Goal: Task Accomplishment & Management: Manage account settings

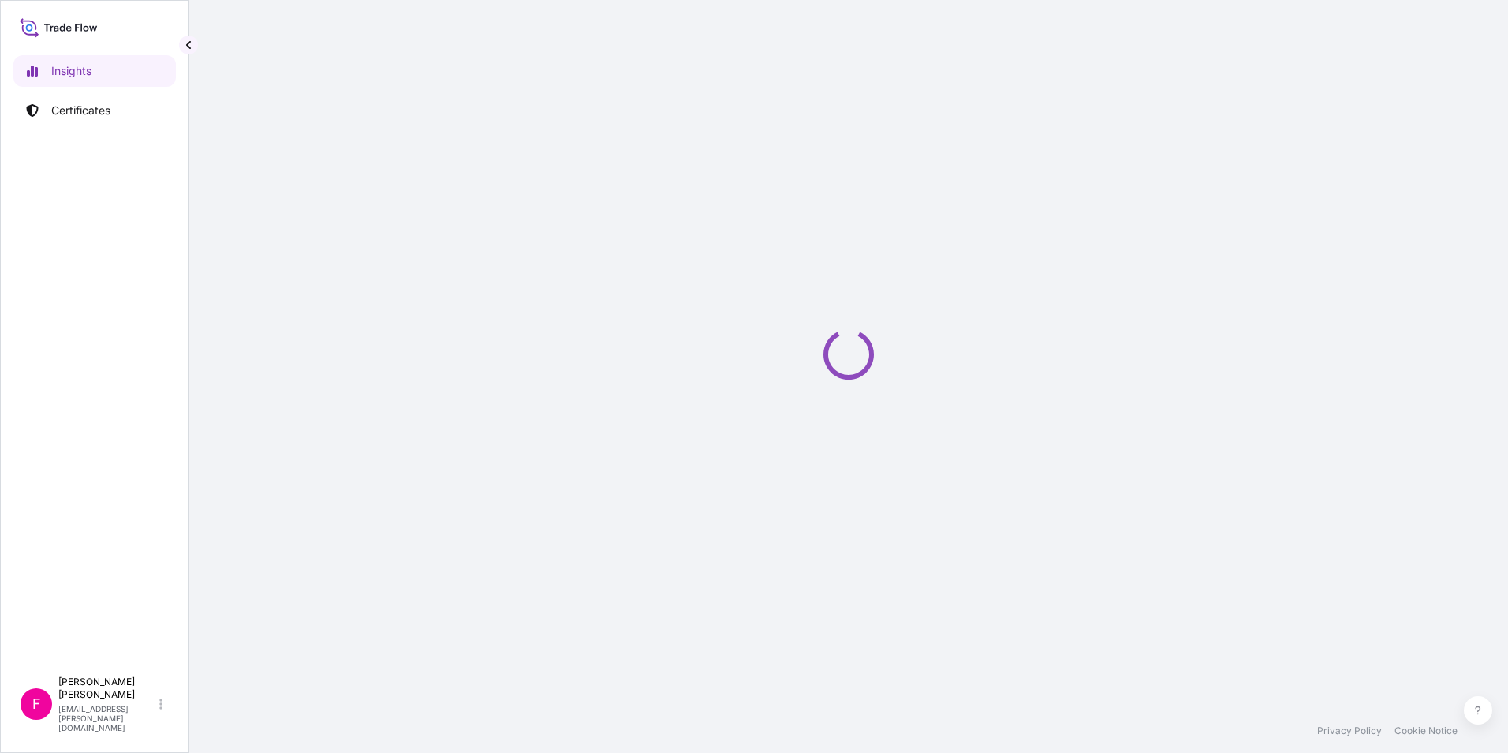
select select "2025"
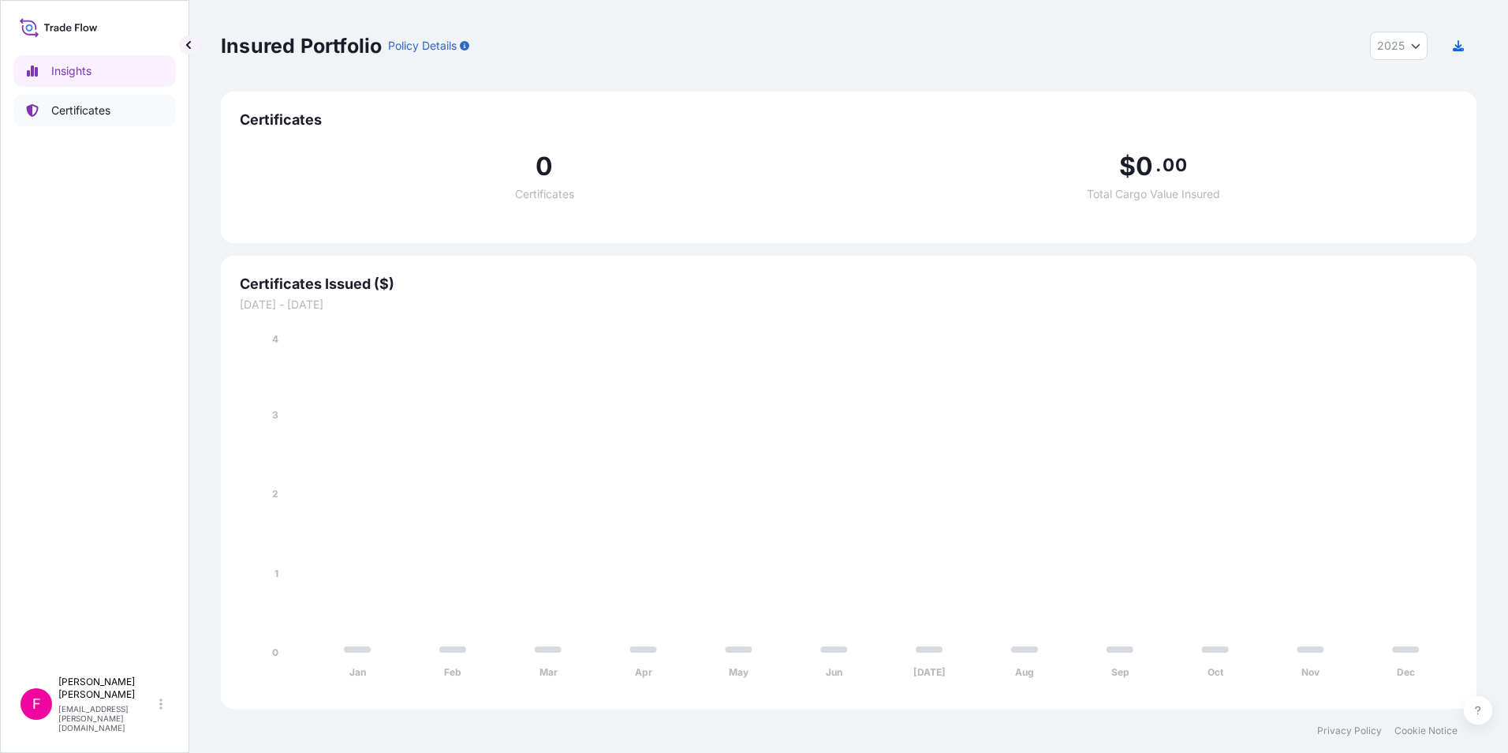
click at [70, 115] on p "Certificates" at bounding box center [80, 111] width 59 height 16
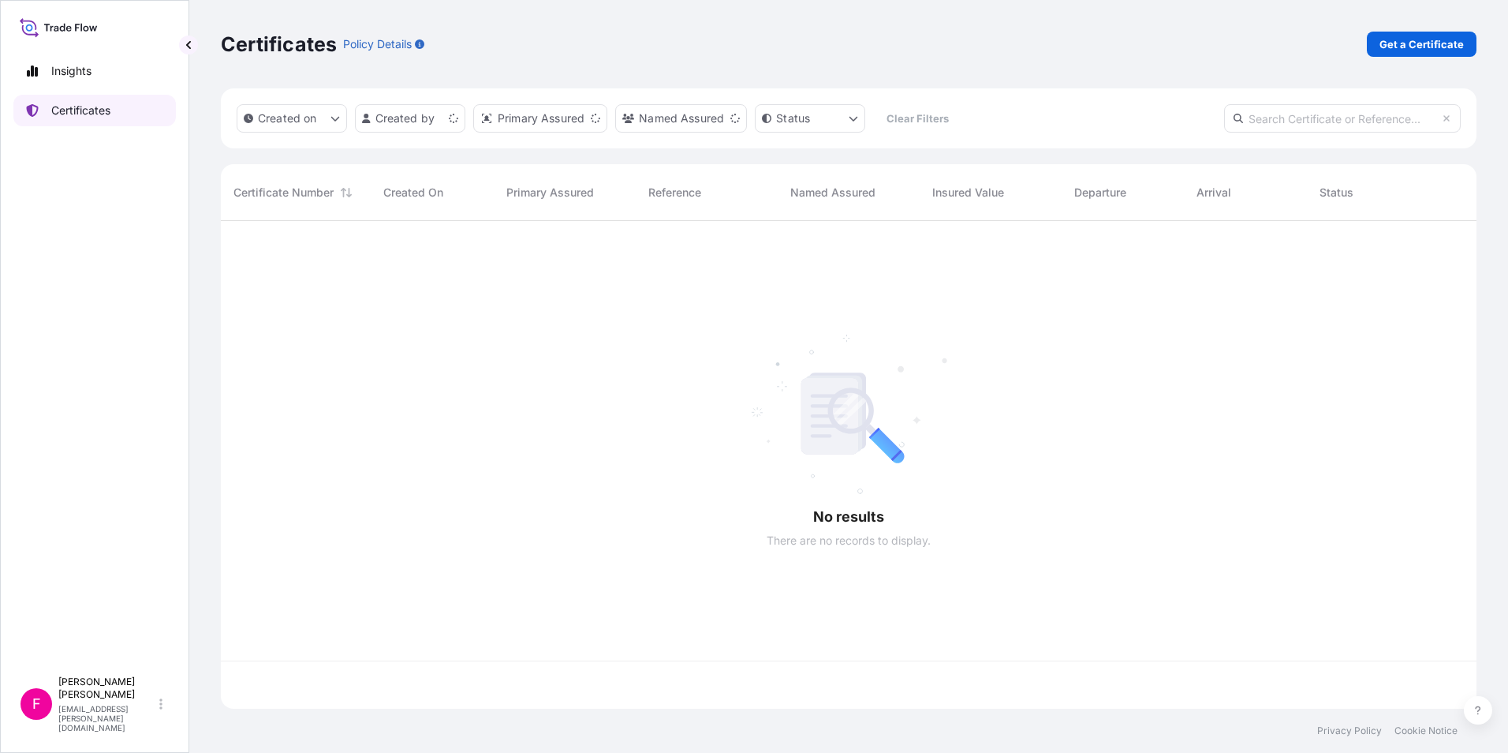
scroll to position [484, 1244]
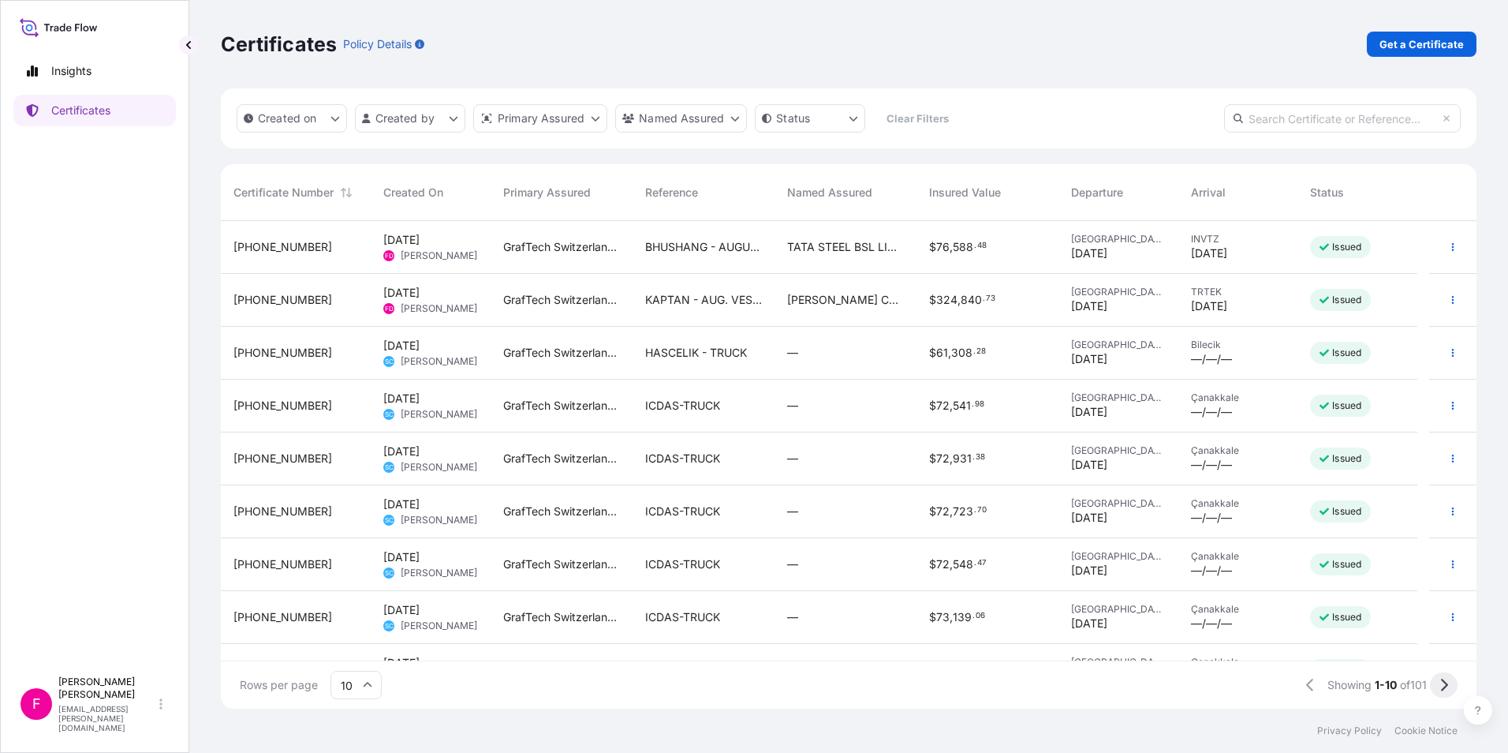
click at [1444, 689] on icon at bounding box center [1444, 684] width 7 height 13
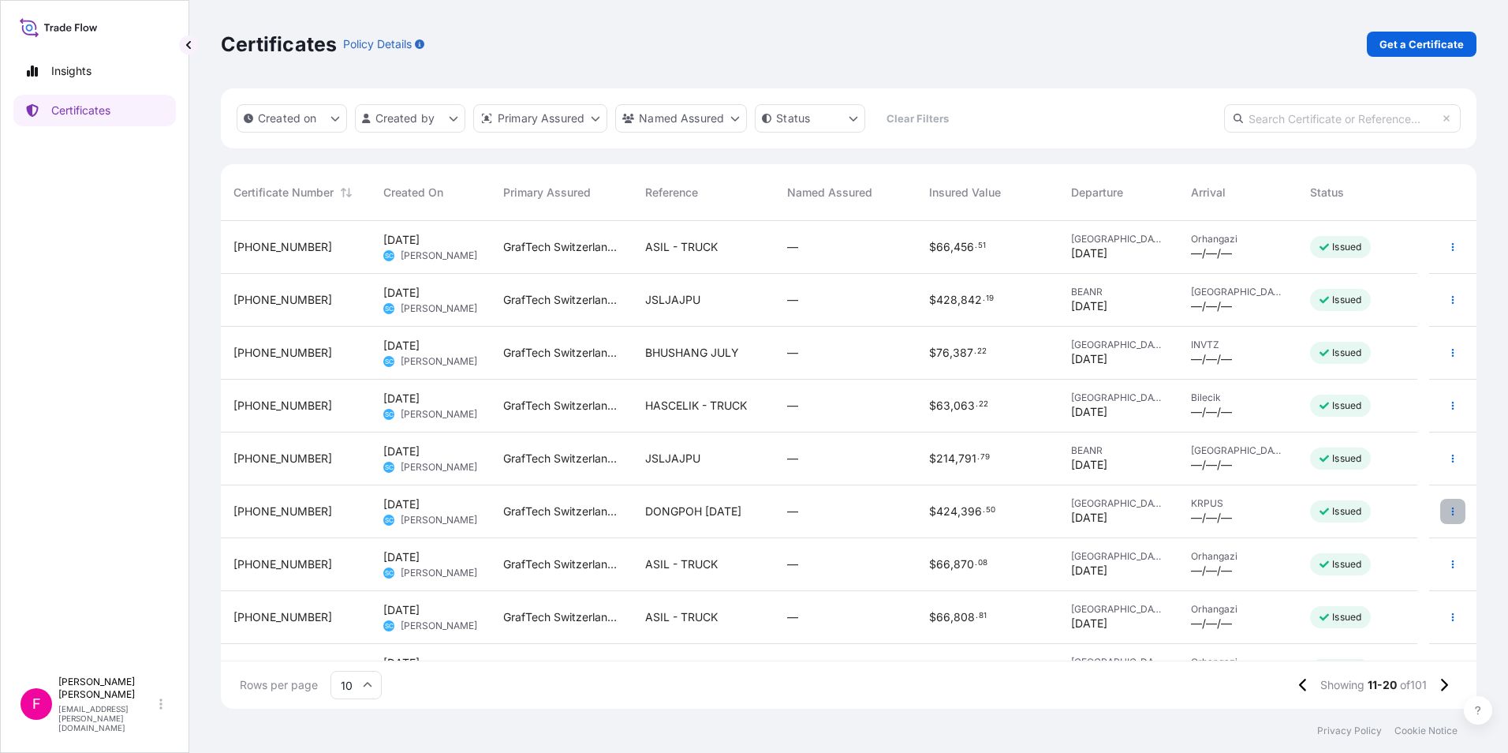
click at [1448, 513] on icon "button" at bounding box center [1452, 510] width 9 height 9
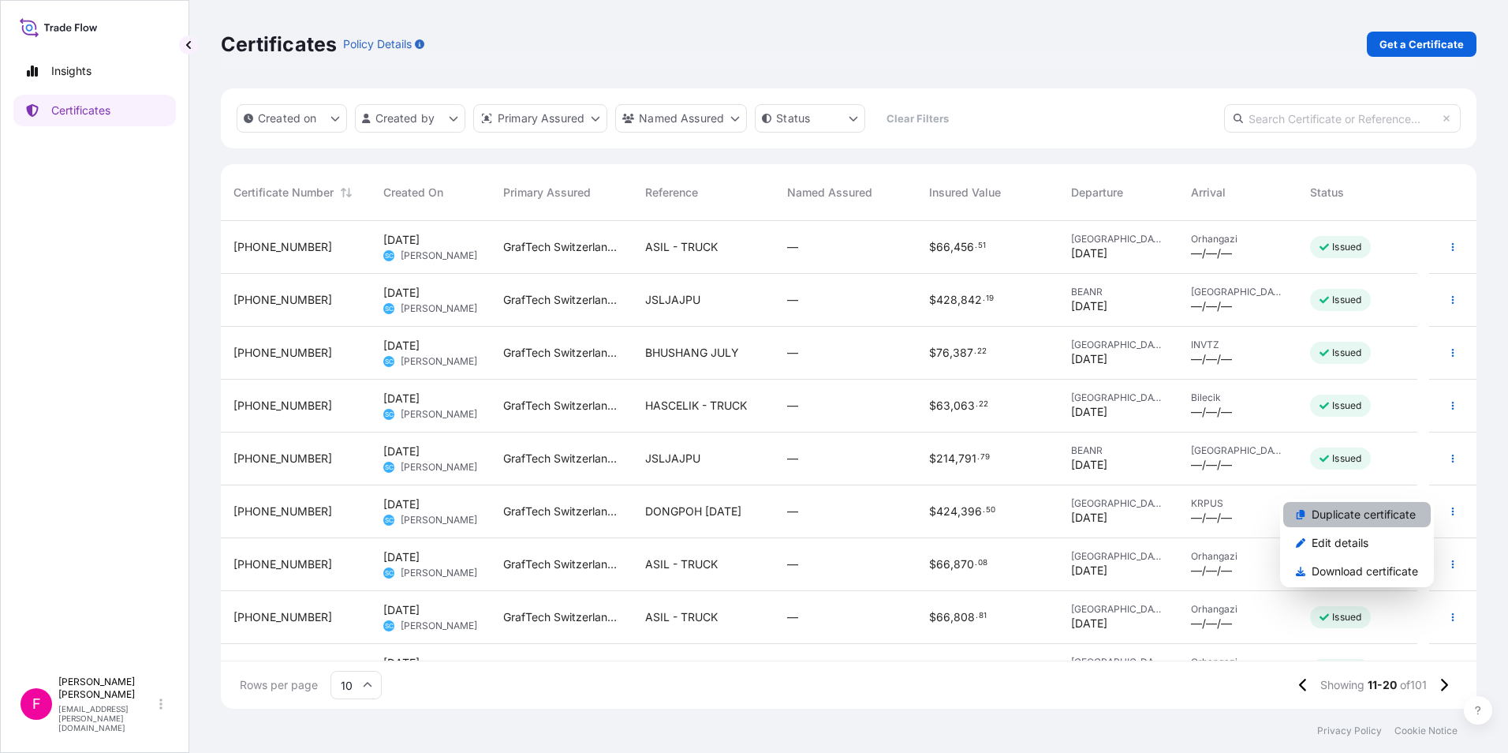
click at [1391, 514] on p "Duplicate certificate" at bounding box center [1364, 514] width 104 height 16
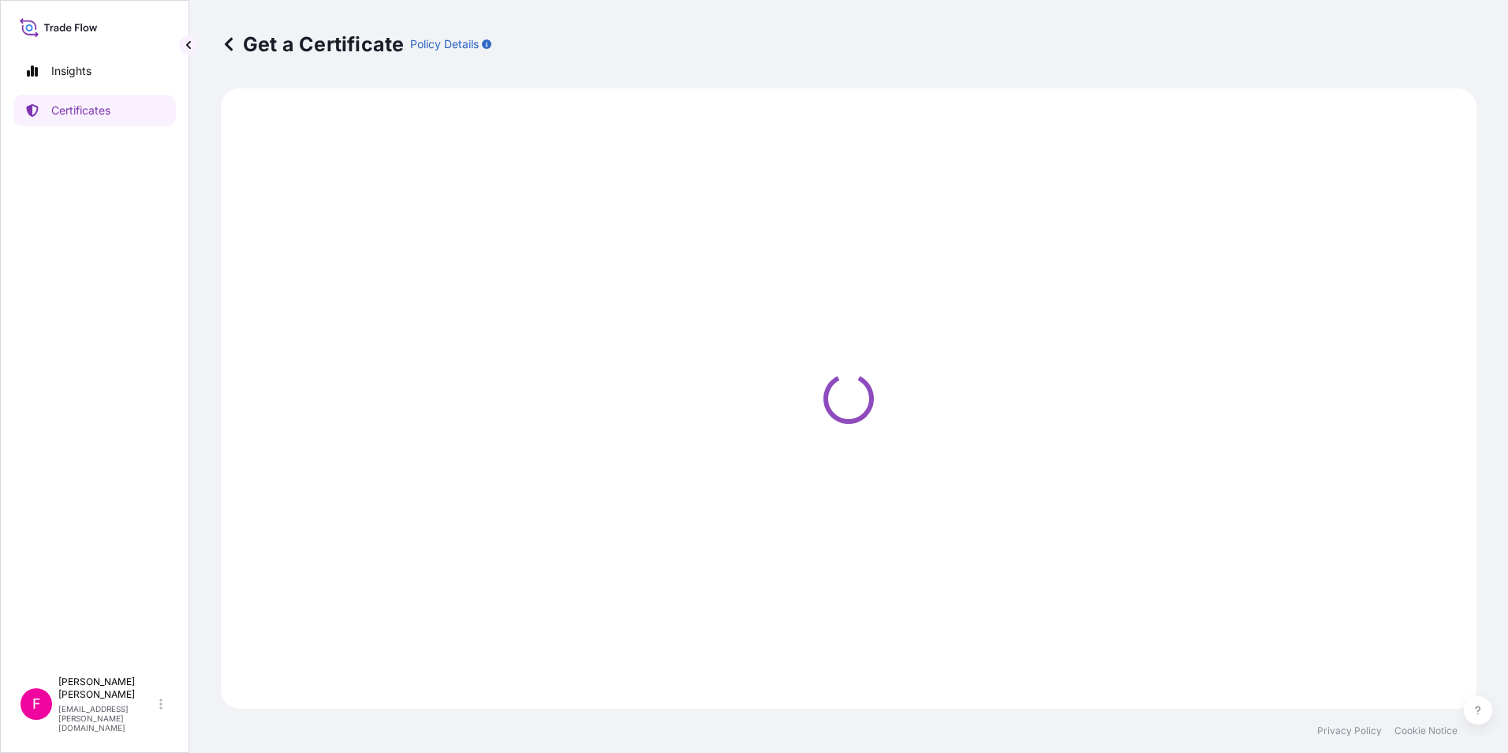
select select "Ocean Vessel"
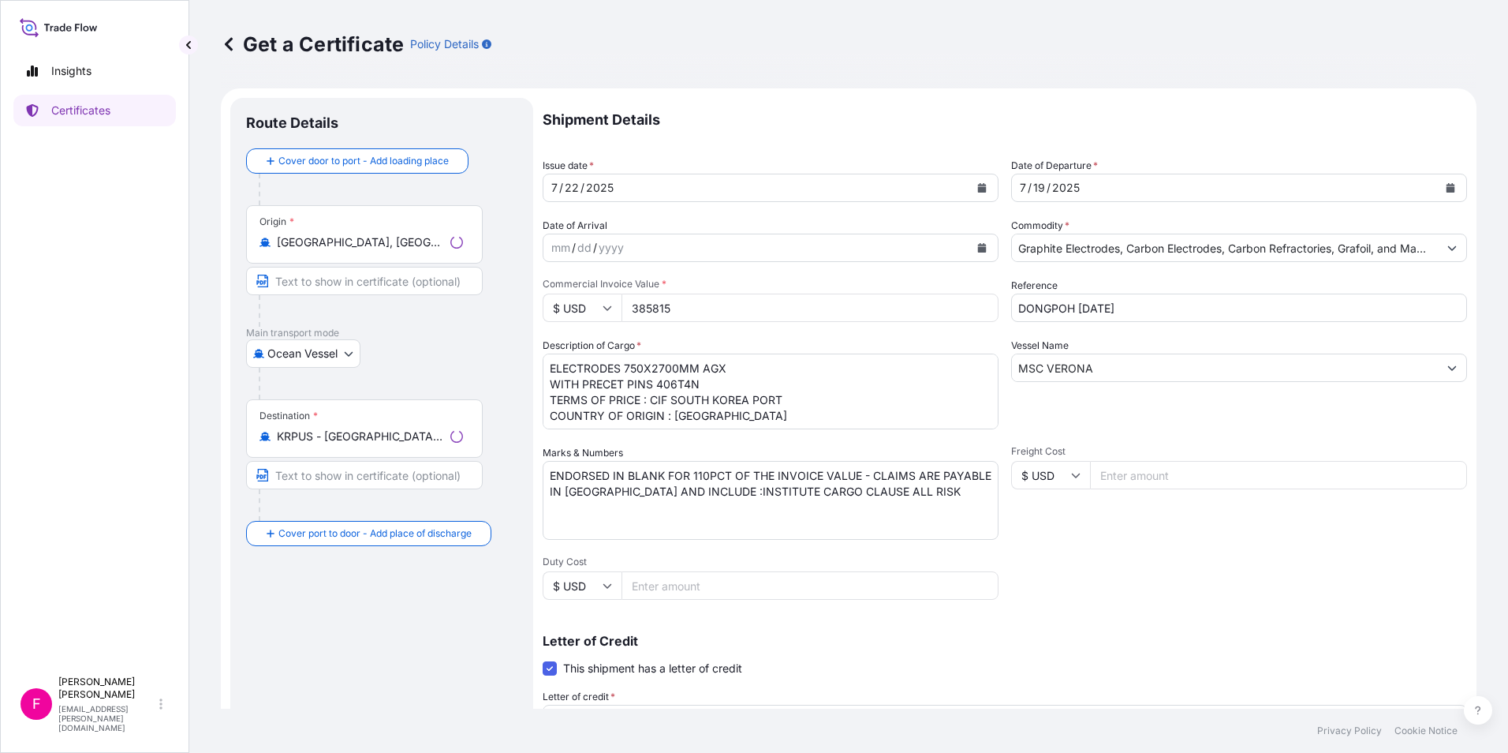
select select "31801"
click at [398, 282] on input "Text to appear on certificate" at bounding box center [364, 281] width 237 height 28
type input "ANTWERP EUROPEAN PORT"
click at [423, 473] on input "Text to appear on certificate" at bounding box center [364, 475] width 237 height 28
type input "[GEOGRAPHIC_DATA] , [GEOGRAPHIC_DATA]"
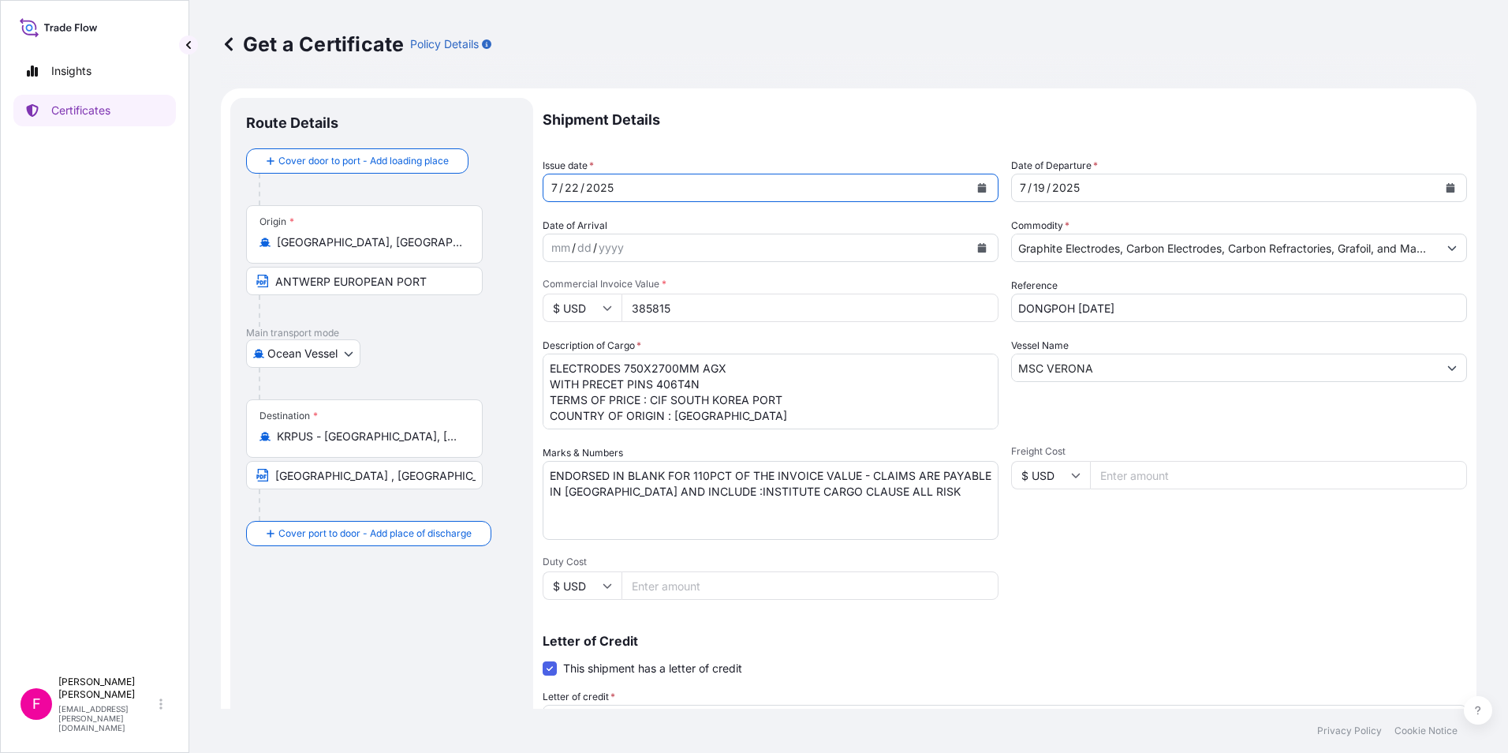
click at [982, 185] on button "Calendar" at bounding box center [982, 187] width 25 height 25
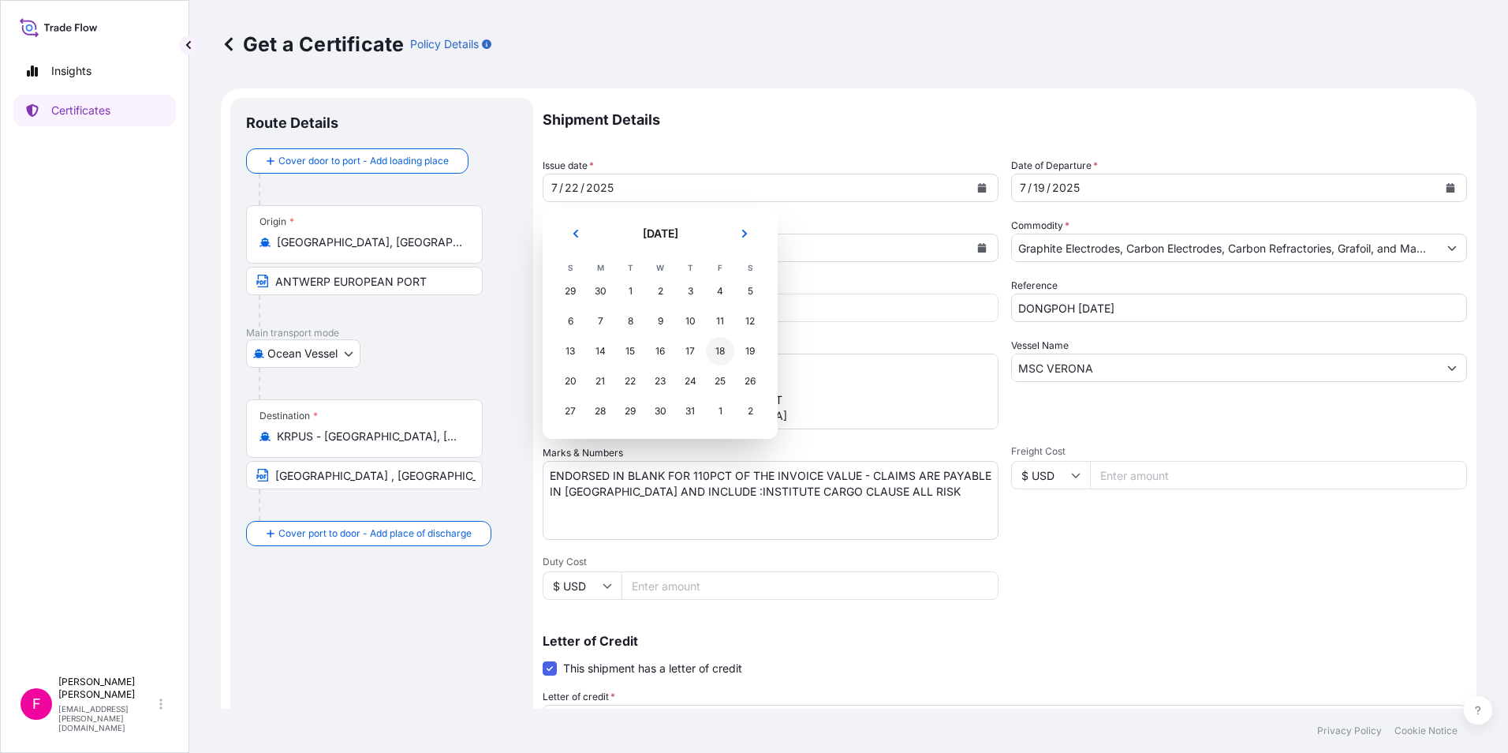
click at [717, 349] on div "18" at bounding box center [720, 351] width 28 height 28
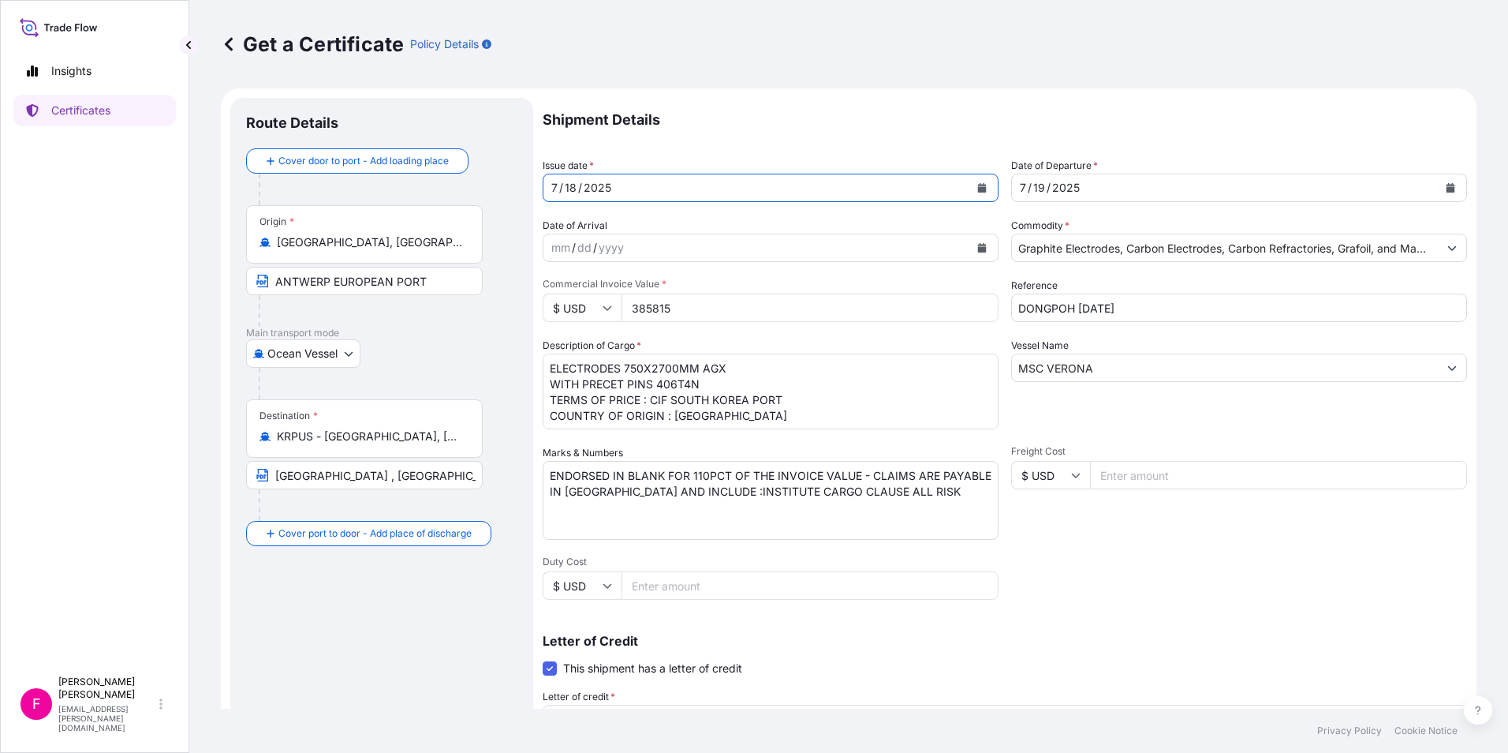
click at [979, 189] on icon "Calendar" at bounding box center [982, 187] width 9 height 9
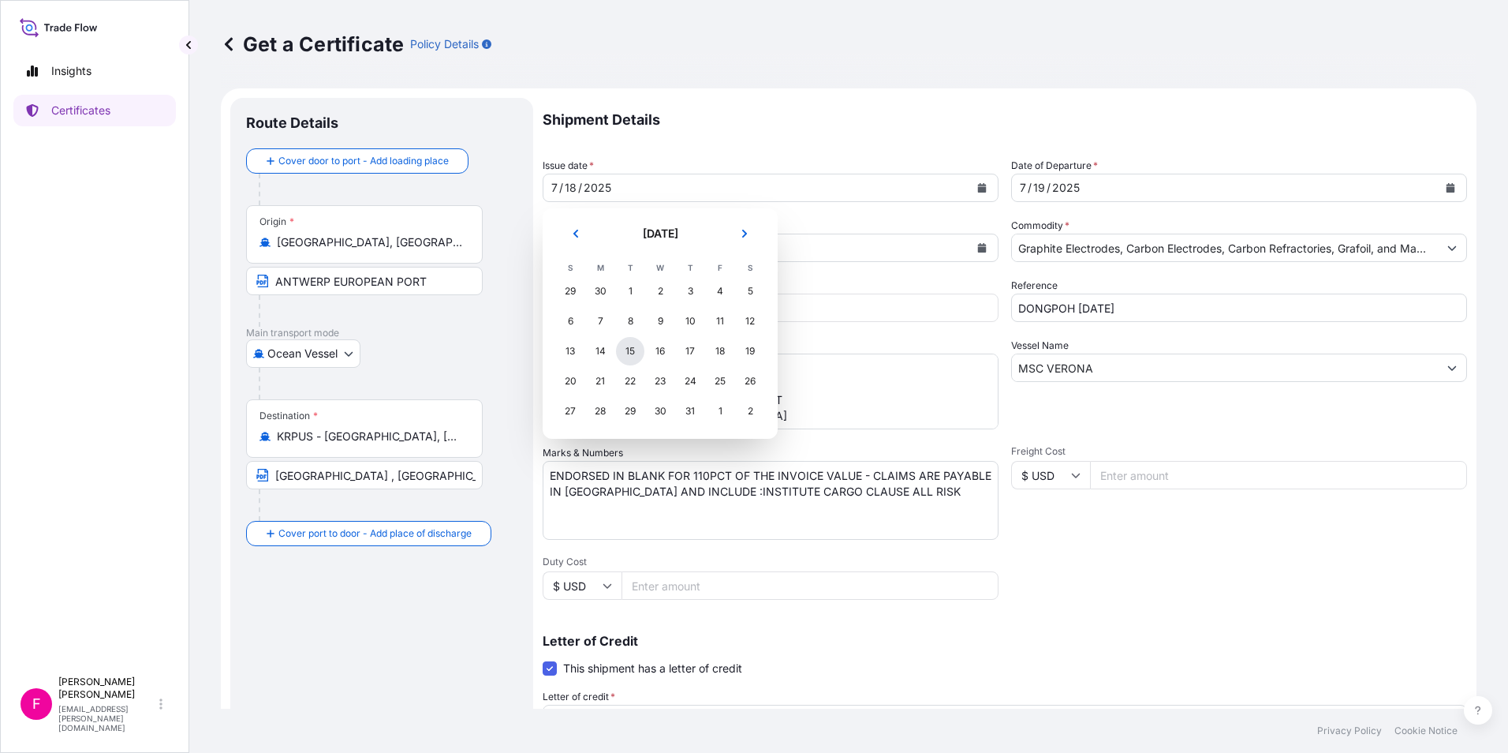
click at [632, 346] on div "15" at bounding box center [630, 351] width 28 height 28
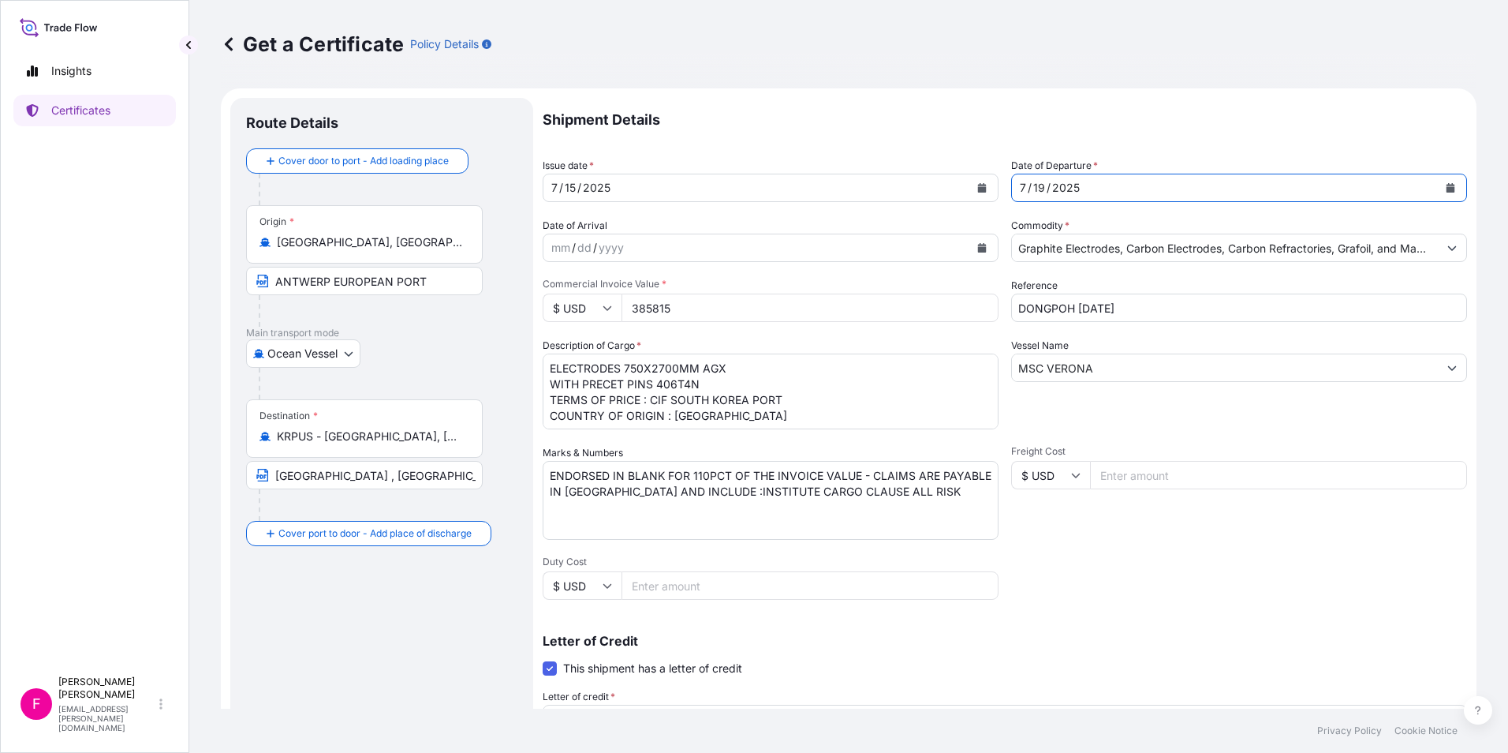
click at [1438, 189] on button "Calendar" at bounding box center [1450, 187] width 25 height 25
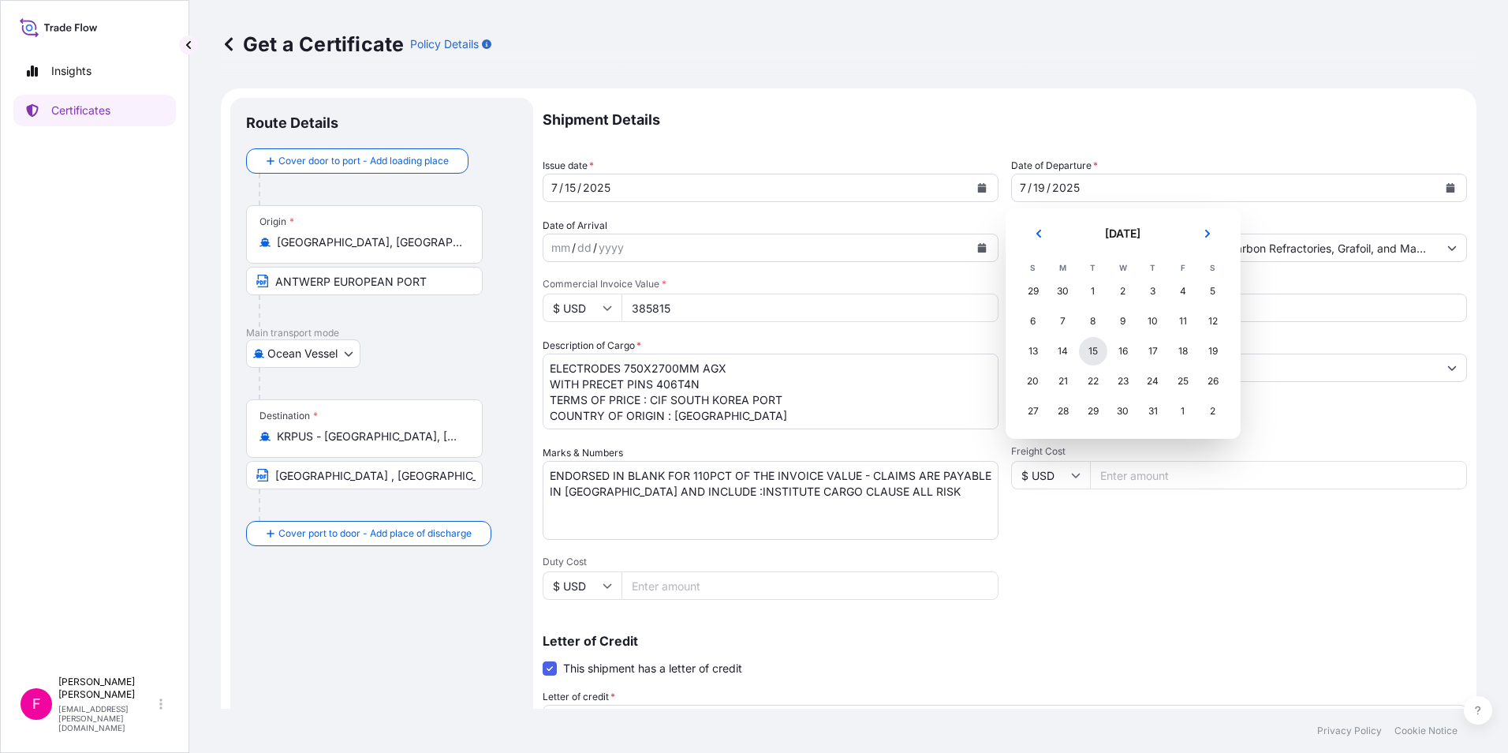
click at [1100, 346] on div "15" at bounding box center [1093, 351] width 28 height 28
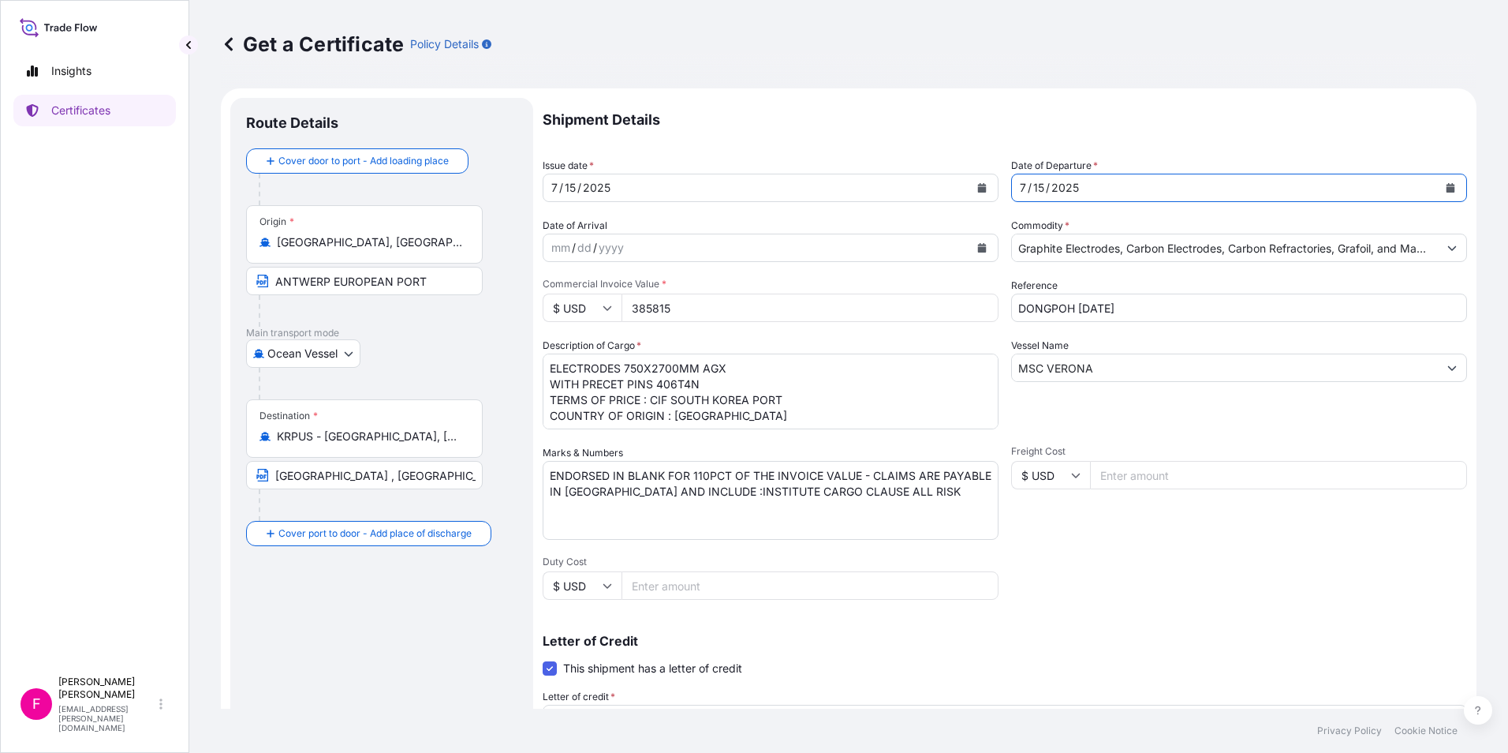
click at [978, 248] on icon "Calendar" at bounding box center [982, 247] width 9 height 9
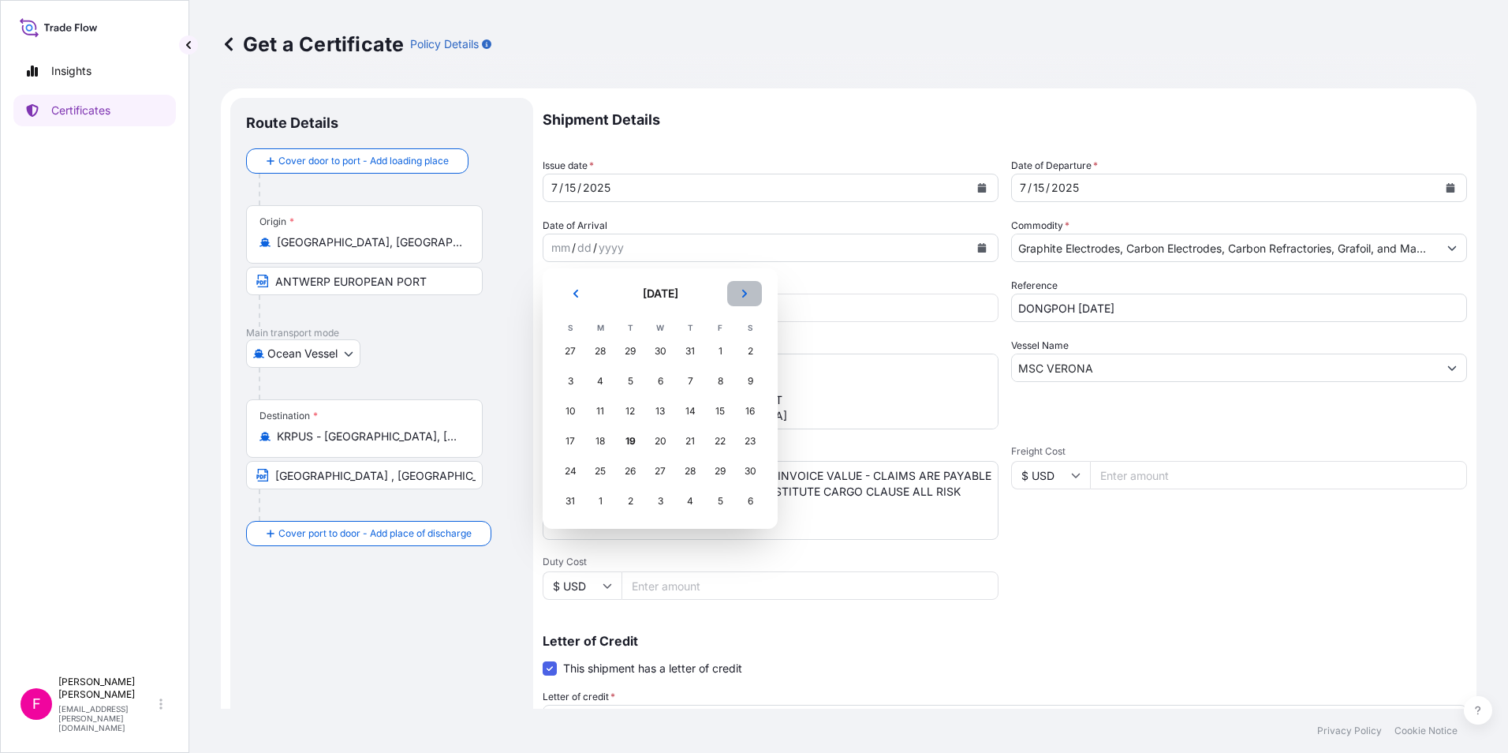
click at [752, 287] on button "Next" at bounding box center [744, 293] width 35 height 25
click at [746, 289] on icon "Next" at bounding box center [744, 293] width 9 height 9
click at [576, 441] on div "19" at bounding box center [570, 441] width 28 height 28
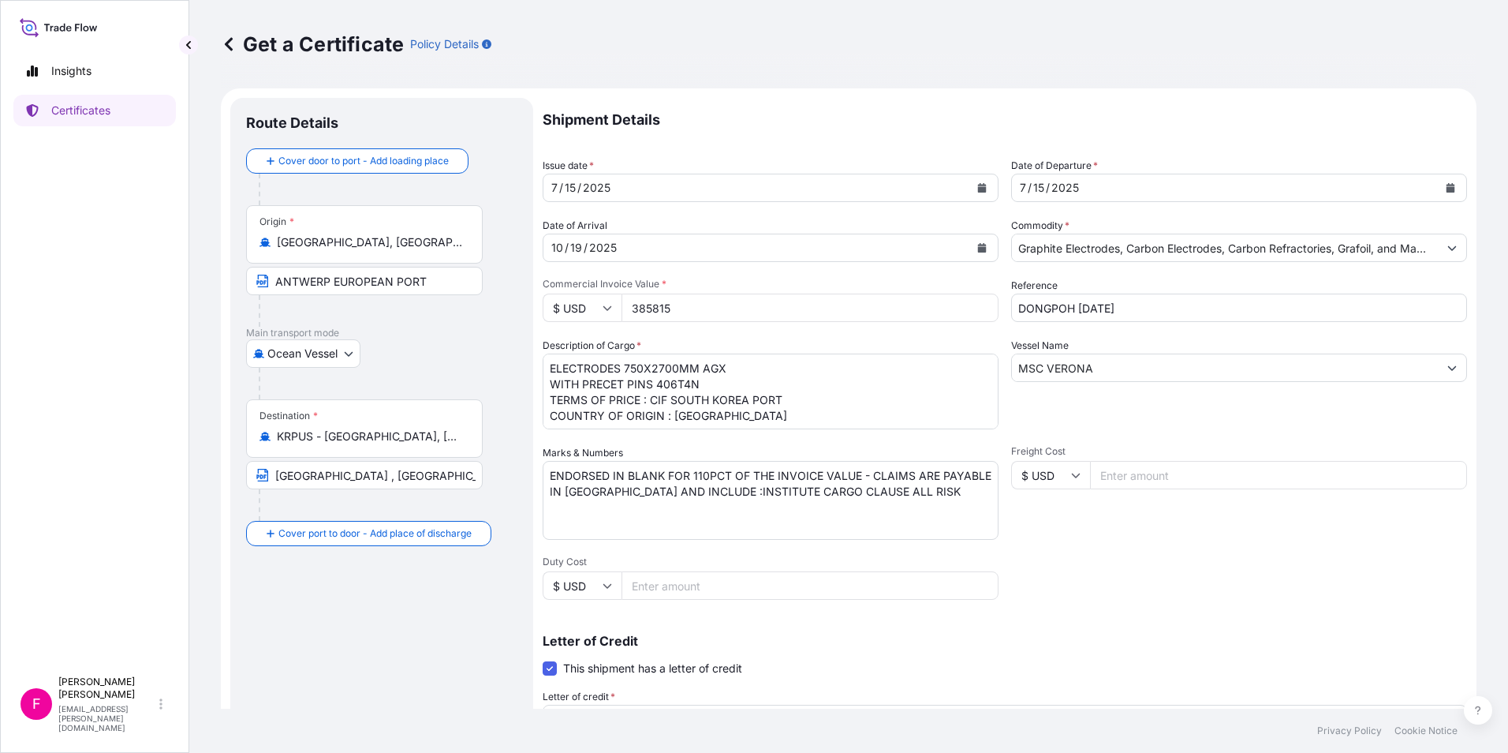
drag, startPoint x: 687, startPoint y: 309, endPoint x: 573, endPoint y: 306, distance: 114.4
click at [573, 306] on div "$ USD 385815" at bounding box center [771, 307] width 456 height 28
type input "38581540"
click at [1181, 314] on input "DONGPOH [DATE]" at bounding box center [1239, 307] width 456 height 28
click at [1089, 308] on input "DONGPOH [DATE]" at bounding box center [1239, 307] width 456 height 28
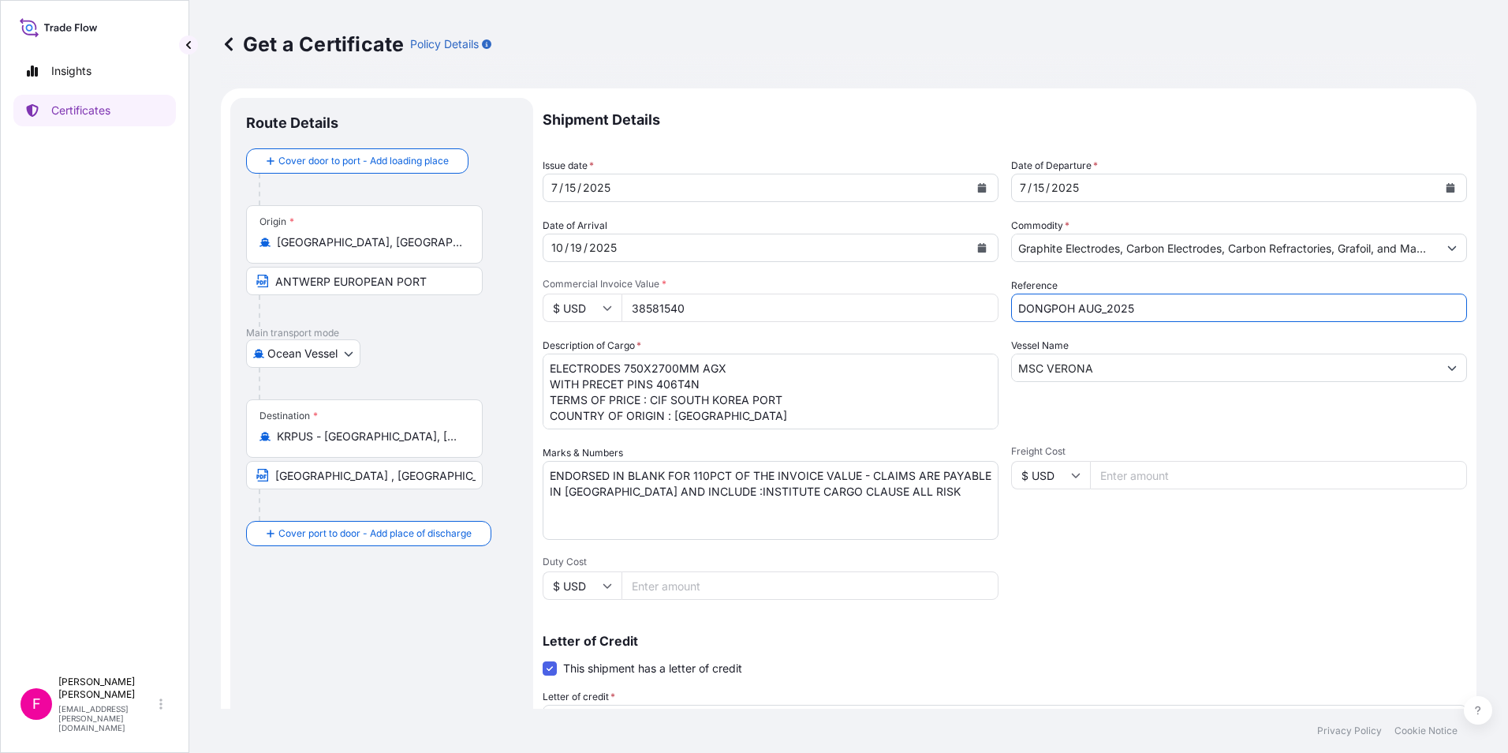
type input "DONGPOH AUG_2025"
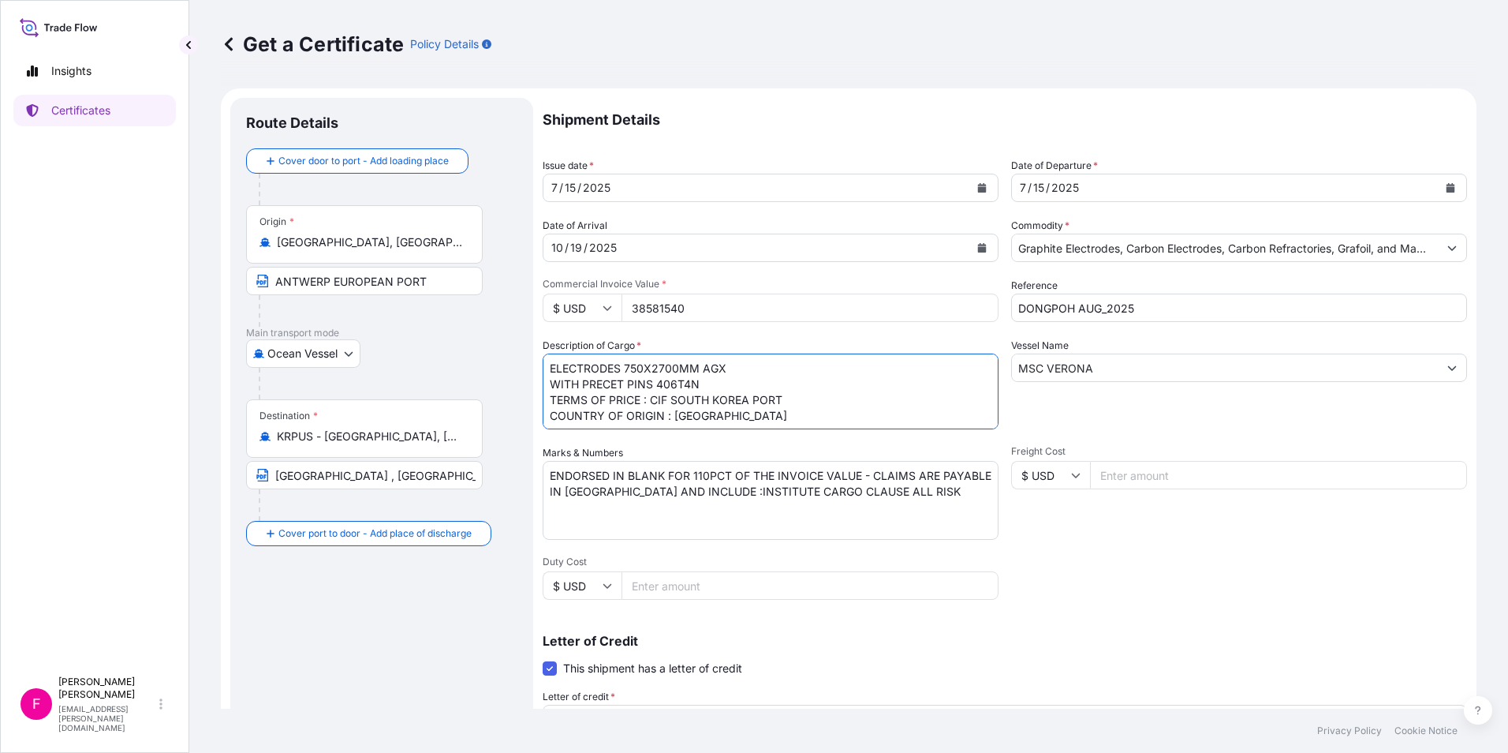
scroll to position [2, 0]
drag, startPoint x: 550, startPoint y: 363, endPoint x: 731, endPoint y: 444, distance: 198.8
click at [731, 444] on div "Shipment Details Issue date * [DATE] Date of Departure * [DATE] Date of Arrival…" at bounding box center [1005, 534] width 925 height 872
paste textarea "H.S. CODE: 8545110000 ELECTRODES 750X2700MM AGX WITH PRECET PINS 406T4N CIF [GE…"
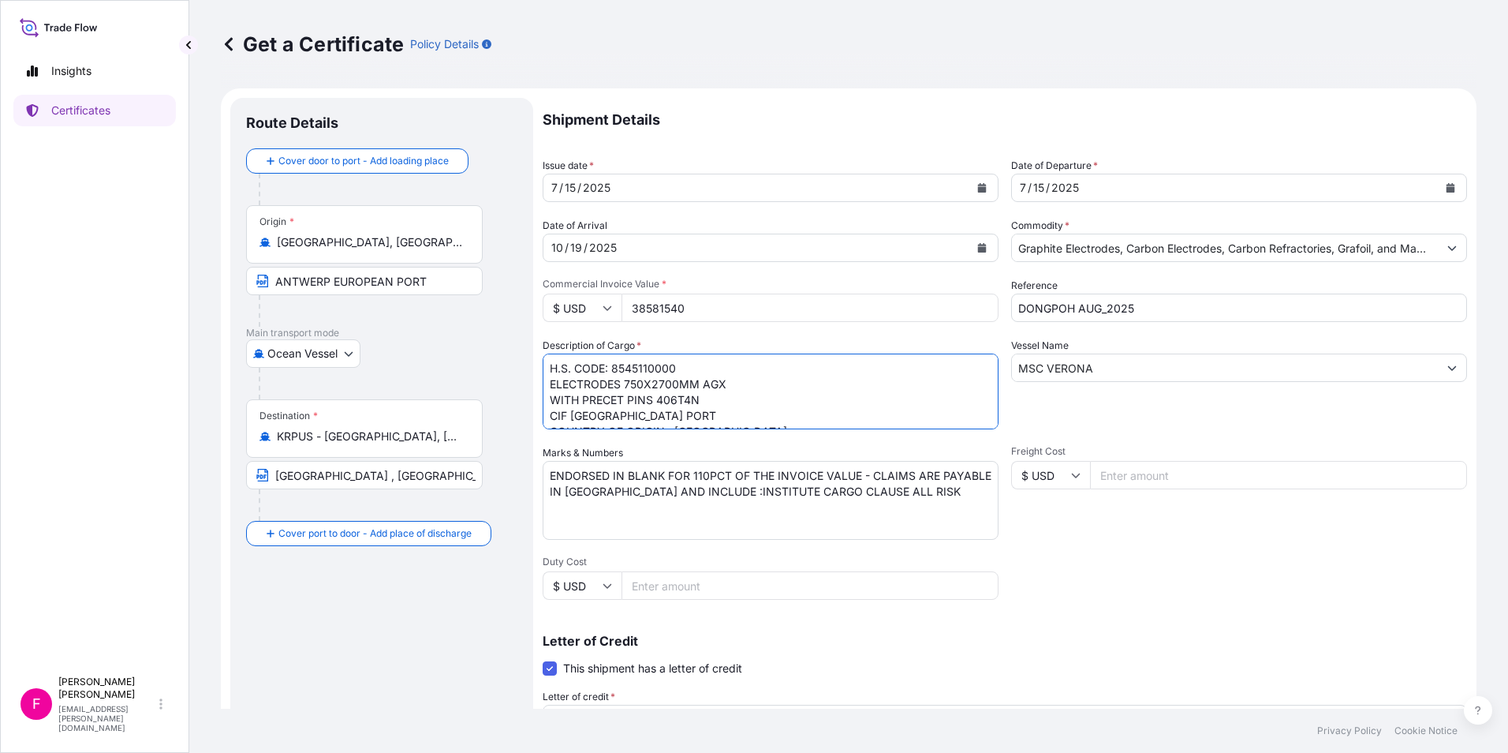
type textarea "H.S. CODE: 8545110000 ELECTRODES 750X2700MM AGX WITH PRECET PINS 406T4N CIF [GE…"
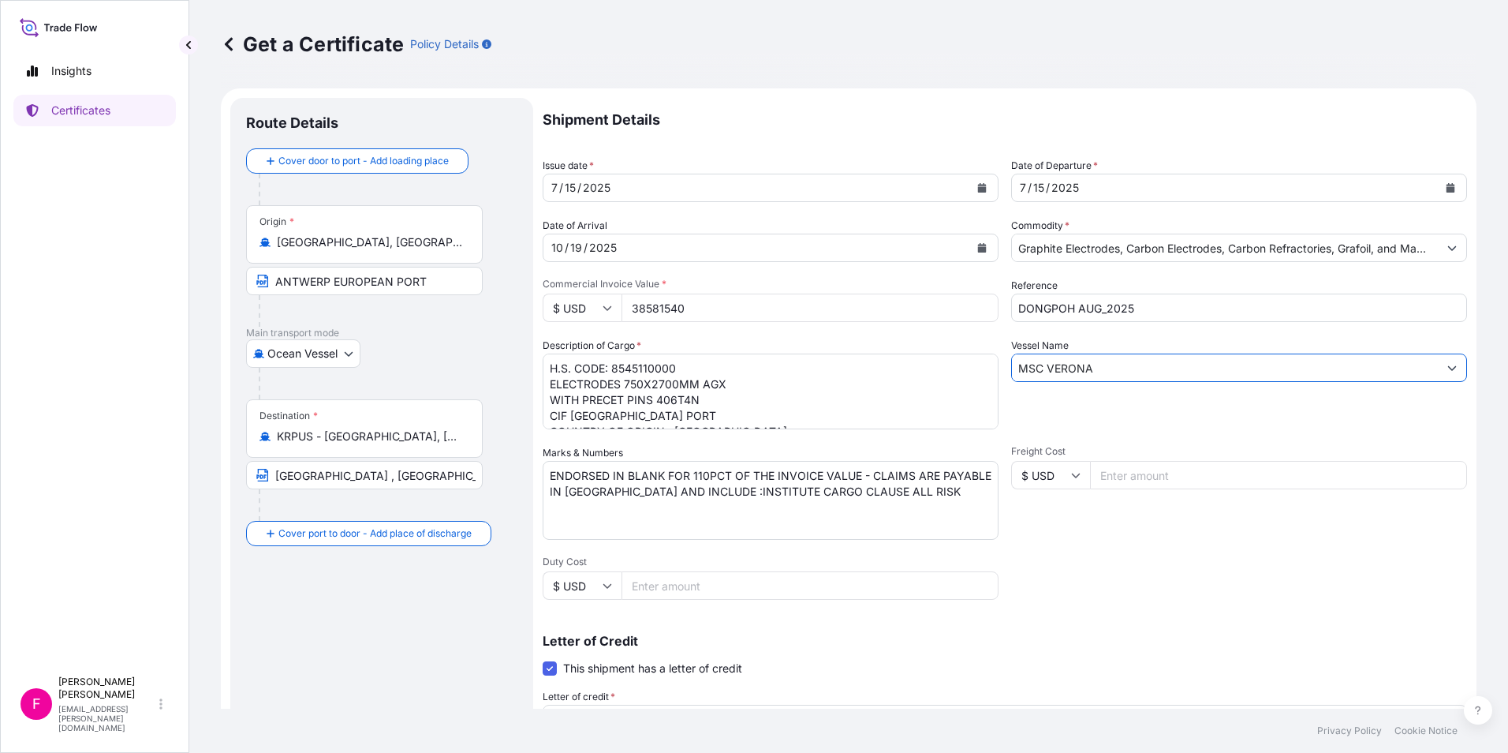
click at [1201, 364] on input "MSC VERONA" at bounding box center [1225, 367] width 426 height 28
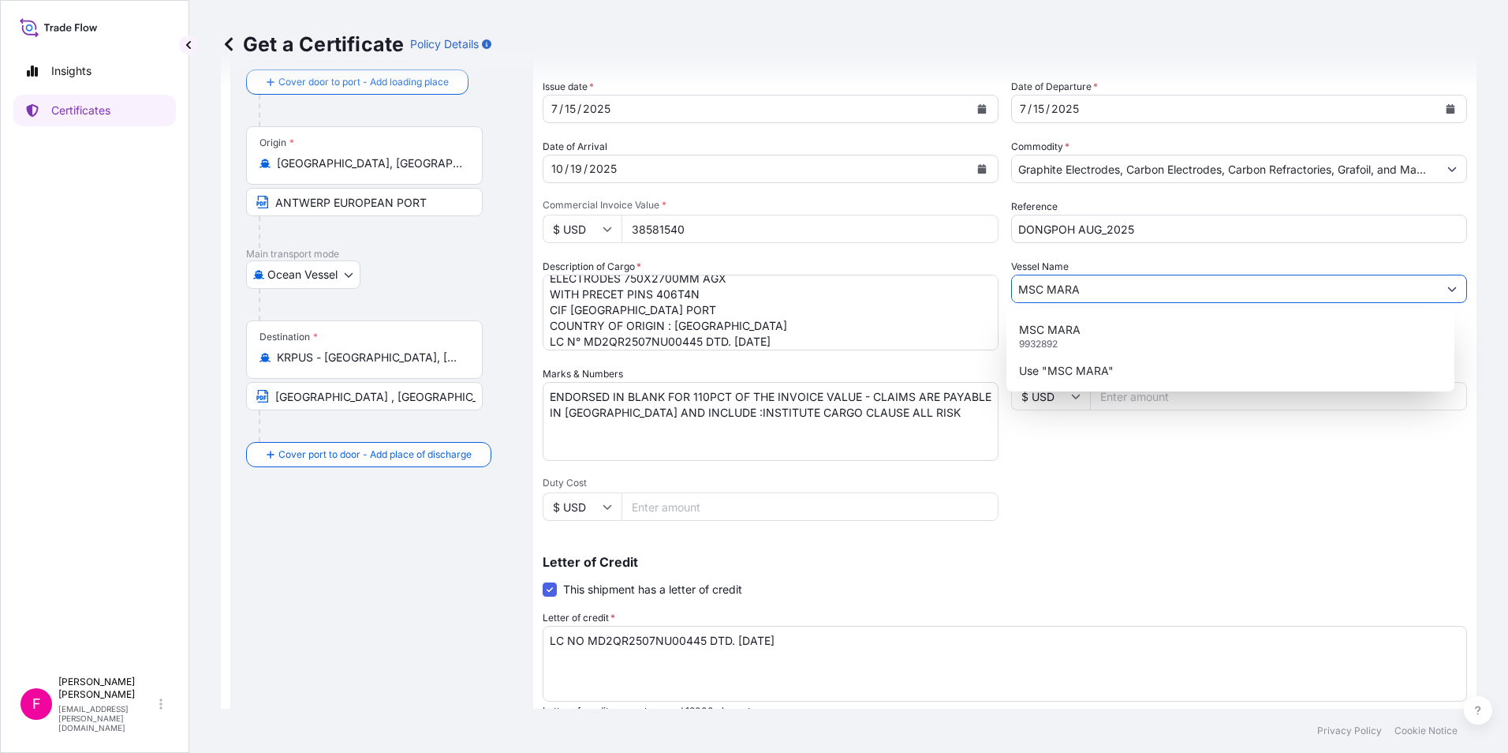
scroll to position [49, 0]
type input "MSC MARA"
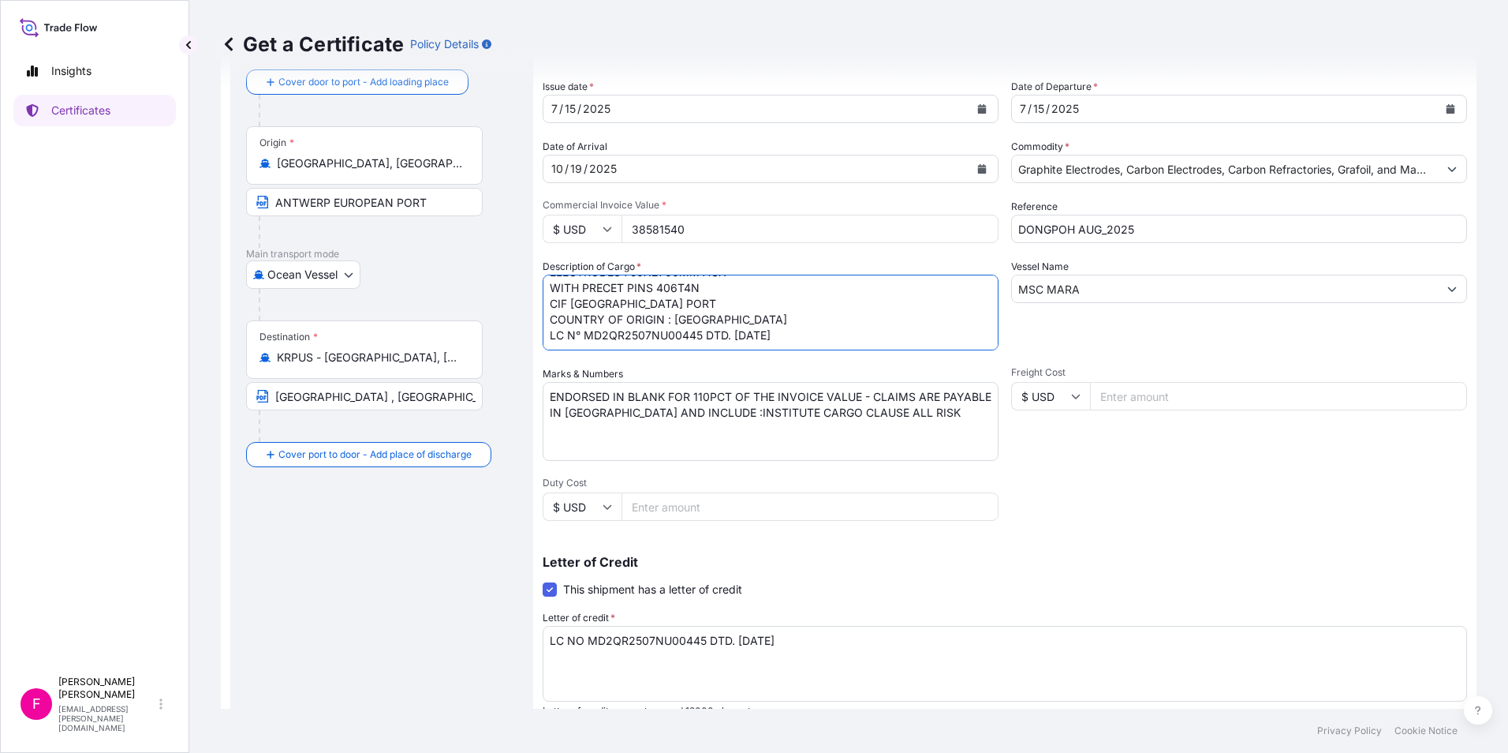
drag, startPoint x: 813, startPoint y: 317, endPoint x: 547, endPoint y: 315, distance: 266.7
click at [547, 315] on textarea "ELECTRODES 750X2700MM AGX WITH PRECET PINS 406T4N TERMS OF PRICE : CIF SOUTH KO…" at bounding box center [771, 313] width 456 height 76
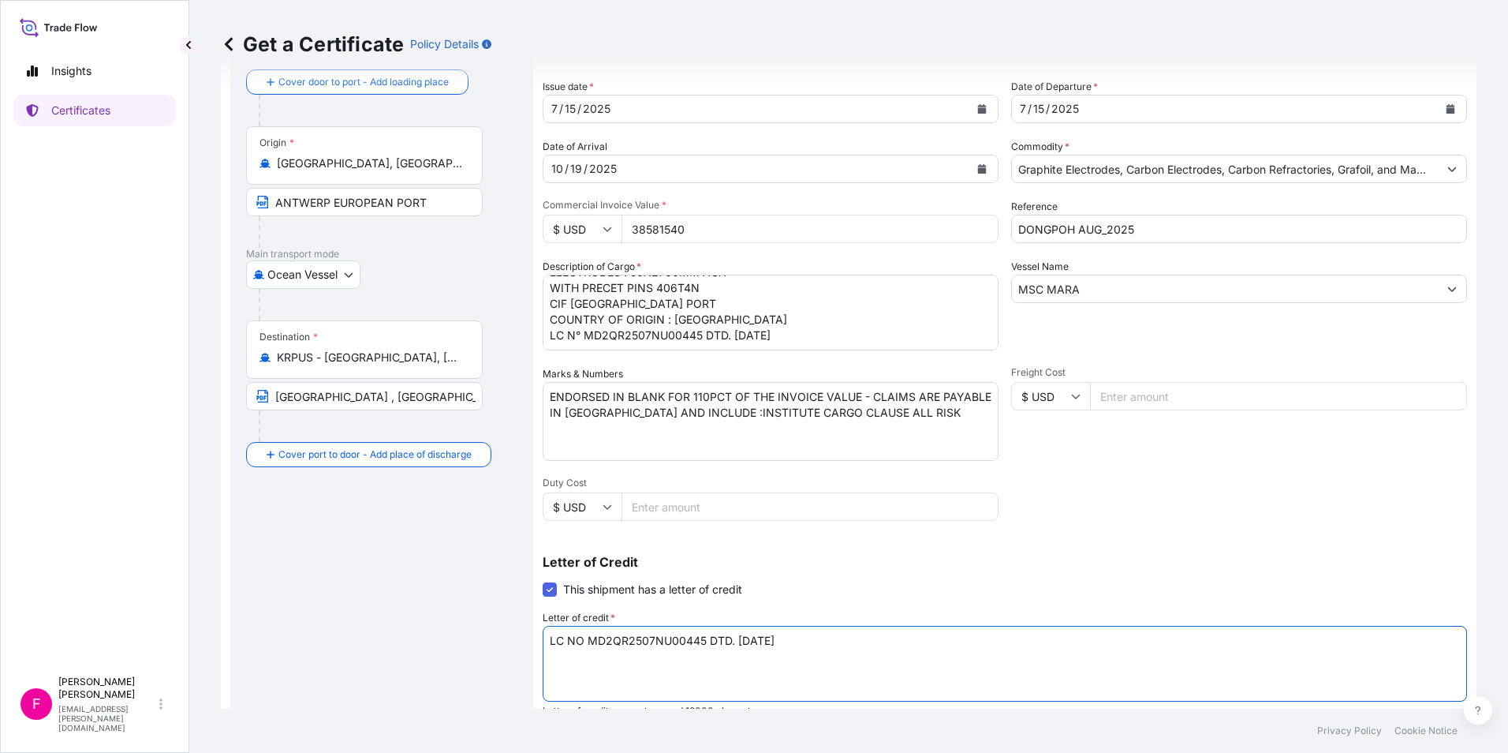
drag, startPoint x: 814, startPoint y: 638, endPoint x: 491, endPoint y: 635, distance: 323.5
click at [491, 635] on form "Route Details Cover door to port - Add loading place Place of loading Road / [G…" at bounding box center [849, 476] width 1256 height 935
paste textarea "°"
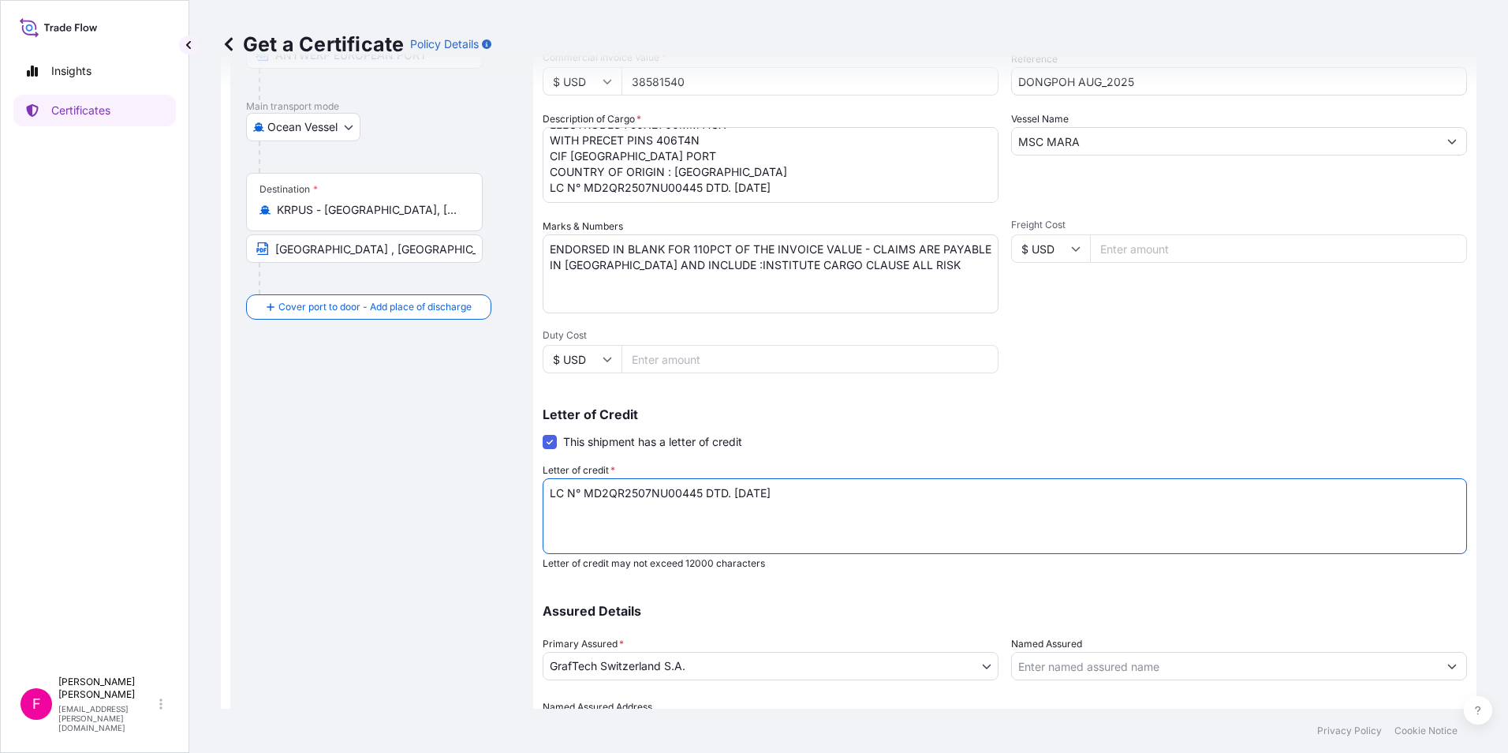
scroll to position [78, 0]
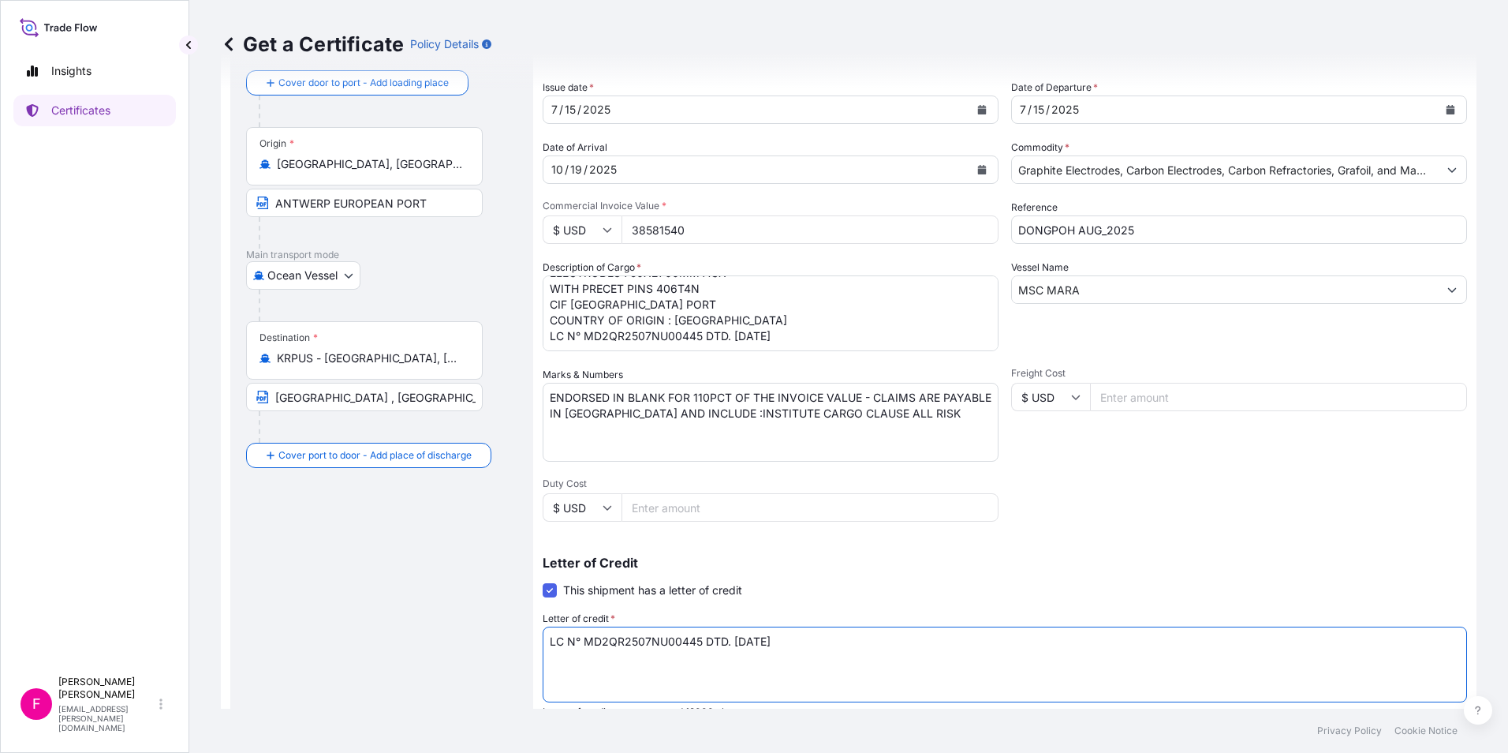
type textarea "LC N° MD2QR2507NU00445 DTD. [DATE]"
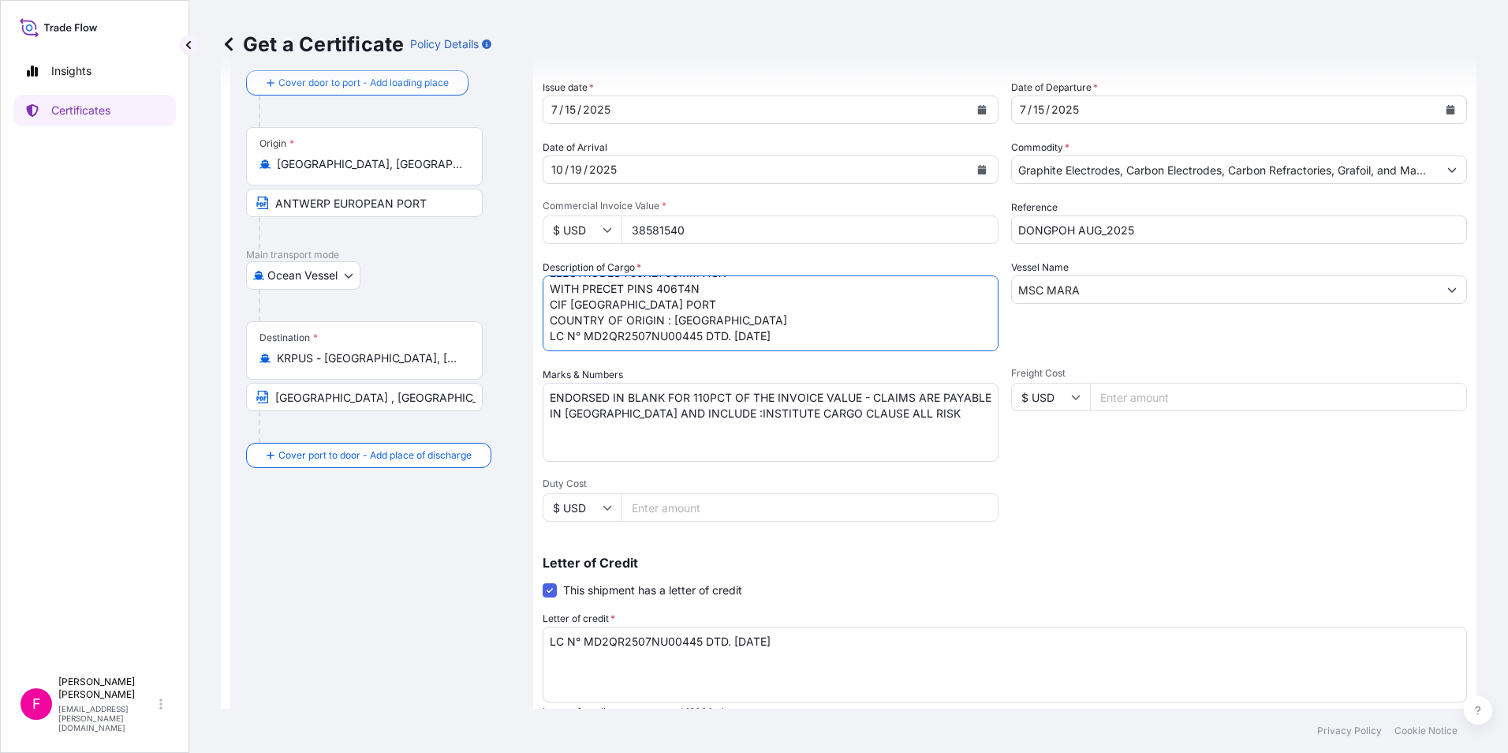
drag, startPoint x: 815, startPoint y: 316, endPoint x: 550, endPoint y: 326, distance: 265.2
click at [550, 326] on textarea "ELECTRODES 750X2700MM AGX WITH PRECET PINS 406T4N TERMS OF PRICE : CIF SOUTH KO…" at bounding box center [771, 313] width 456 height 76
type textarea "H.S. CODE: 8545110000 ELECTRODES 750X2700MM AGX WITH PRECET PINS 406T4N CIF SOU…"
click at [768, 222] on input "38581540" at bounding box center [810, 229] width 377 height 28
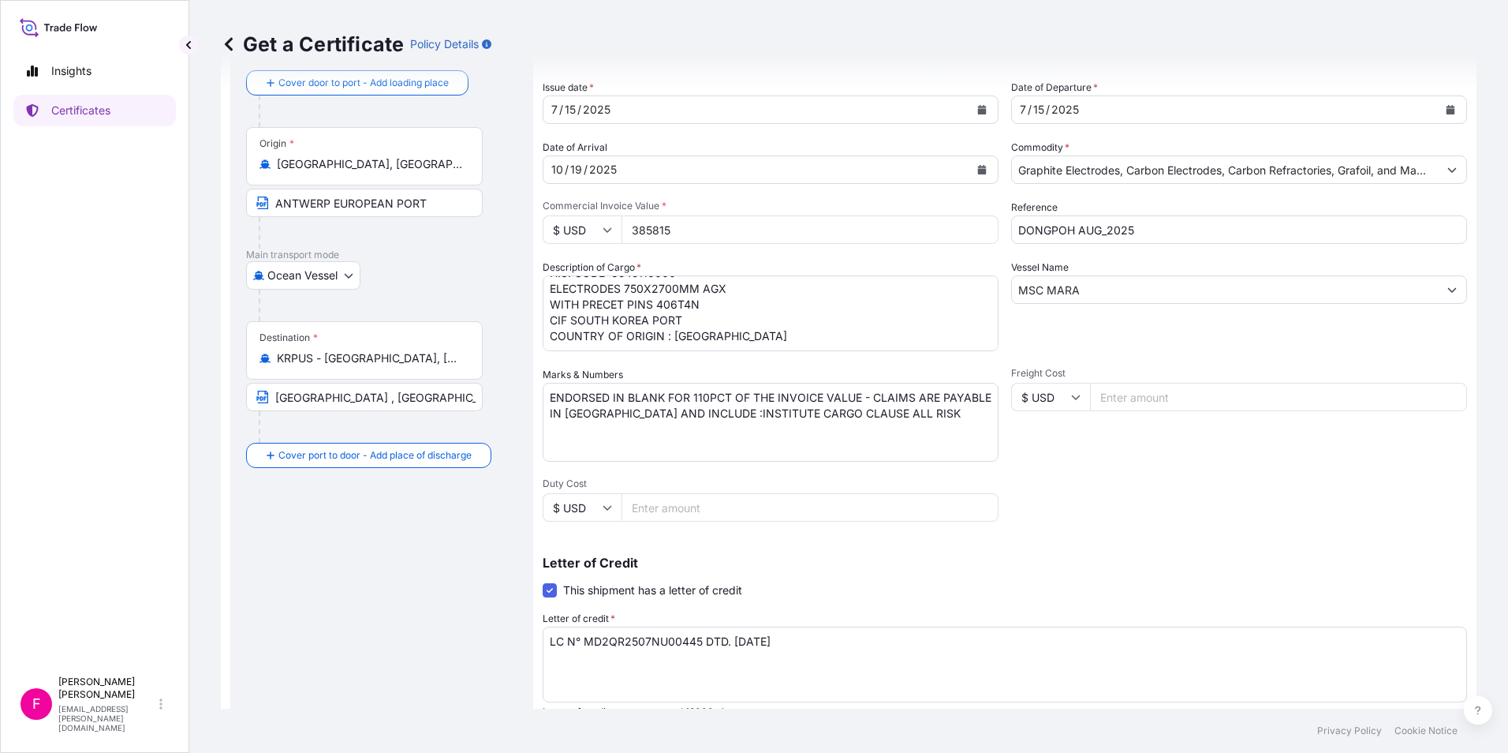
scroll to position [0, 0]
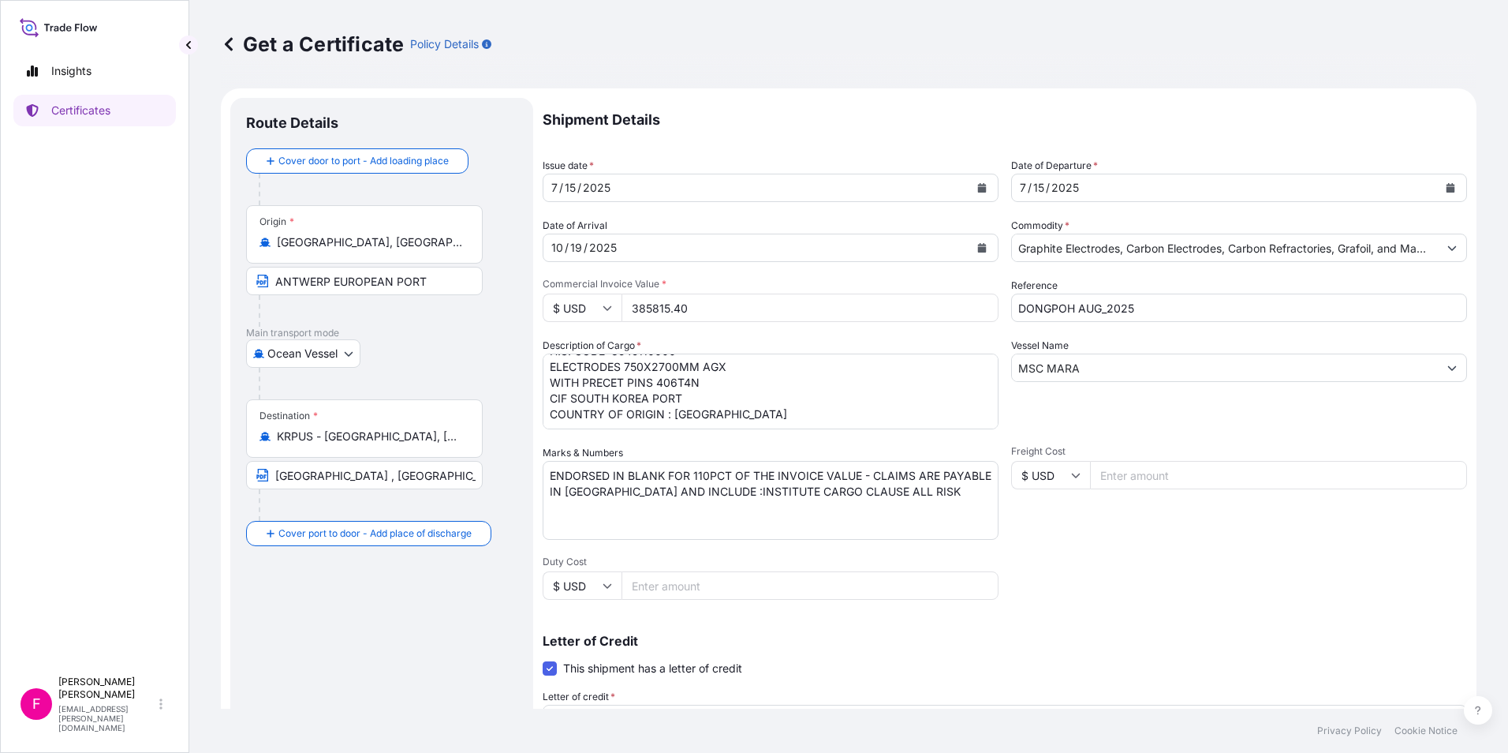
click at [1071, 558] on div "Shipment Details Issue date * [DATE] Date of Departure * [DATE] Date of Arrival…" at bounding box center [1005, 534] width 925 height 872
click at [639, 306] on input "385815.40" at bounding box center [810, 307] width 377 height 28
type input "40"
type input "305595.40"
click at [1149, 577] on div "Shipment Details Issue date * [DATE] Date of Departure * [DATE] Date of Arrival…" at bounding box center [1005, 534] width 925 height 872
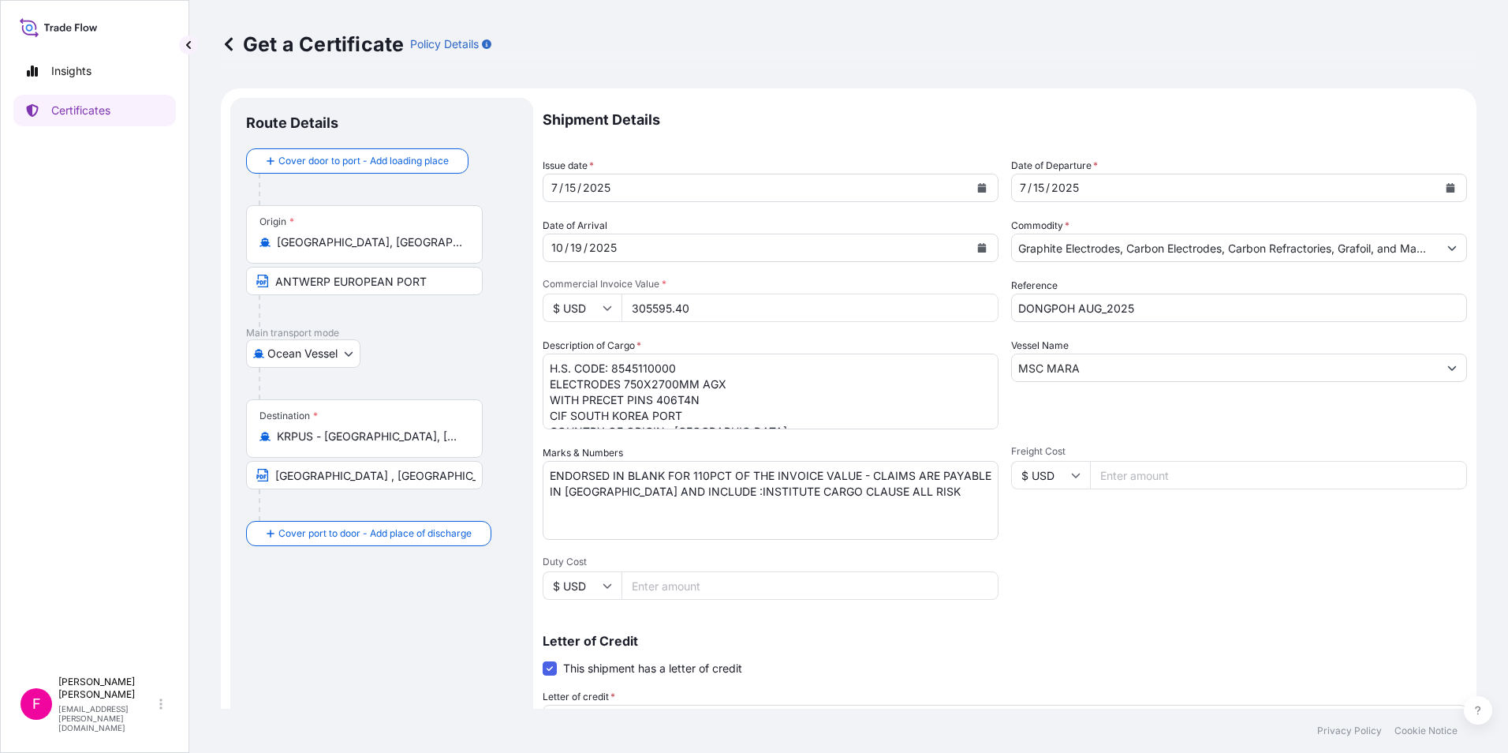
scroll to position [315, 0]
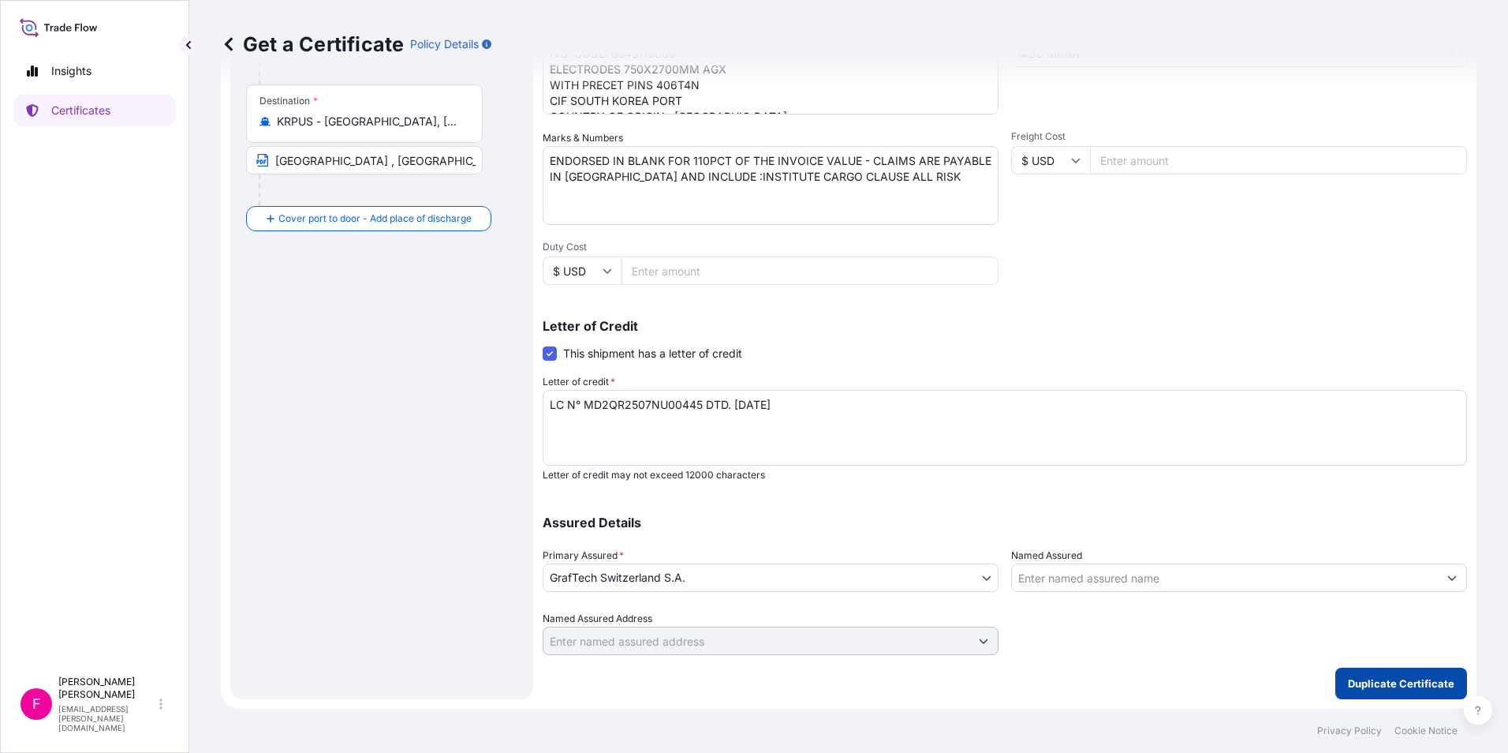
click at [1376, 689] on p "Duplicate Certificate" at bounding box center [1401, 683] width 106 height 16
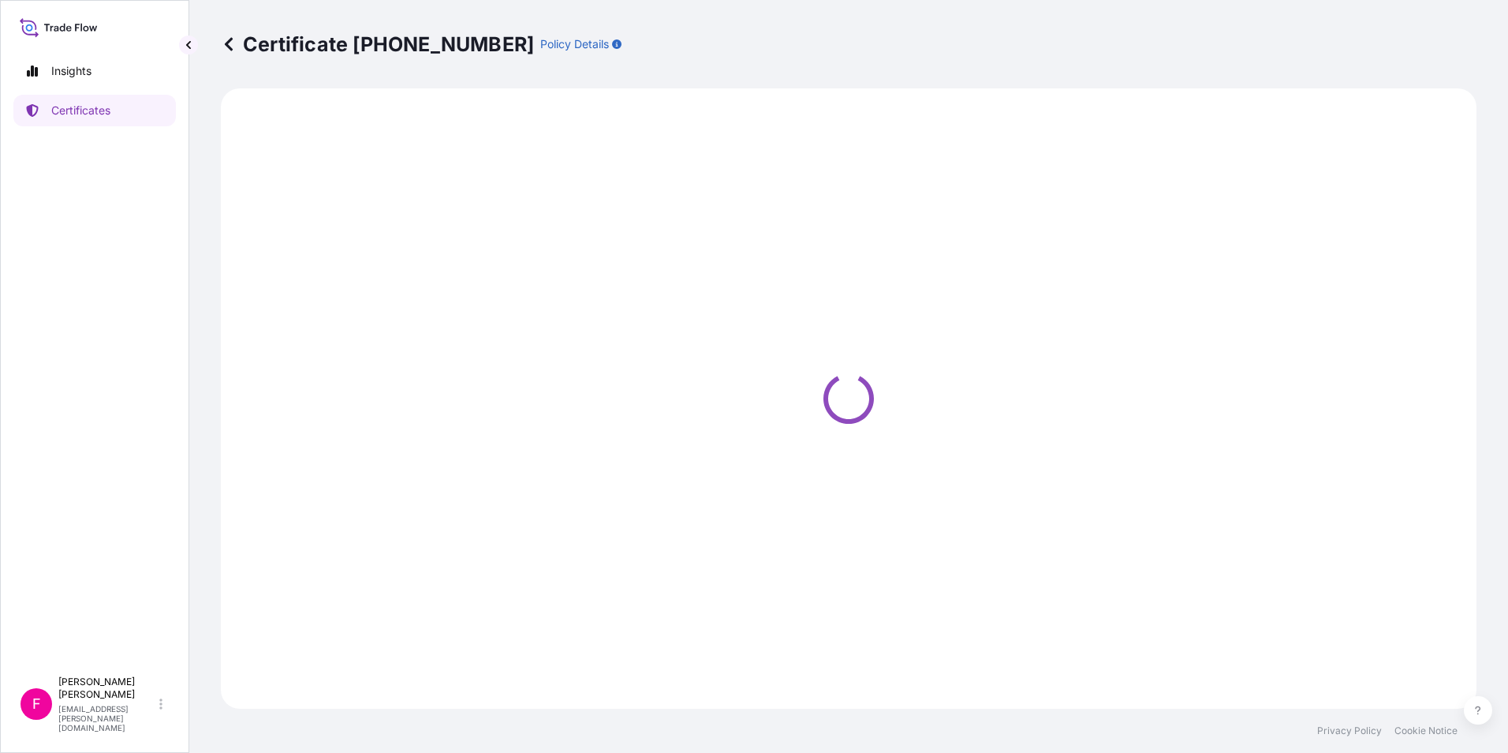
select select "Ocean Vessel"
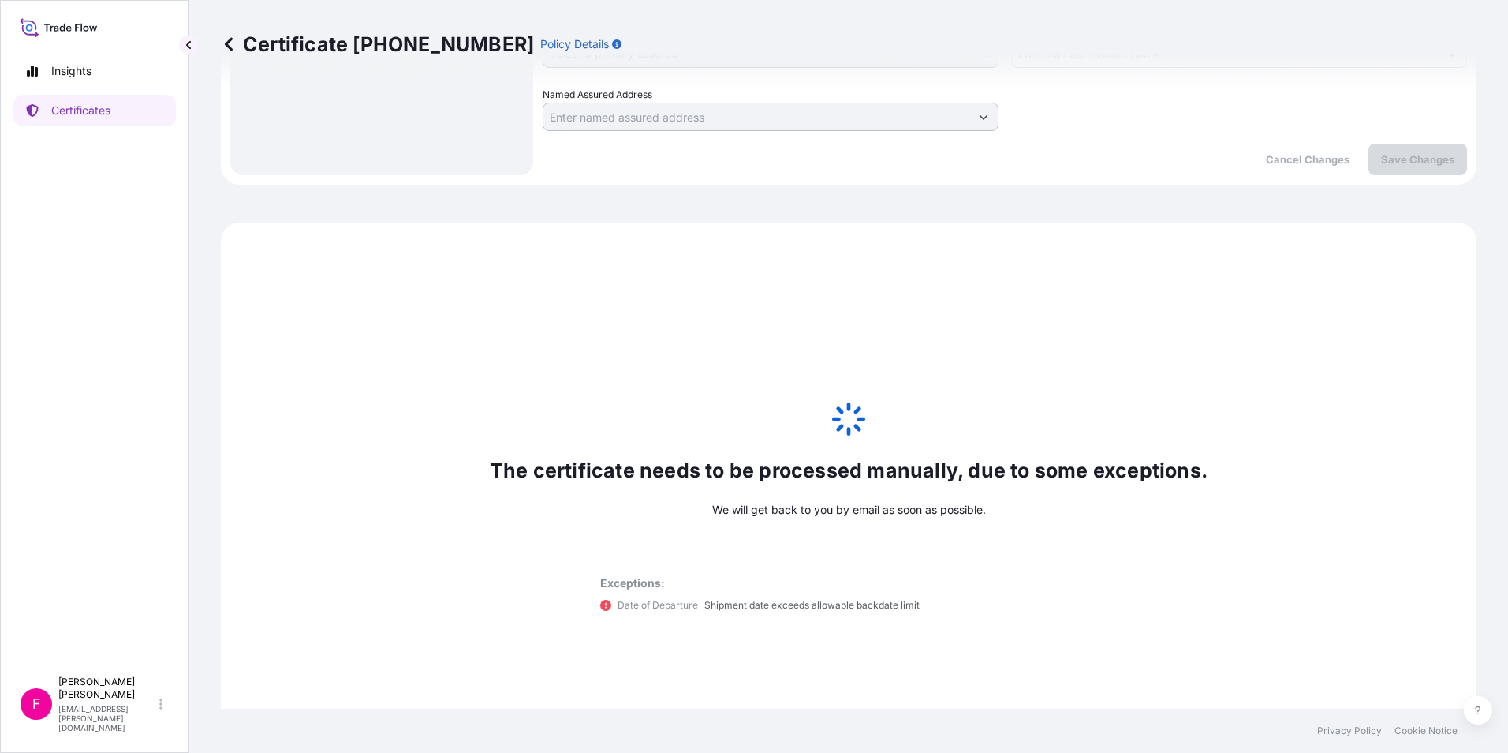
scroll to position [920, 0]
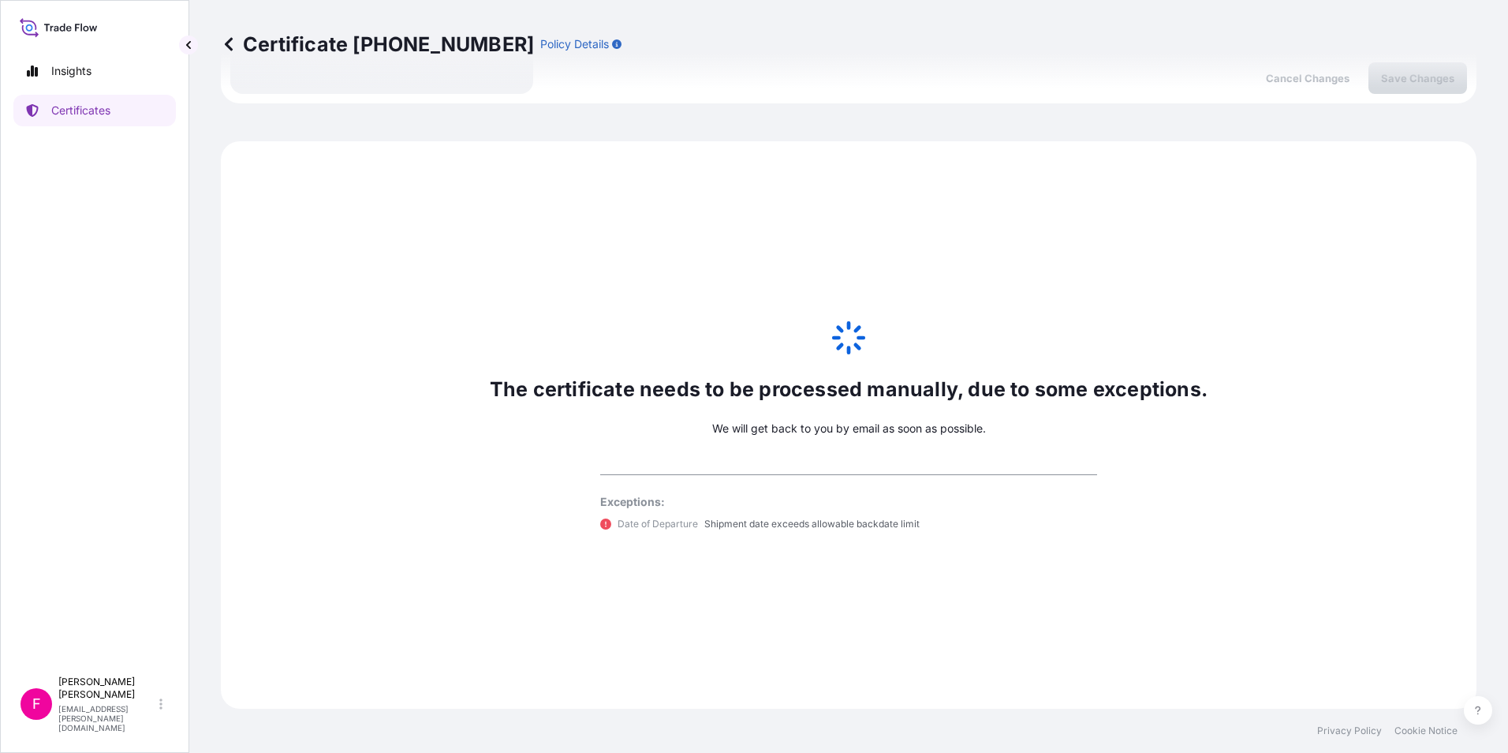
select select "31801"
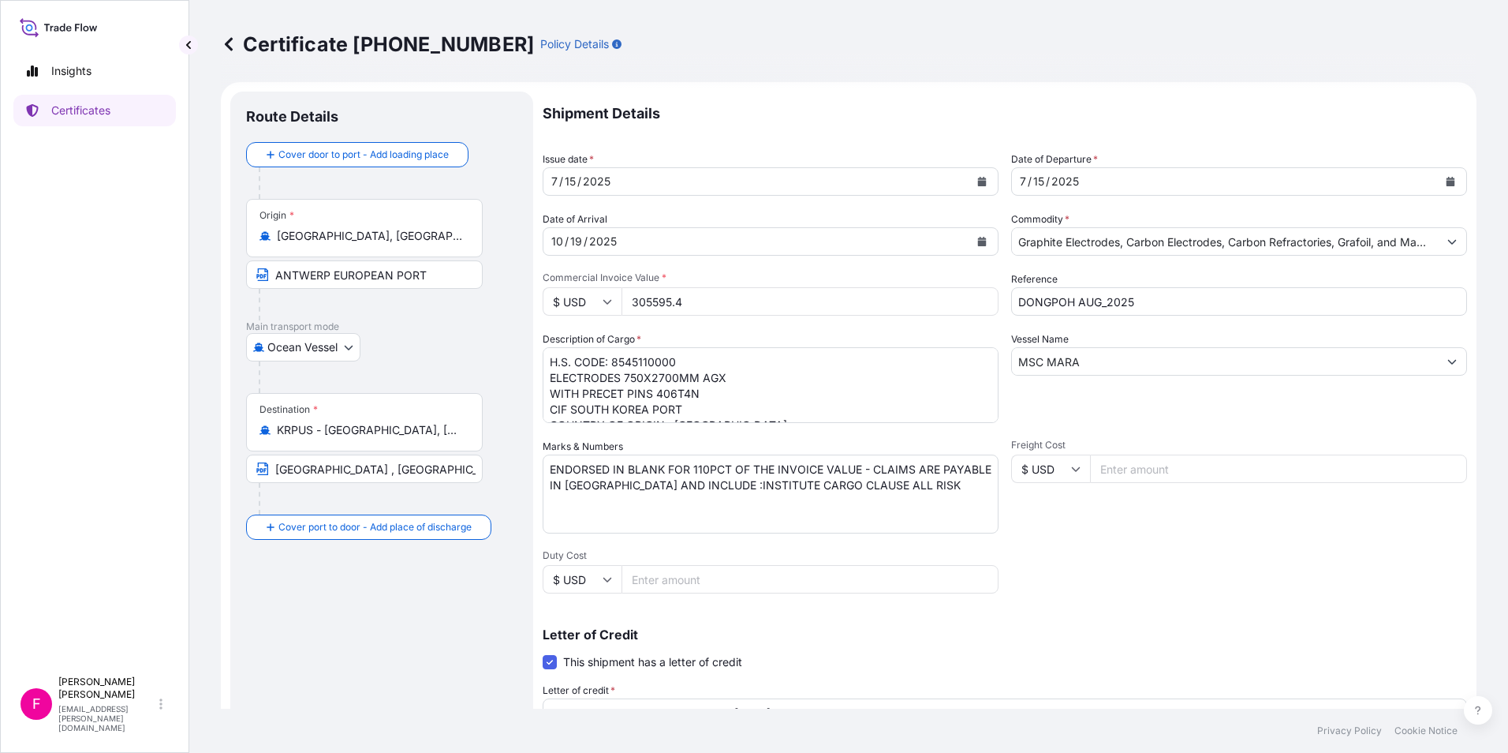
scroll to position [0, 0]
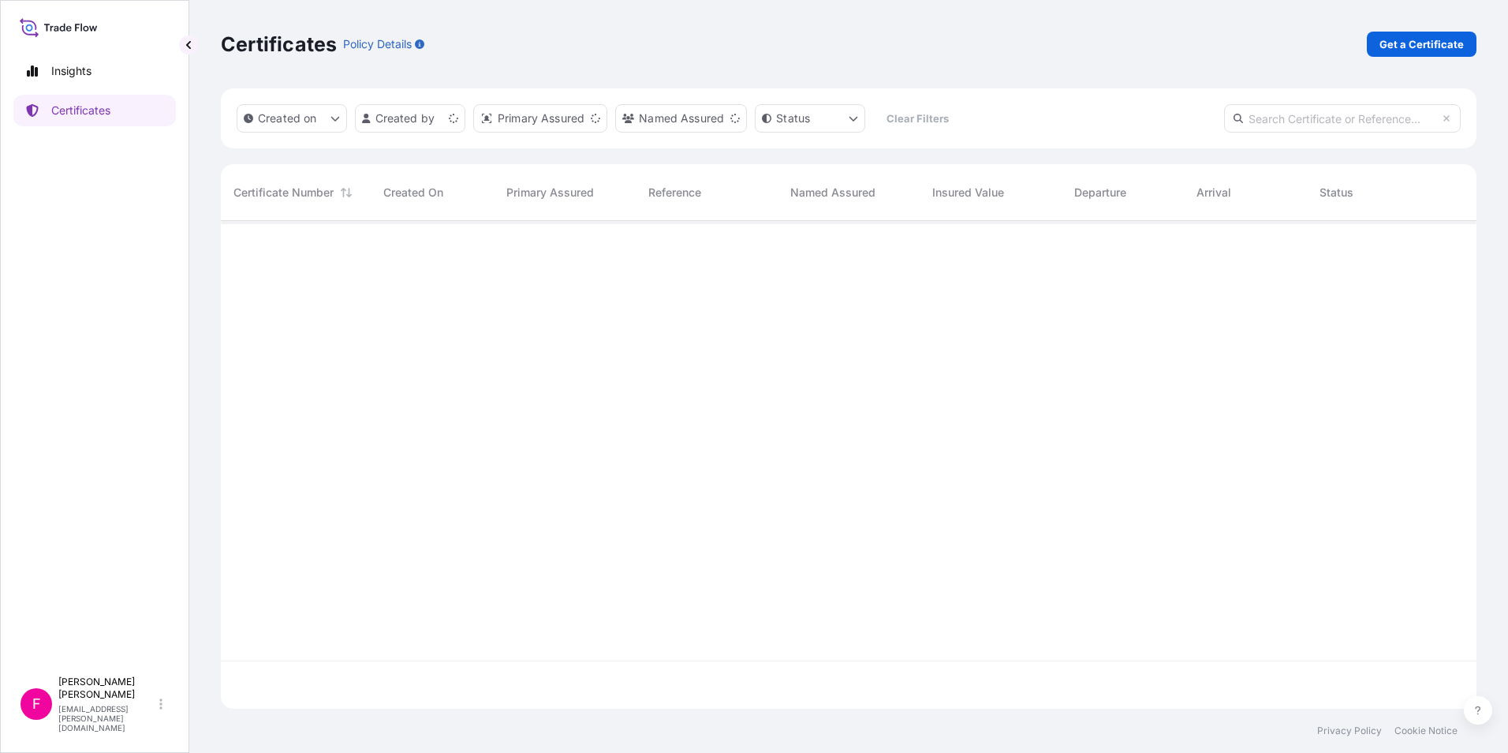
scroll to position [484, 1244]
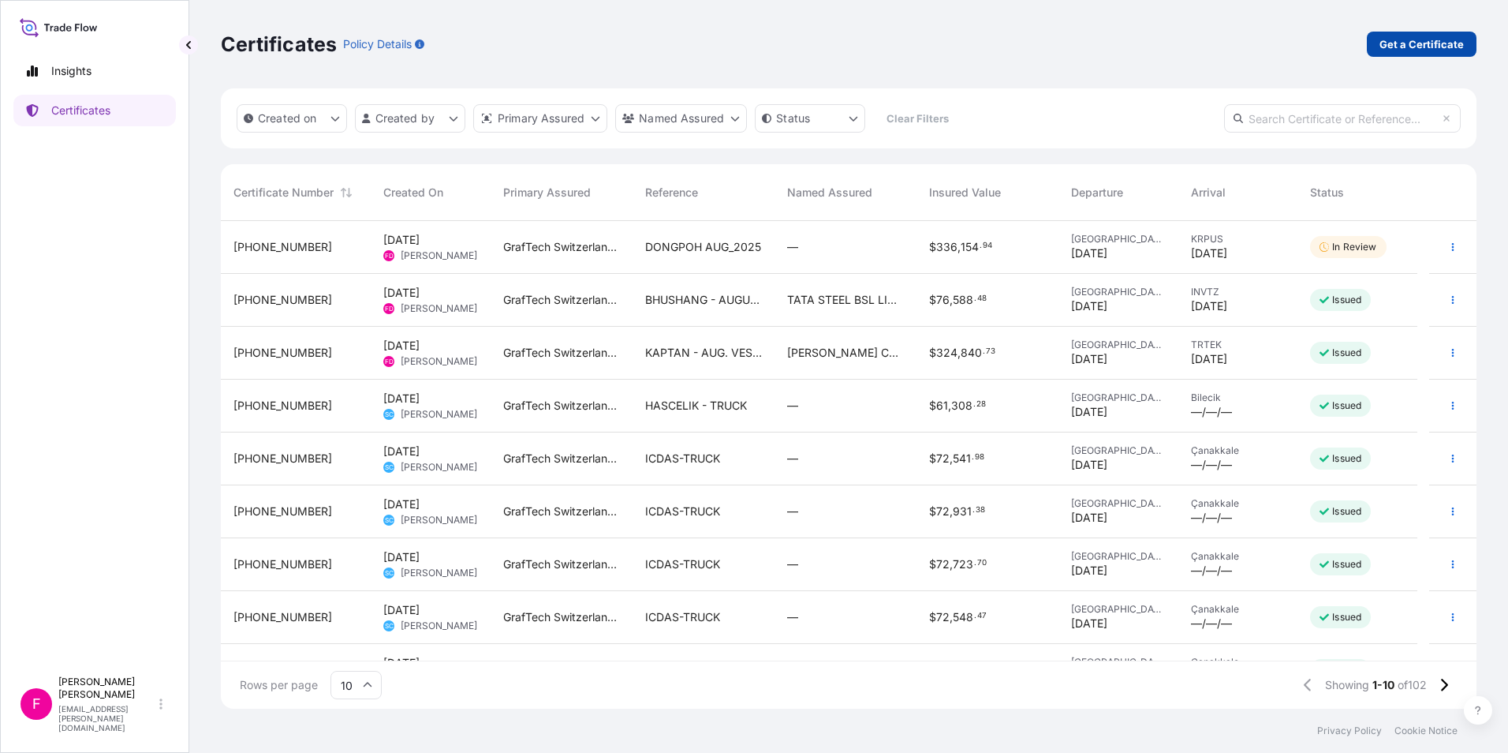
click at [1408, 43] on p "Get a Certificate" at bounding box center [1422, 44] width 84 height 16
select select "Barge"
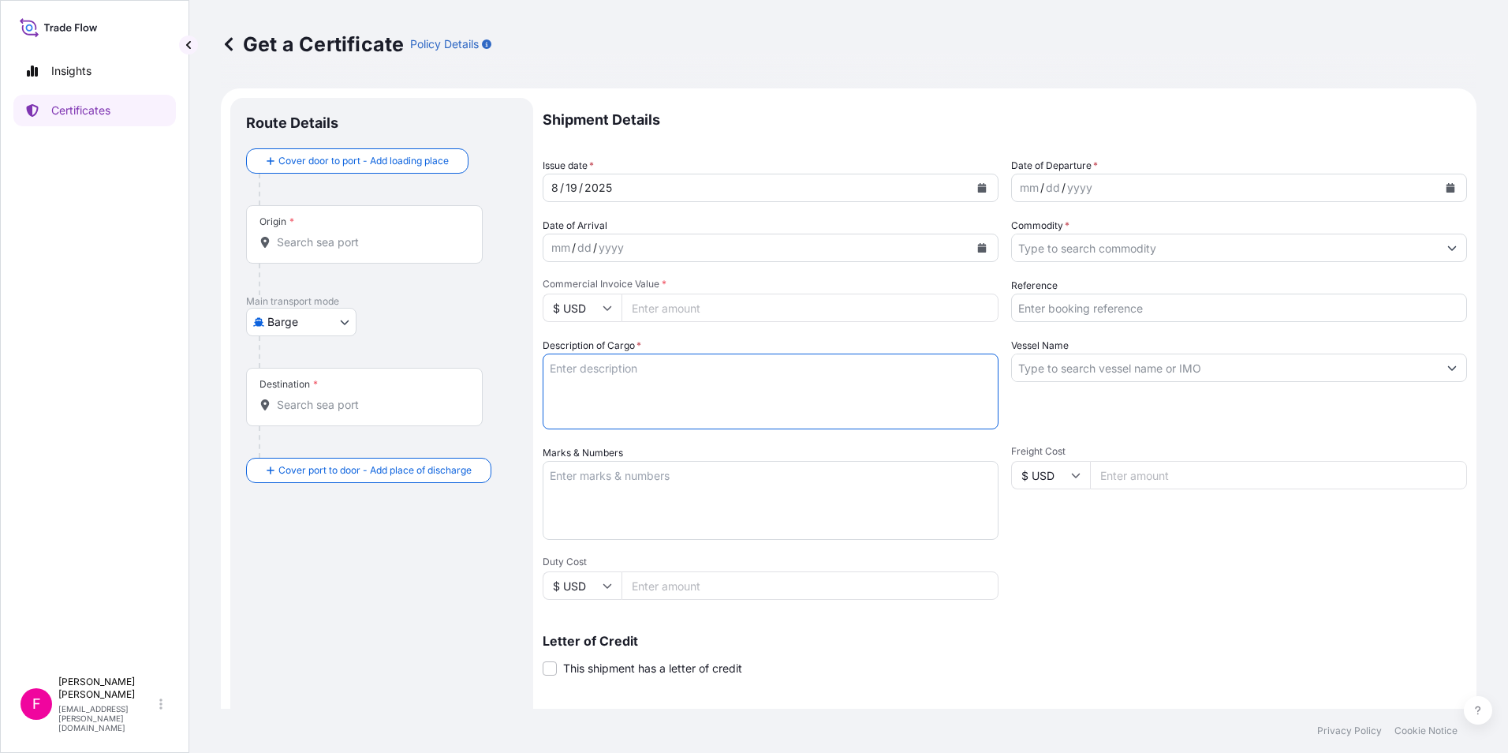
click at [814, 364] on textarea "Description of Cargo *" at bounding box center [771, 391] width 456 height 76
paste textarea "LC N° MD2QR2507NU00445 DTD. [DATE]"
type textarea "LC N° MD2QR2507NU00445 DTD. [DATE]"
drag, startPoint x: 807, startPoint y: 370, endPoint x: 475, endPoint y: 383, distance: 332.4
click at [475, 383] on form "Route Details Cover door to port - Add loading place Place of loading Road / In…" at bounding box center [849, 495] width 1256 height 815
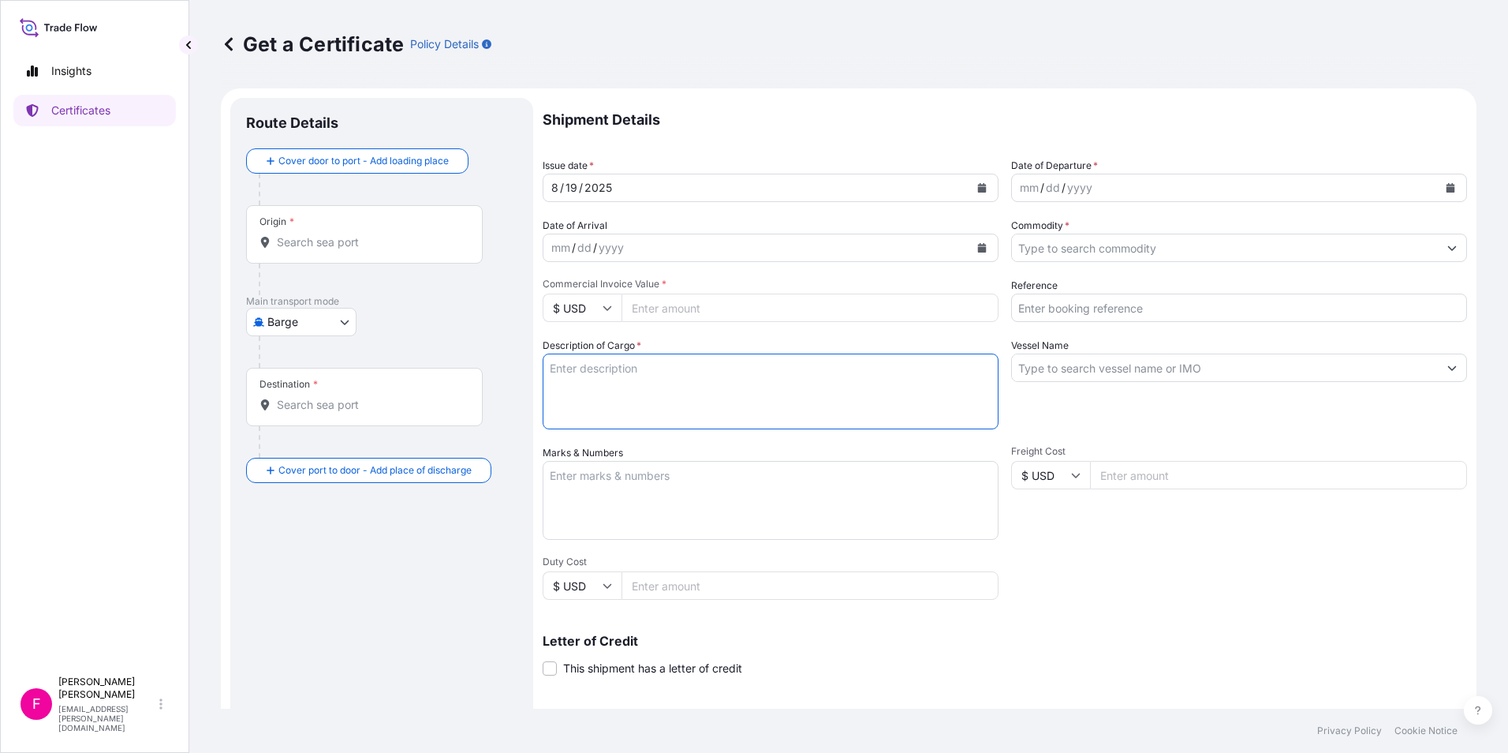
paste textarea "H.S. CODE: 8545110000 ELECTRODES 750X2700MM AGX WITH PRECET PINS 406T4N CIF [GE…"
type textarea "H.S. CODE: 8545110000 ELECTRODES 750X2700MM AGX WITH PRECET PINS 406T4N CIF [GE…"
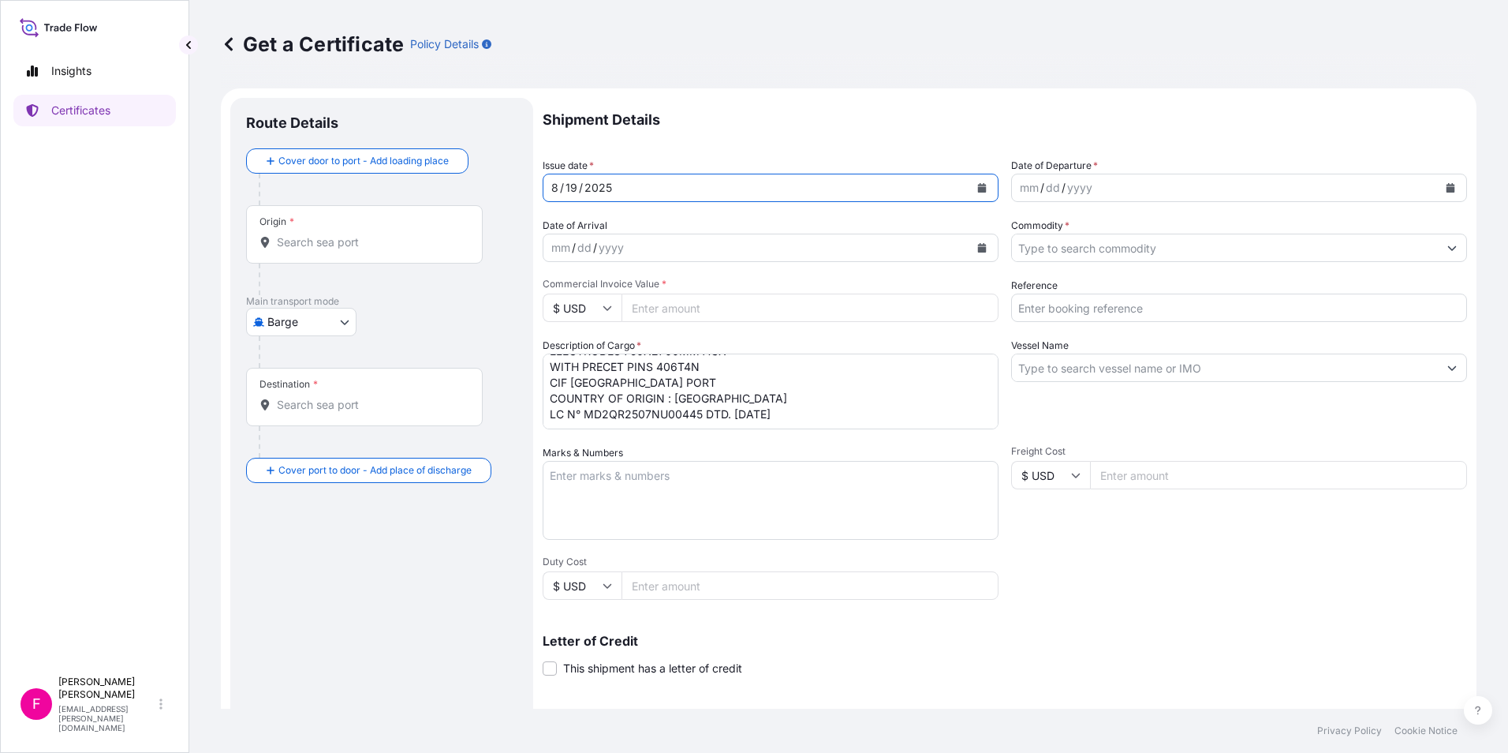
click at [978, 184] on icon "Calendar" at bounding box center [982, 187] width 9 height 9
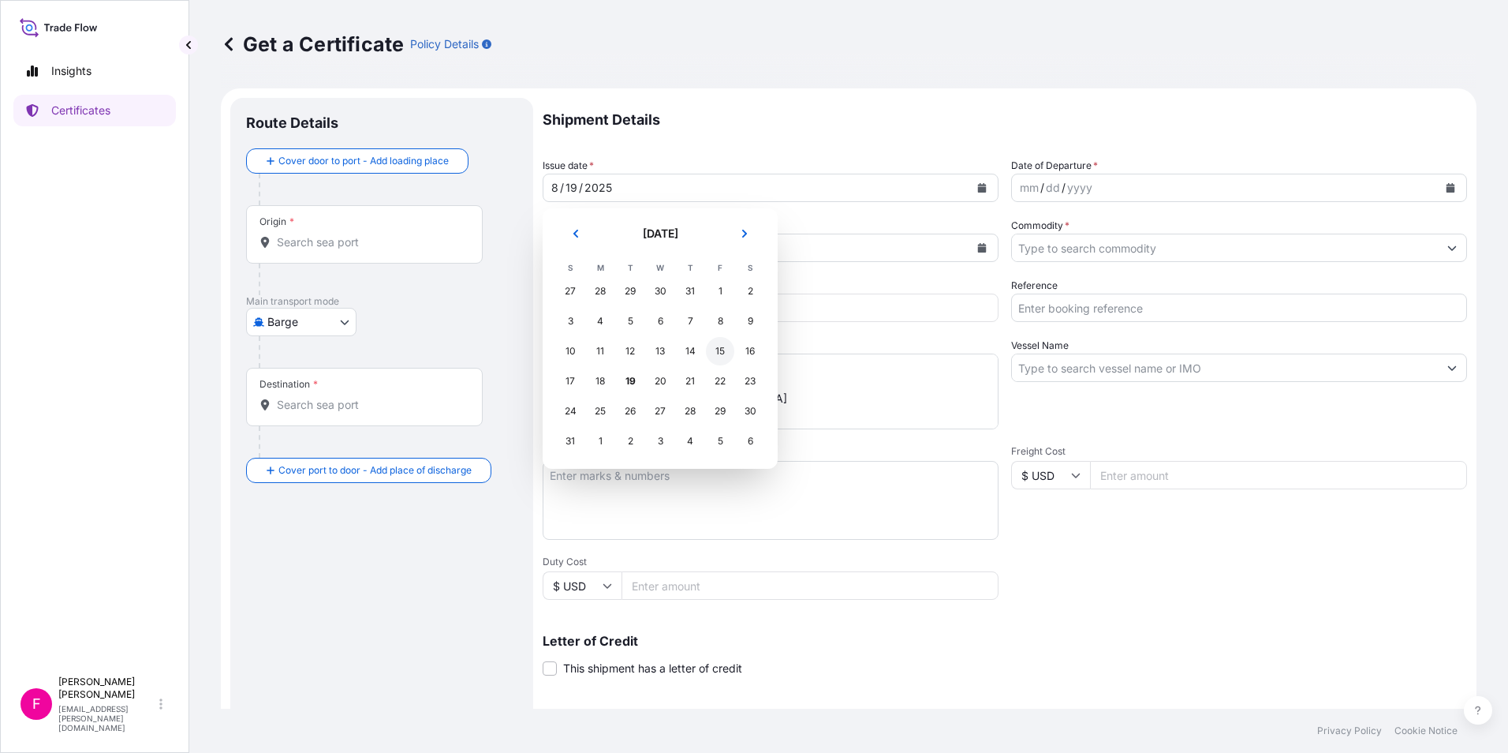
click at [723, 346] on div "15" at bounding box center [720, 351] width 28 height 28
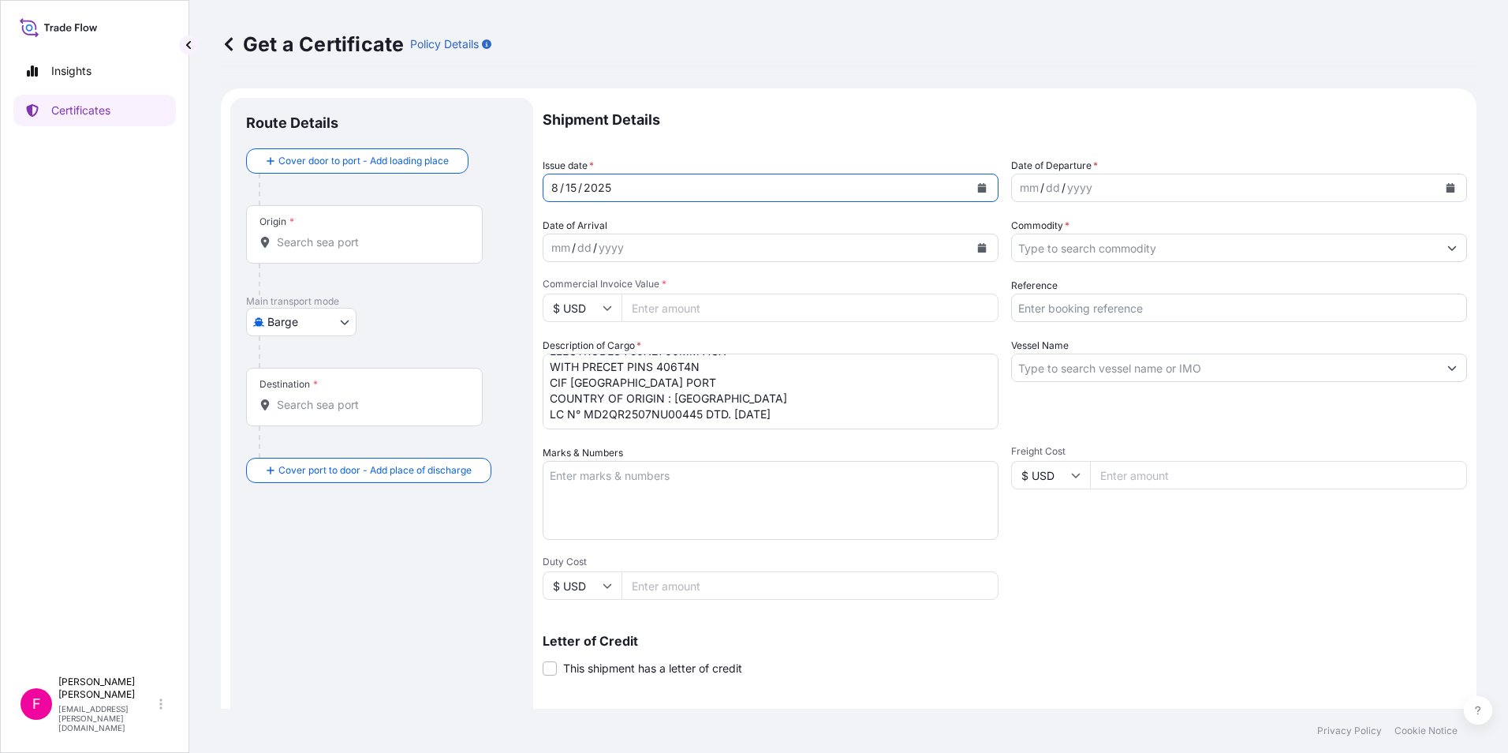
click at [1447, 185] on icon "Calendar" at bounding box center [1451, 187] width 9 height 9
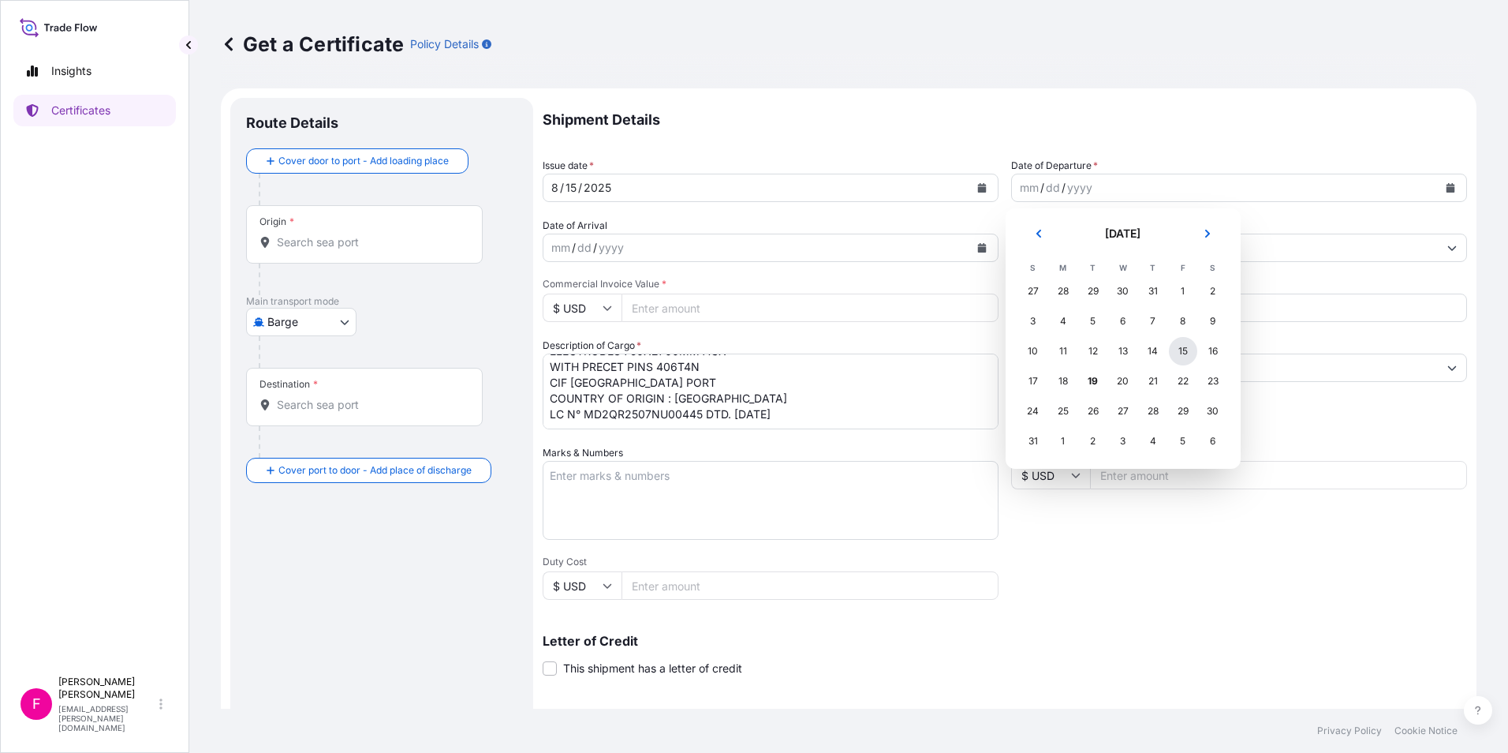
click at [1179, 350] on div "15" at bounding box center [1183, 351] width 28 height 28
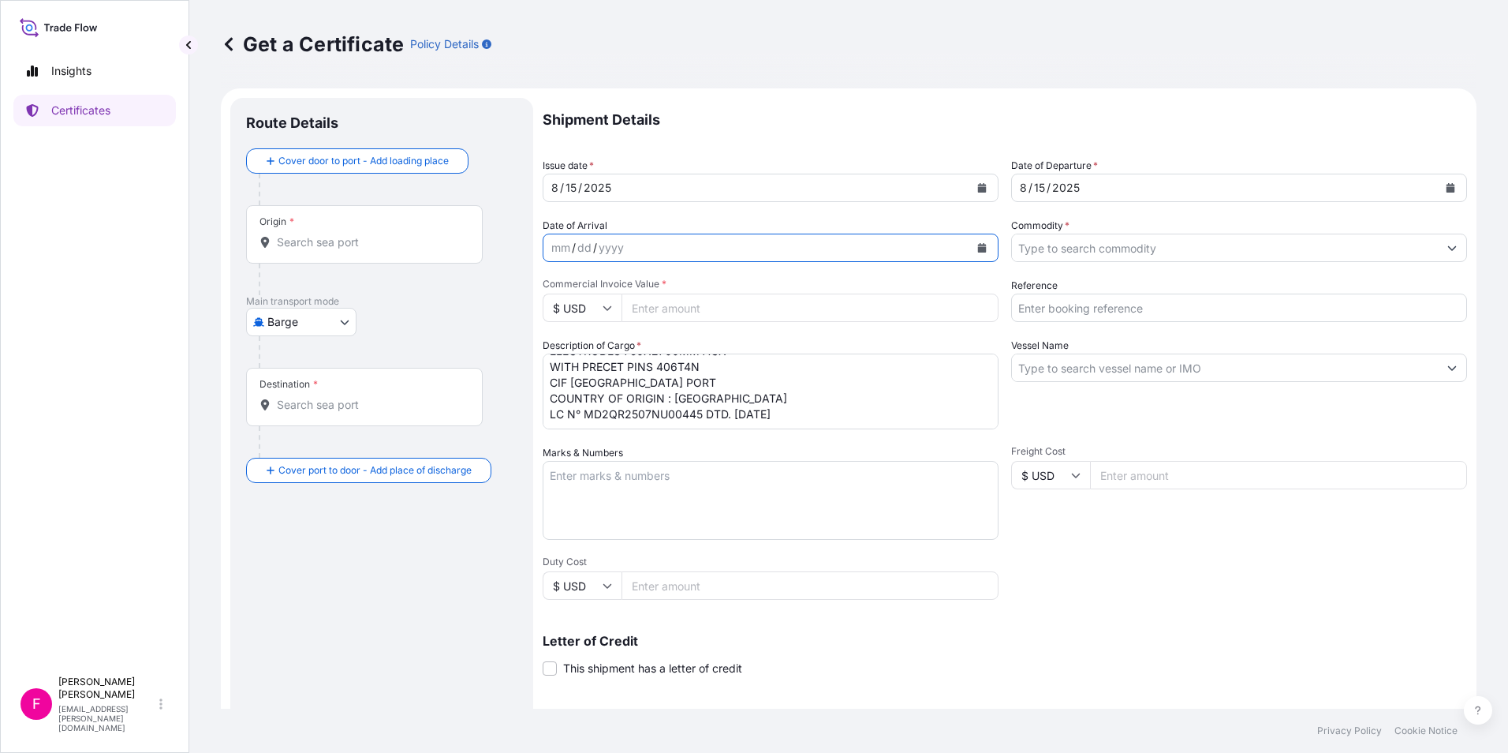
click at [978, 248] on icon "Calendar" at bounding box center [982, 247] width 9 height 9
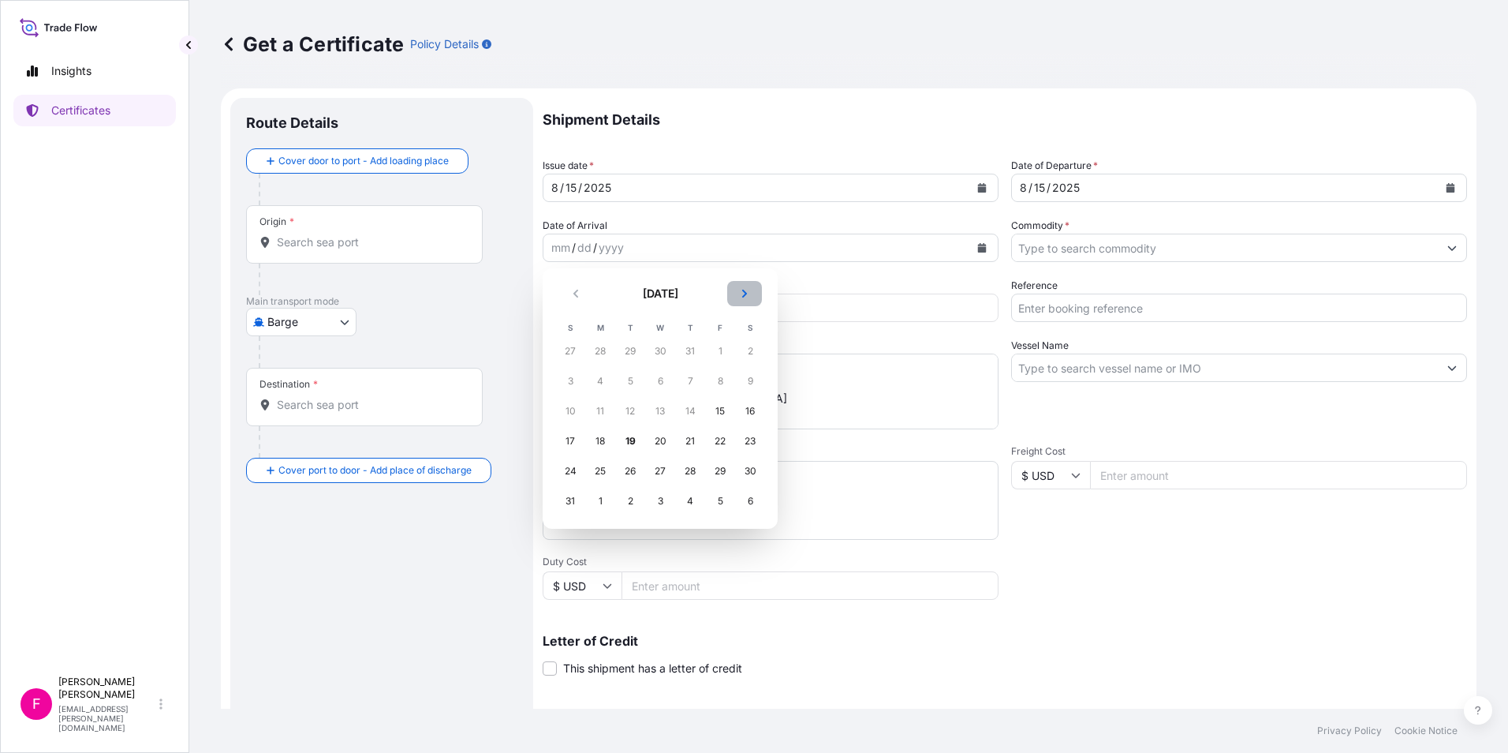
click at [753, 296] on button "Next" at bounding box center [744, 293] width 35 height 25
click at [573, 440] on div "19" at bounding box center [570, 441] width 28 height 28
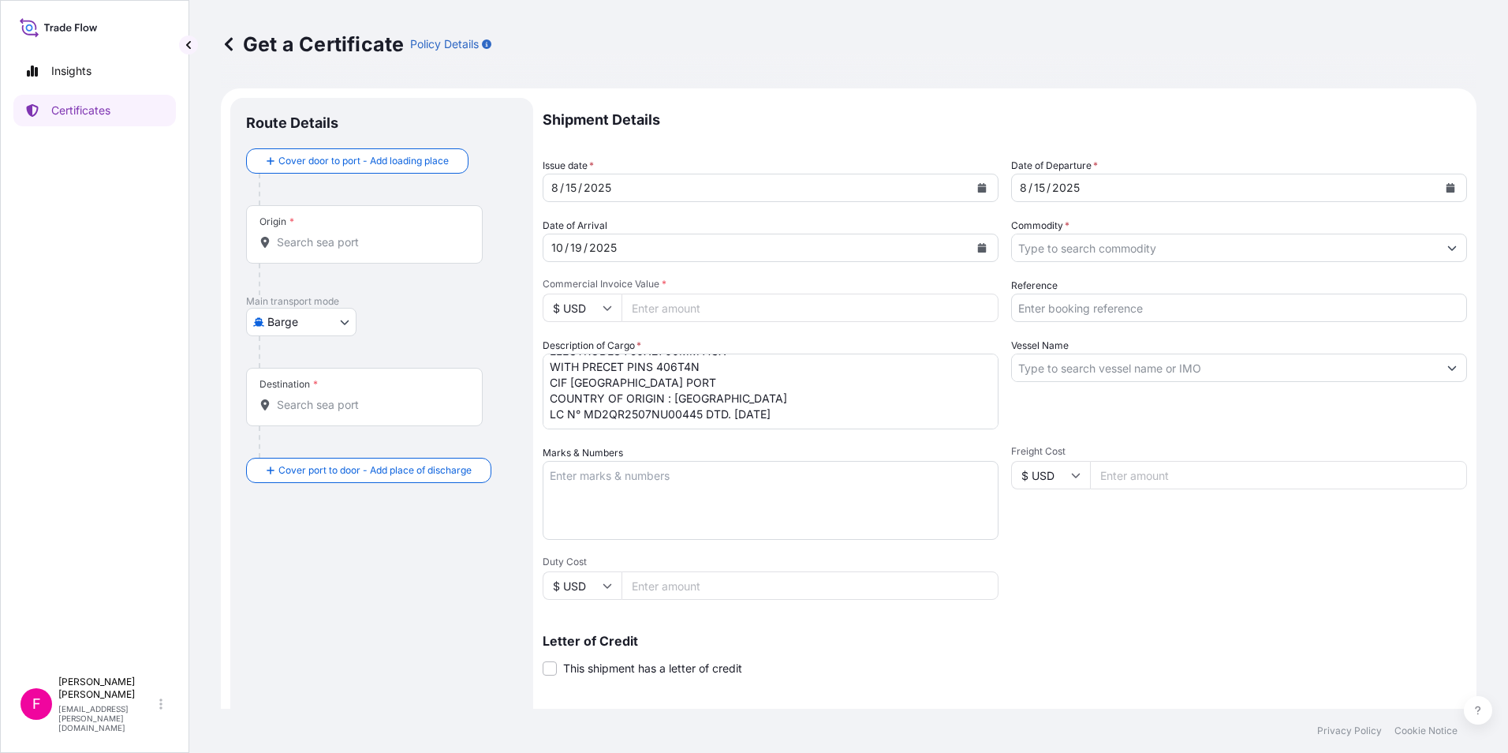
click at [687, 303] on input "Commercial Invoice Value *" at bounding box center [810, 307] width 377 height 28
type input "305595"
type input "305595.40"
click at [1105, 247] on input "Commodity *" at bounding box center [1225, 248] width 426 height 28
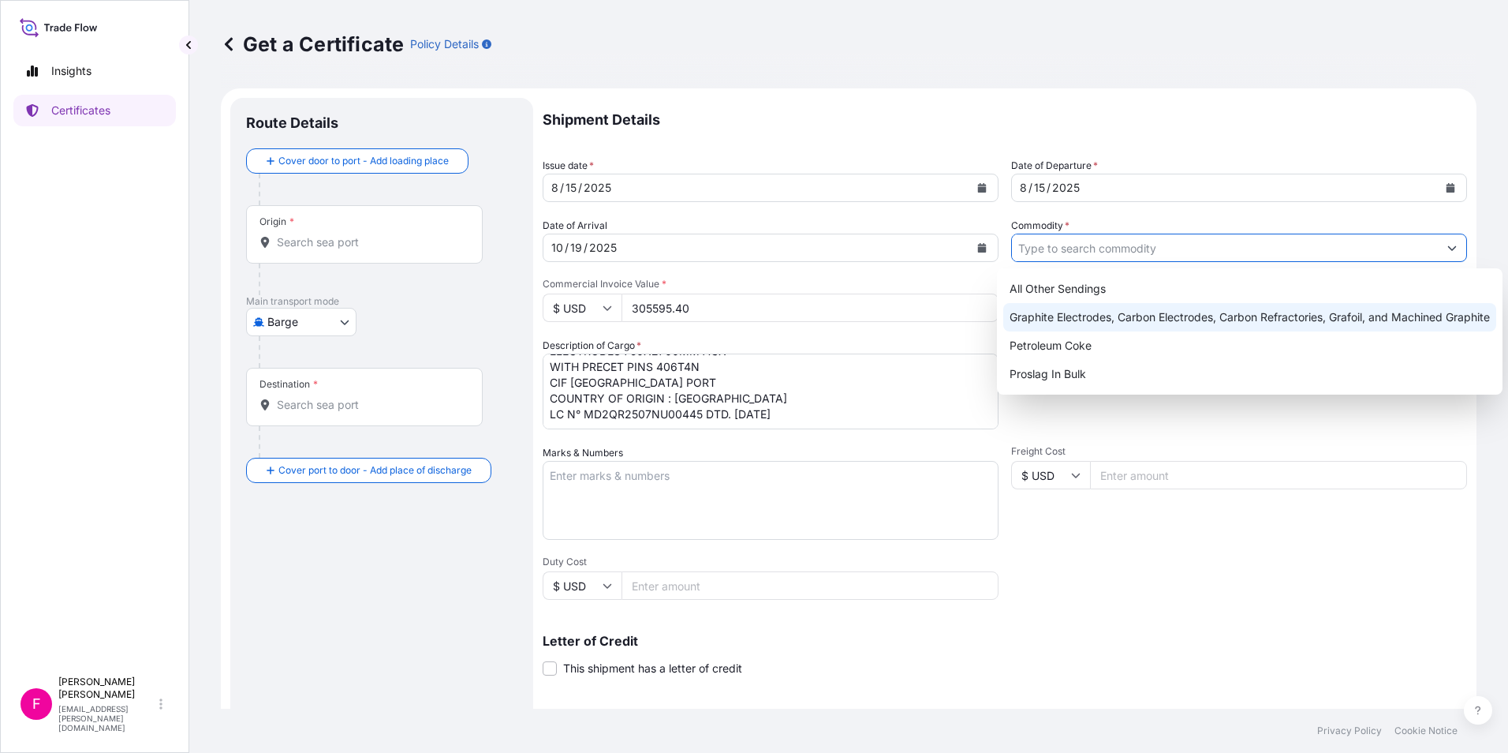
click at [1108, 307] on div "Graphite Electrodes, Carbon Electrodes, Carbon Refractories, Grafoil, and Machi…" at bounding box center [1249, 317] width 493 height 28
type input "Graphite Electrodes, Carbon Electrodes, Carbon Refractories, Grafoil, and Machi…"
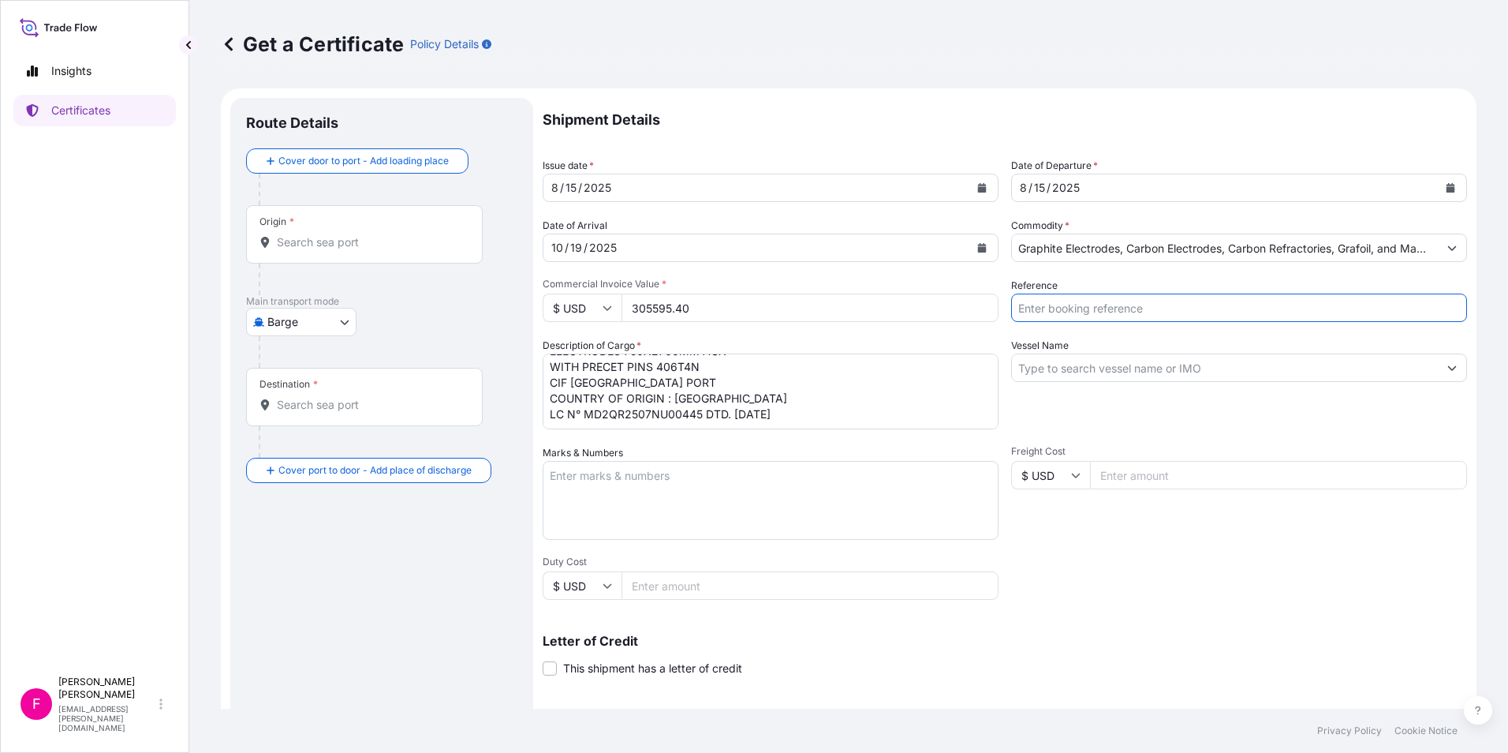
click at [1108, 307] on input "Reference" at bounding box center [1239, 307] width 456 height 28
type input "BHUSHANG - AUGUST"
type input "MSC MAEVA"
type input "TATA STEEL BSL LIMITED"
click at [1112, 374] on input "MSC MAEVA" at bounding box center [1225, 367] width 426 height 28
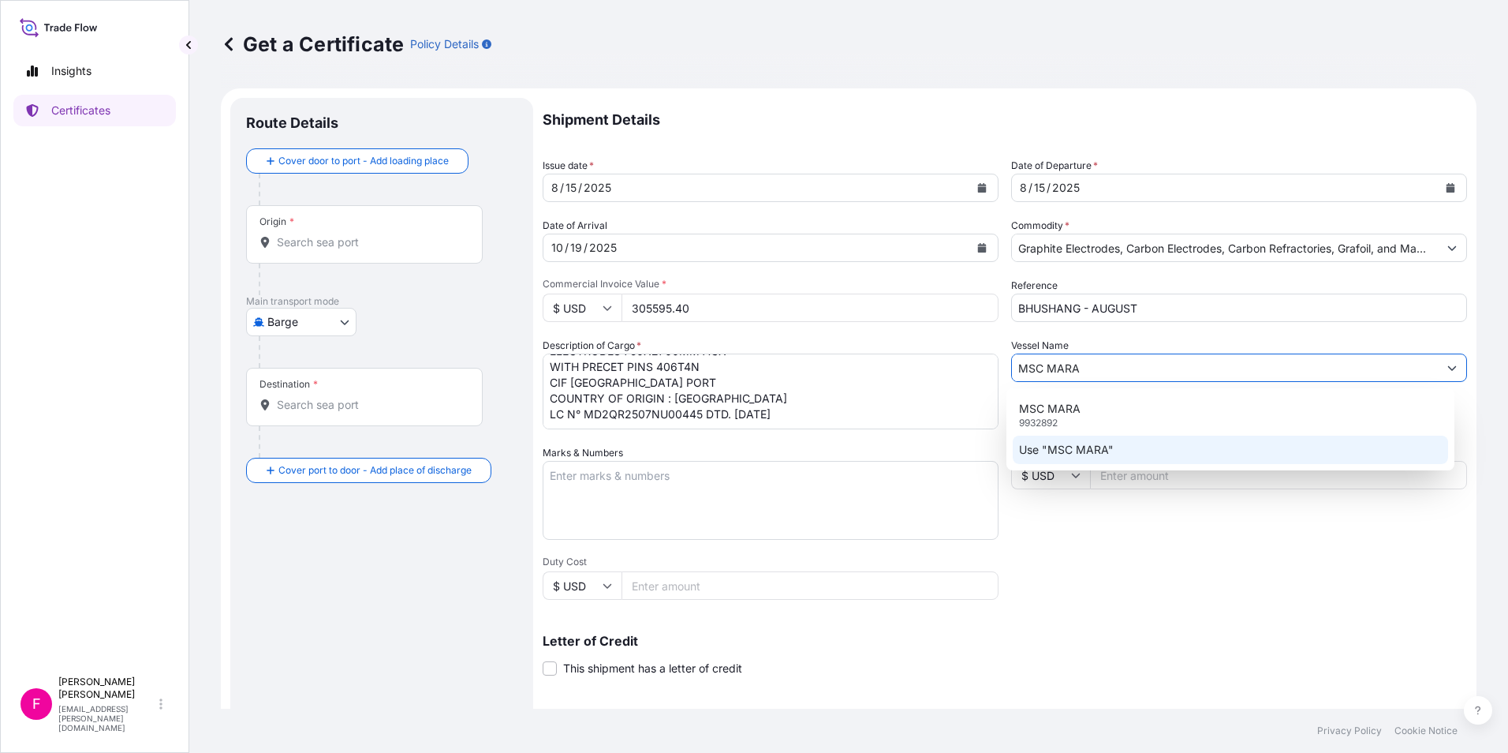
click at [1074, 455] on p "Use "MSC MARA"" at bounding box center [1066, 450] width 95 height 16
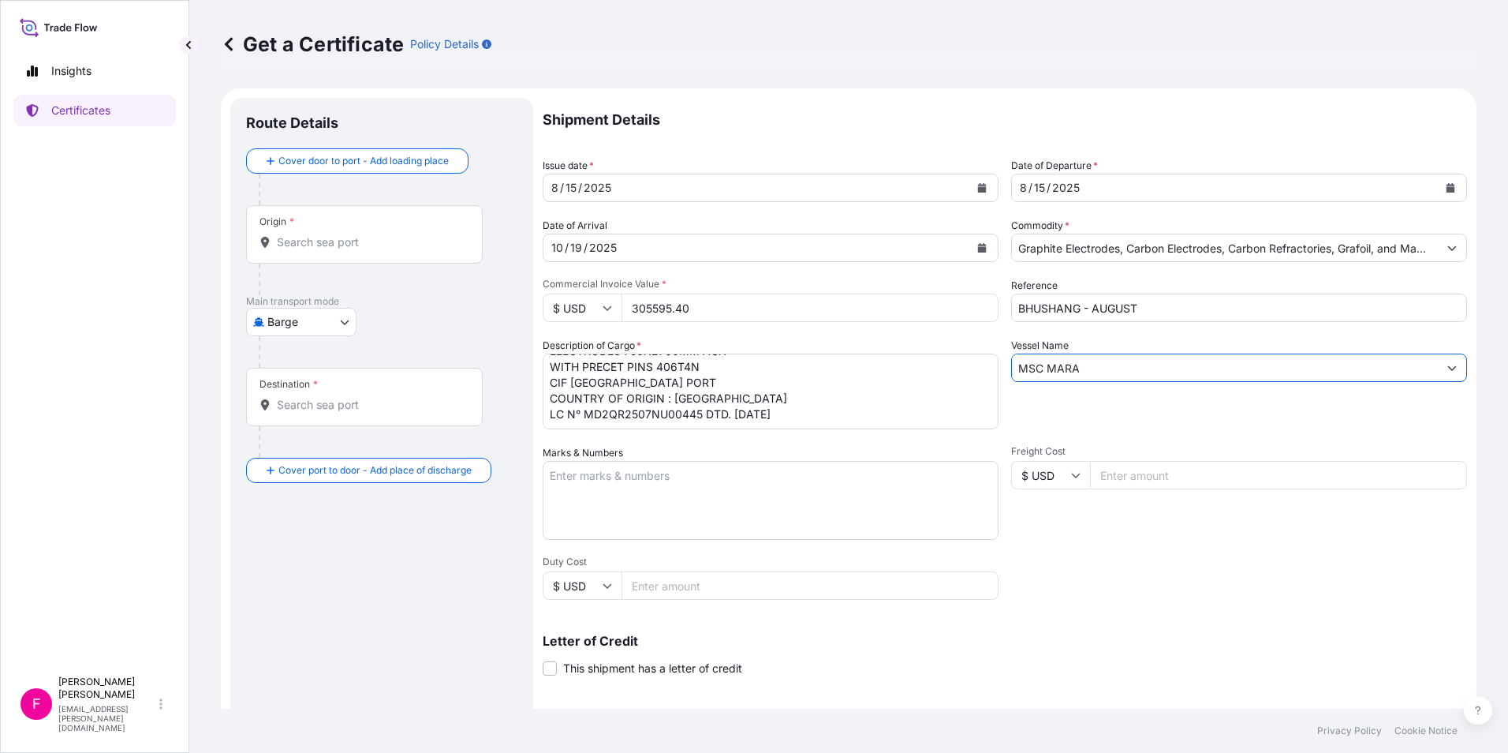
type input "MSC MARA"
click at [1104, 562] on div "Shipment Details Issue date * [DATE] Date of Departure * [DATE] Date of Arrival…" at bounding box center [1005, 474] width 925 height 752
click at [552, 664] on span at bounding box center [550, 668] width 14 height 14
click at [543, 660] on input "This shipment has a letter of credit" at bounding box center [543, 660] width 0 height 0
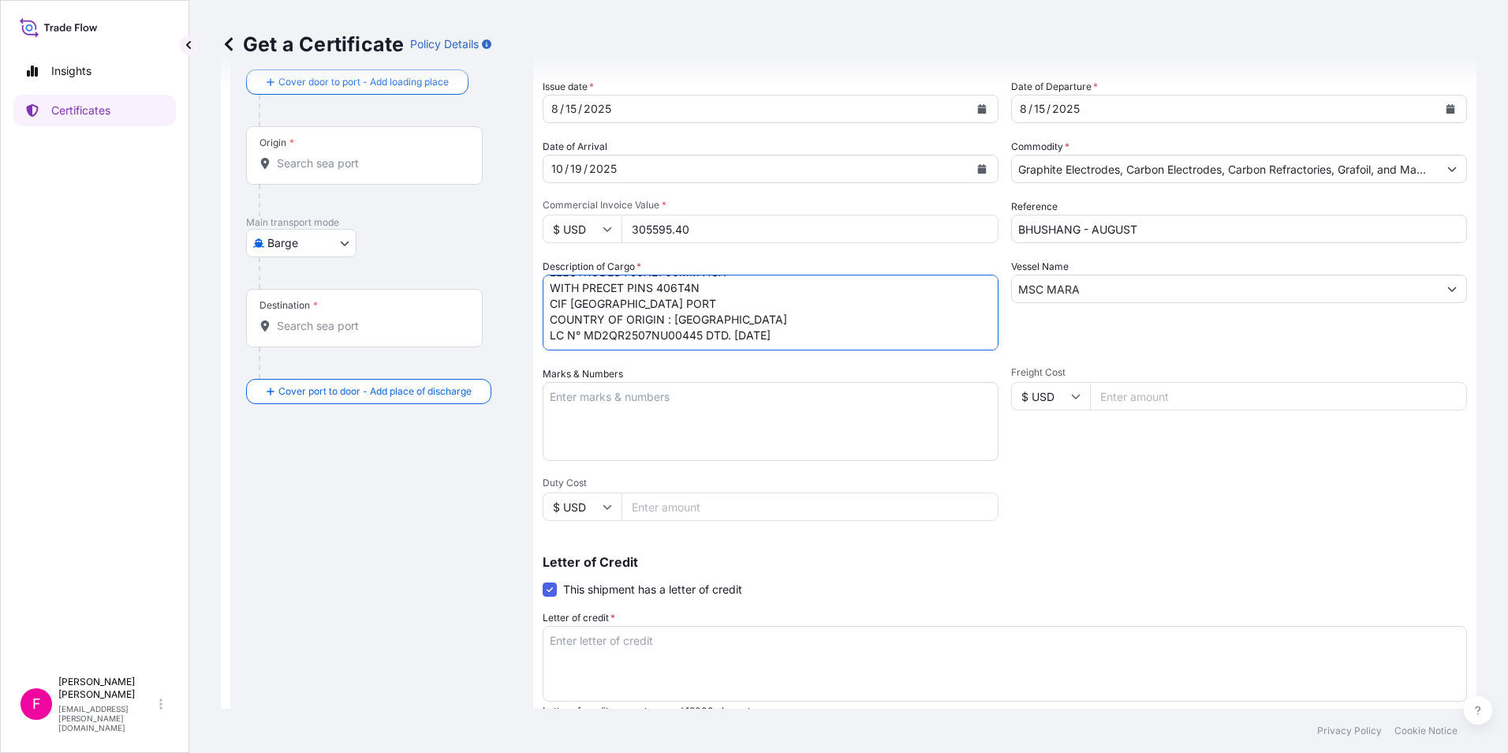
drag, startPoint x: 817, startPoint y: 323, endPoint x: 479, endPoint y: 329, distance: 338.5
click at [479, 329] on form "Route Details Cover door to port - Add loading place Place of loading Road / [G…" at bounding box center [849, 476] width 1256 height 935
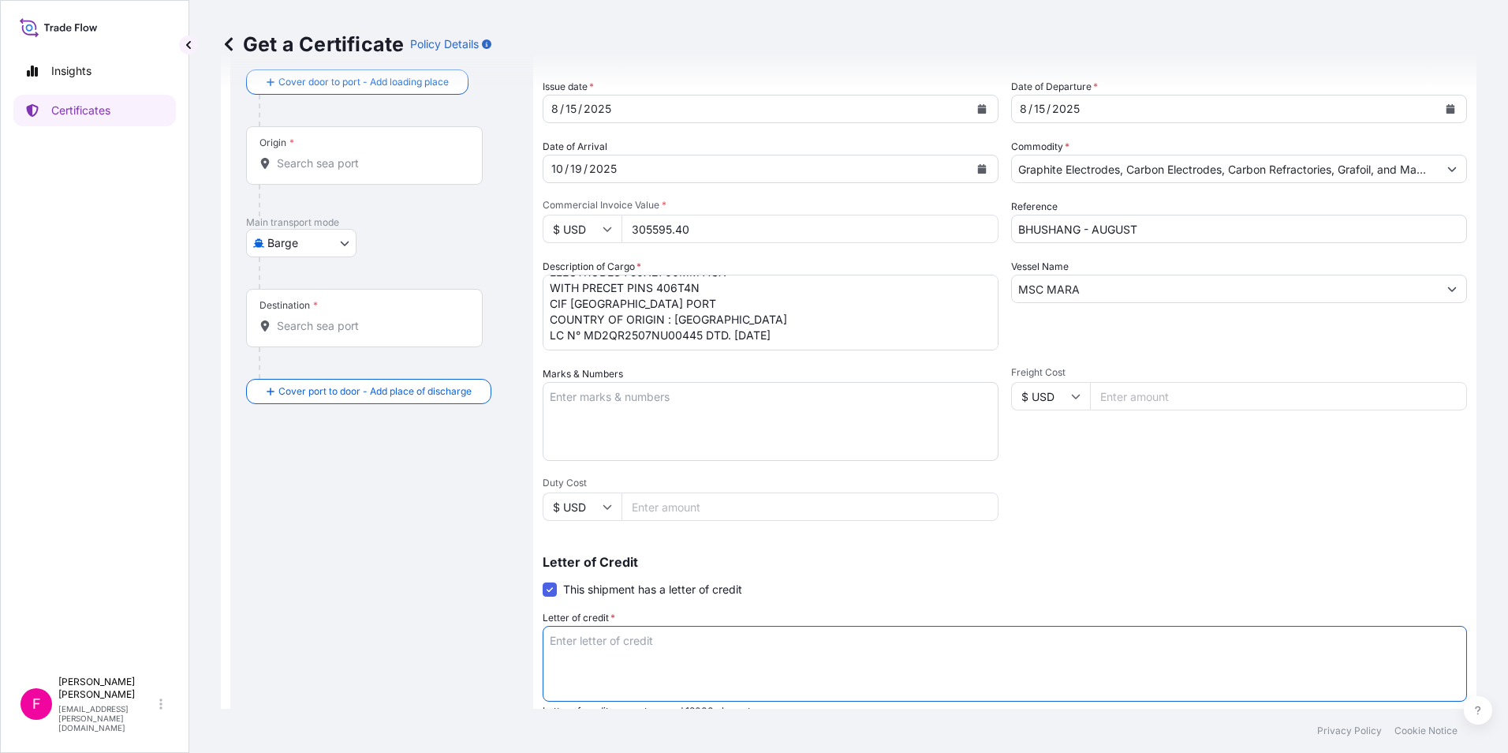
click at [574, 637] on textarea "Letter of credit *" at bounding box center [1005, 664] width 925 height 76
paste textarea "LC N° MD2QR2507NU00445 DTD. [DATE]"
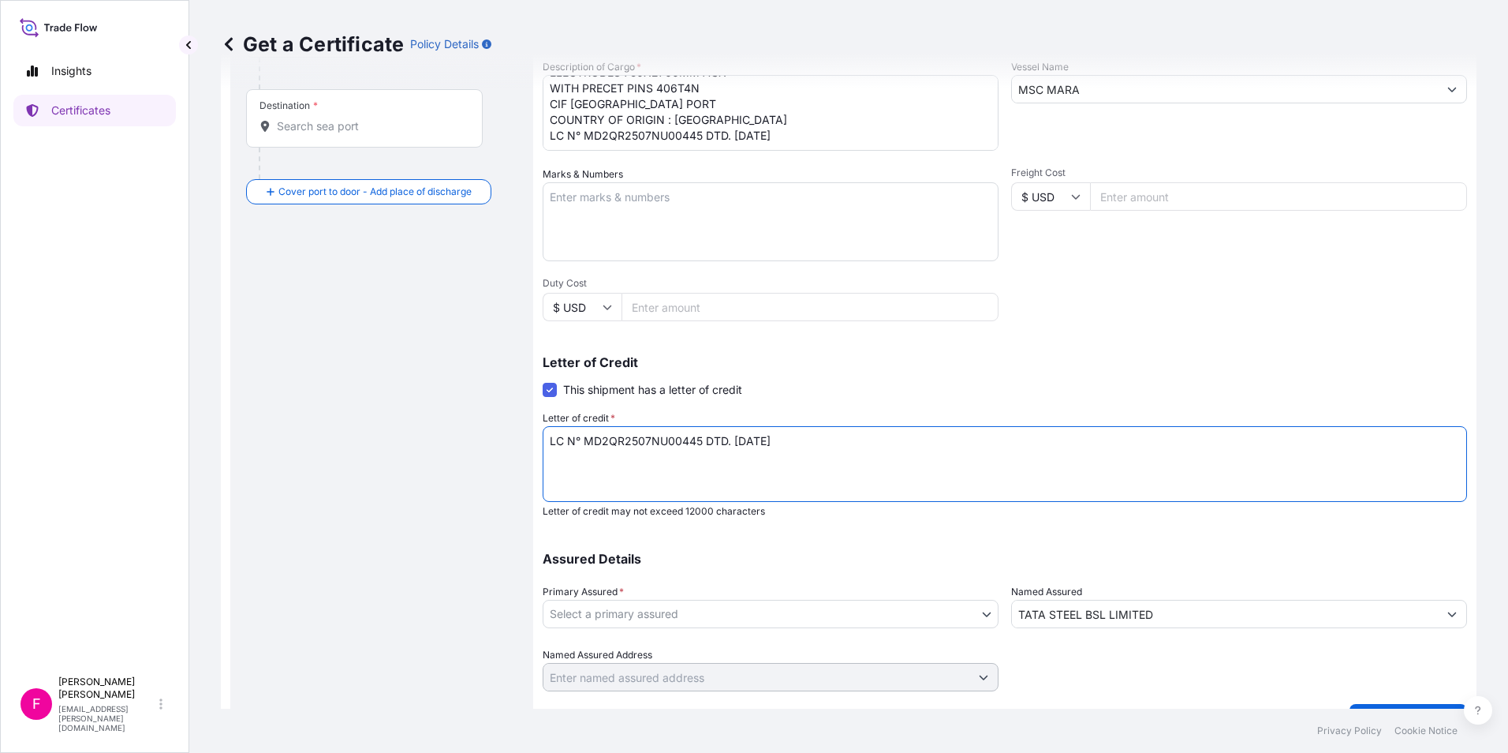
scroll to position [315, 0]
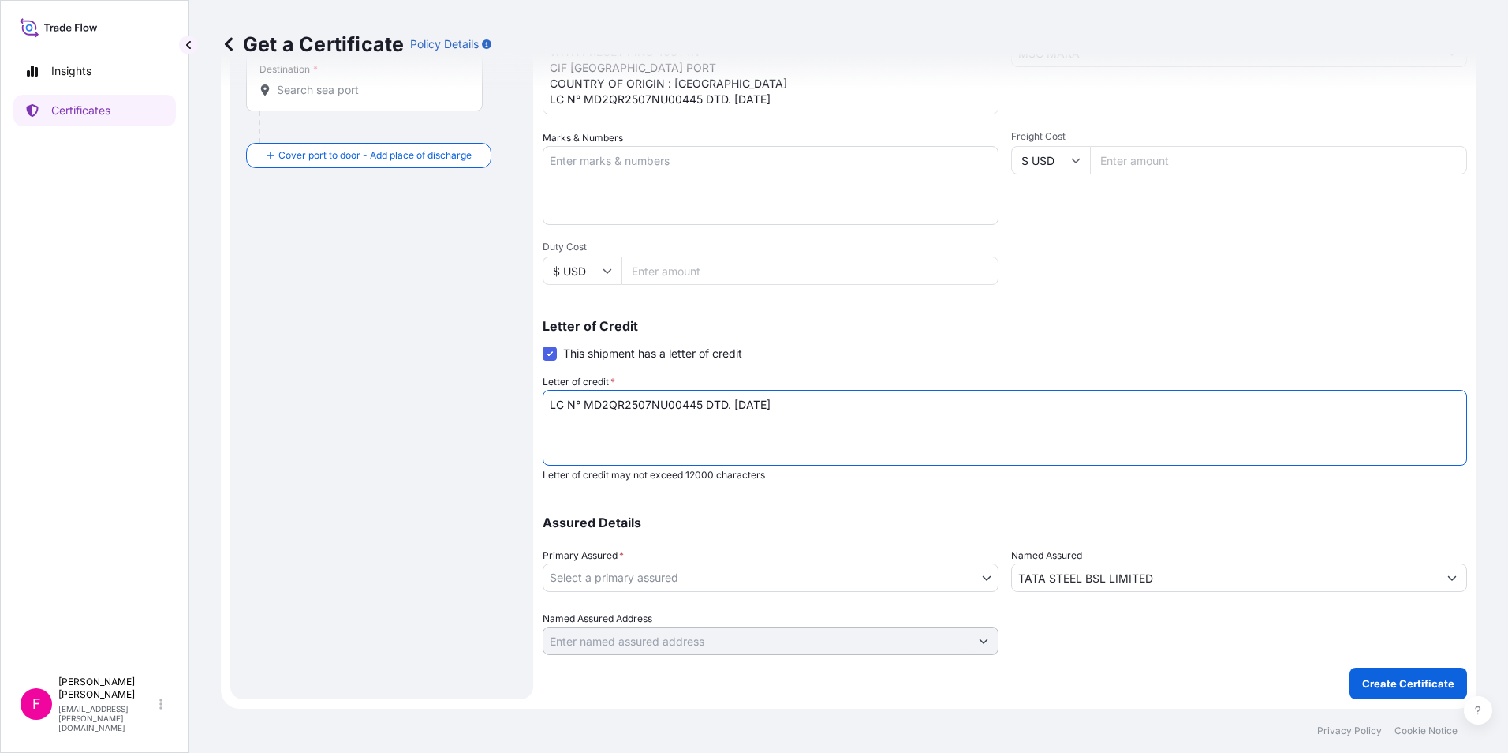
type textarea "LC N° MD2QR2507NU00445 DTD. [DATE]"
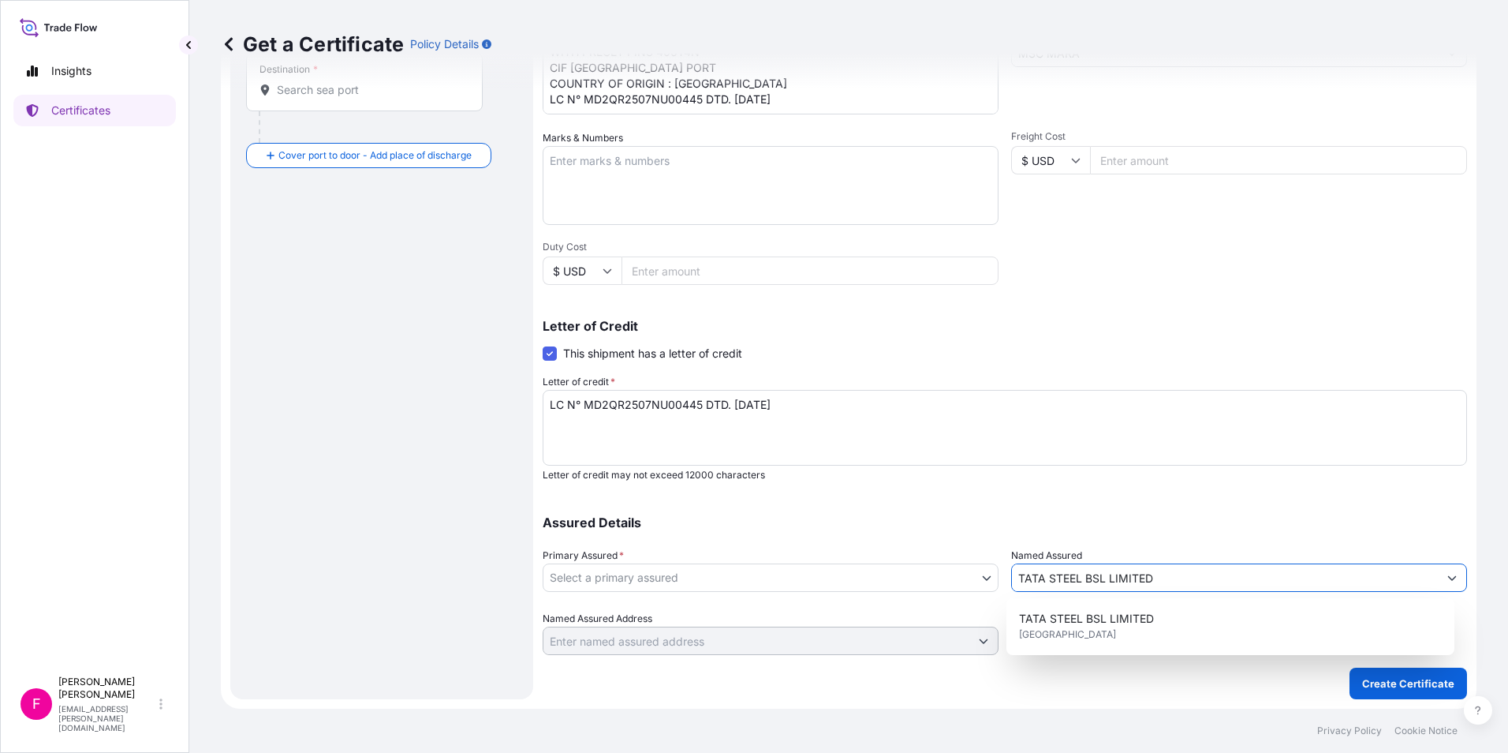
drag, startPoint x: 1191, startPoint y: 575, endPoint x: 904, endPoint y: 580, distance: 287.2
click at [904, 580] on div "Assured Details Primary Assured * Select a primary assured GrafTech [GEOGRAPHIC…" at bounding box center [1005, 576] width 925 height 158
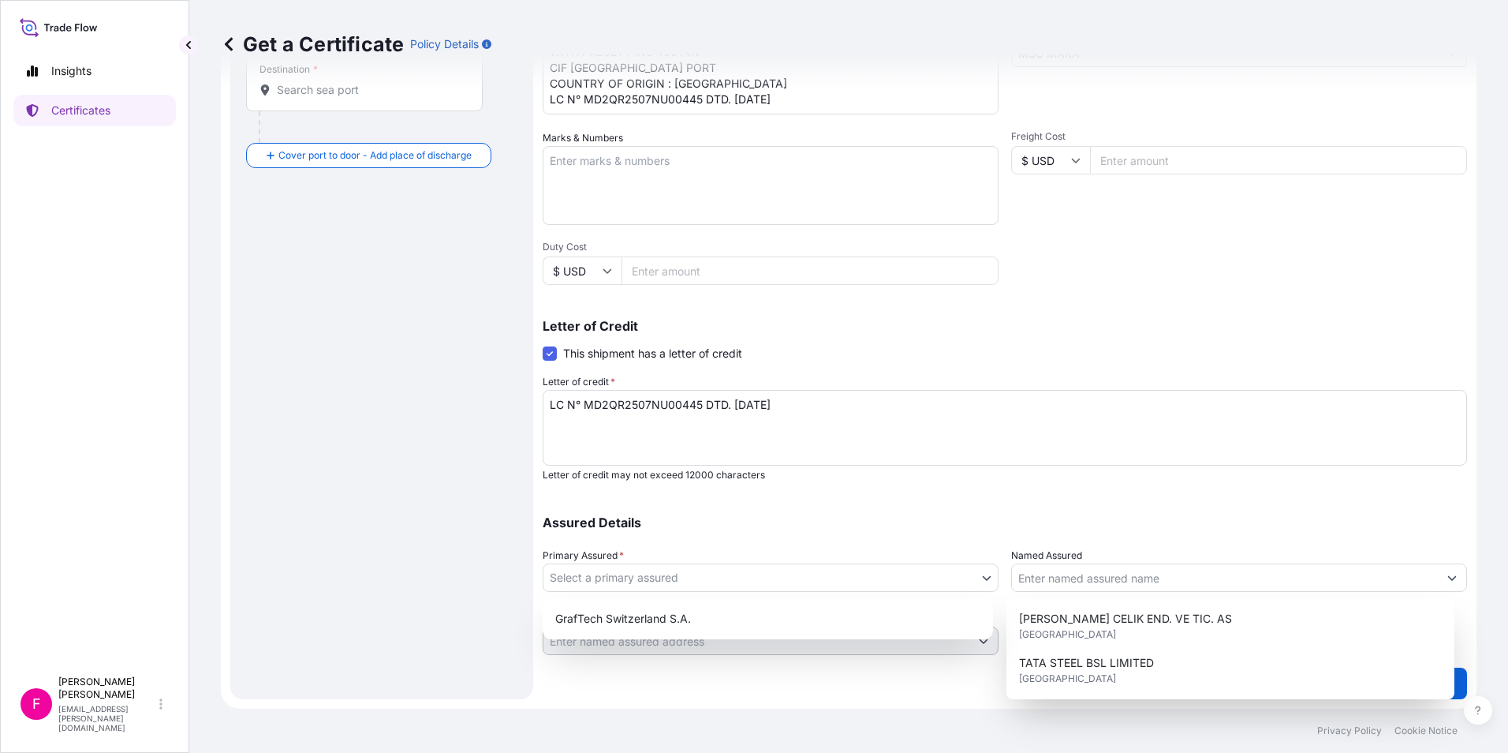
click at [954, 569] on body "1 option available. 2 options available. Insights Certificates F [PERSON_NAME] …" at bounding box center [754, 376] width 1508 height 753
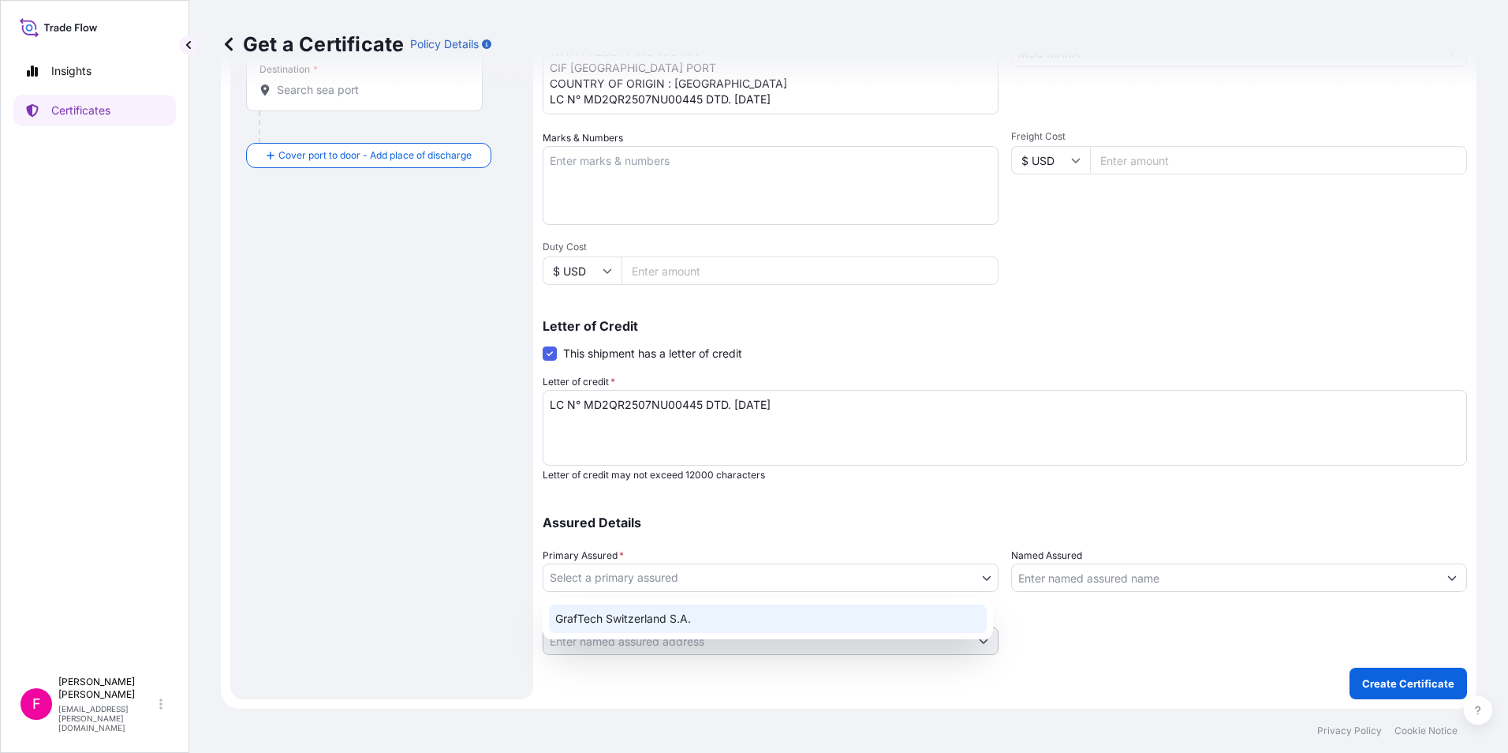
click at [740, 617] on div "GrafTech Switzerland S.A." at bounding box center [768, 618] width 438 height 28
select select "31801"
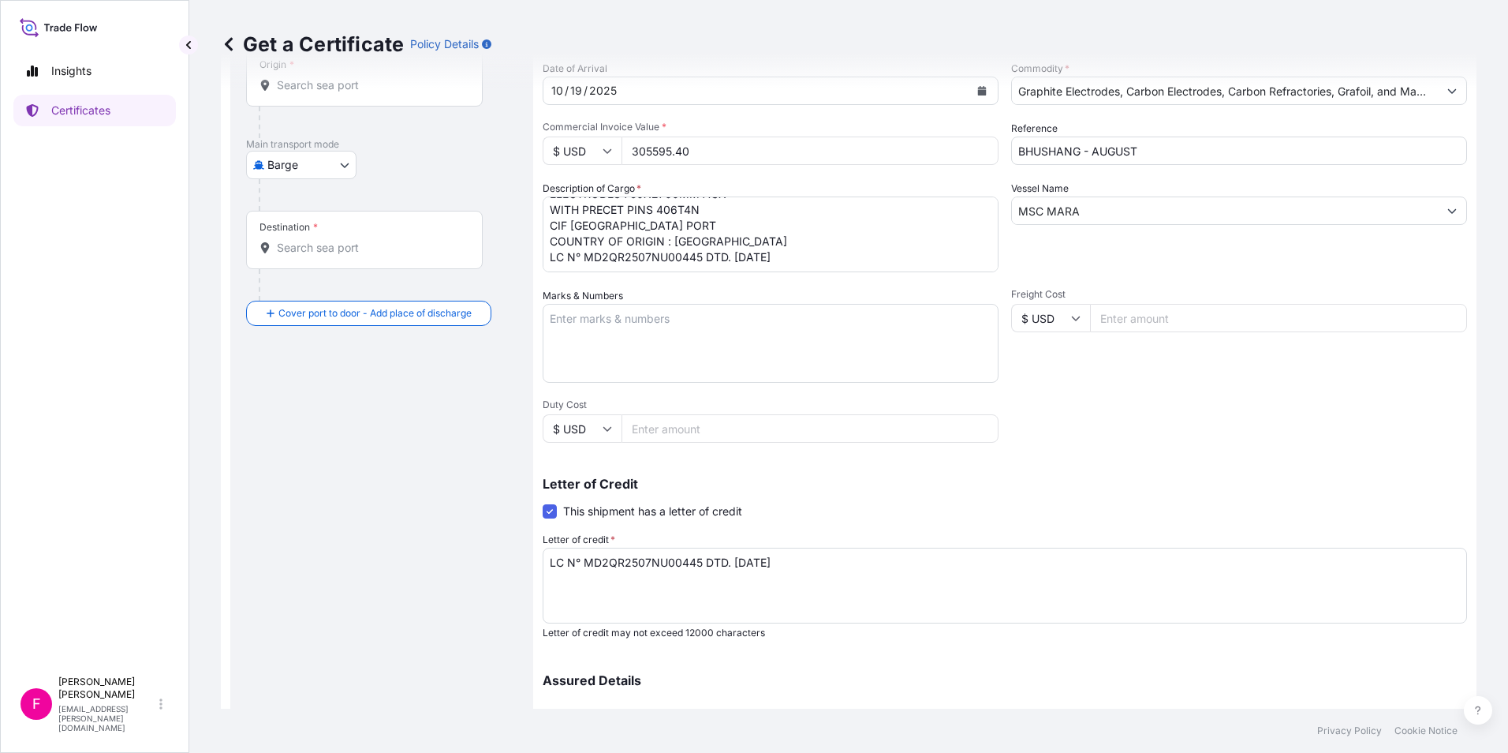
scroll to position [0, 0]
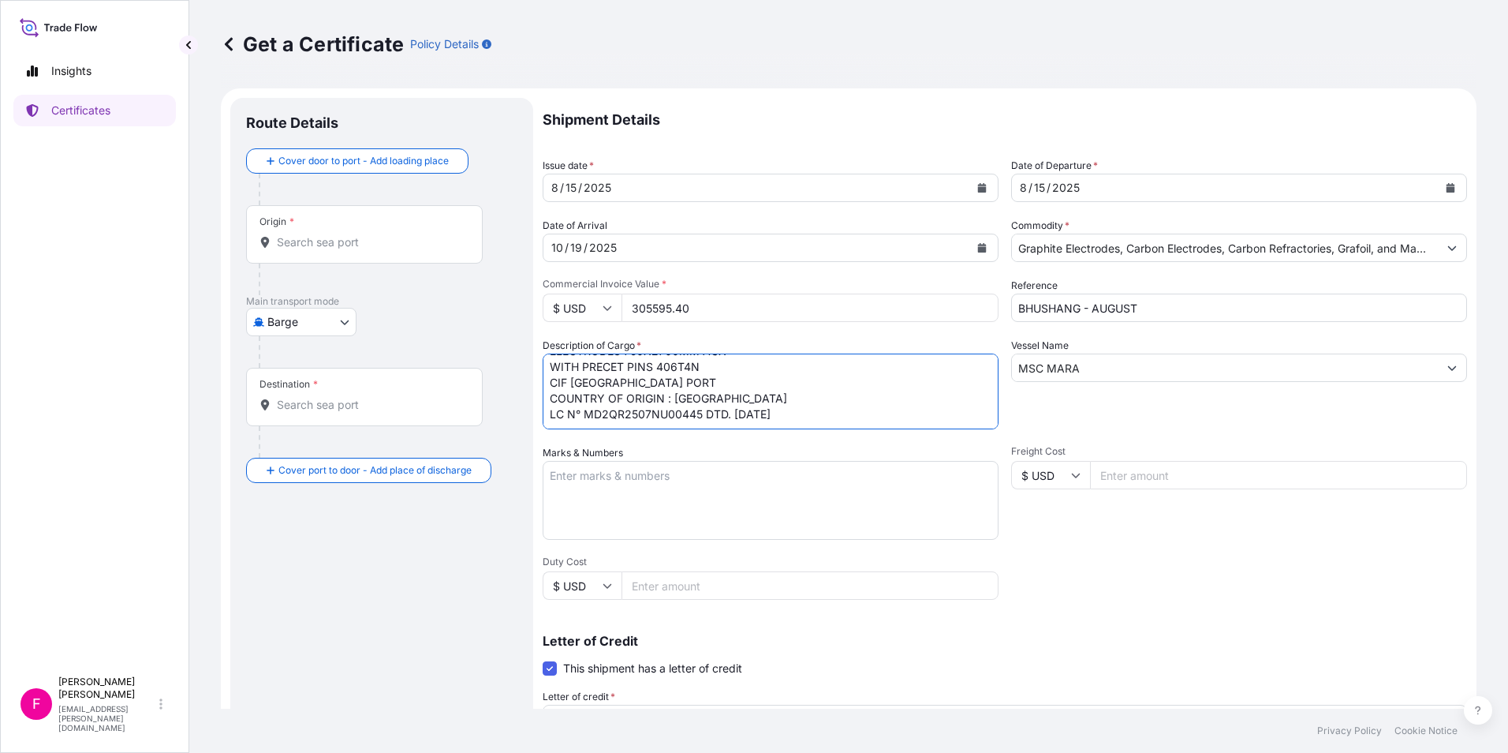
drag, startPoint x: 810, startPoint y: 406, endPoint x: 543, endPoint y: 409, distance: 267.4
click at [543, 409] on textarea "H.S. CODE: 8545110000 ELECTRODES 750X2700MM AGX WITH PRECET PINS 406T4N CIF [GE…" at bounding box center [771, 391] width 456 height 76
type textarea "H.S. CODE: 8545110000 ELECTRODES 750X2700MM AGX WITH PRECET PINS 406T4N CIF SOU…"
click at [368, 244] on input "Origin *" at bounding box center [370, 242] width 186 height 16
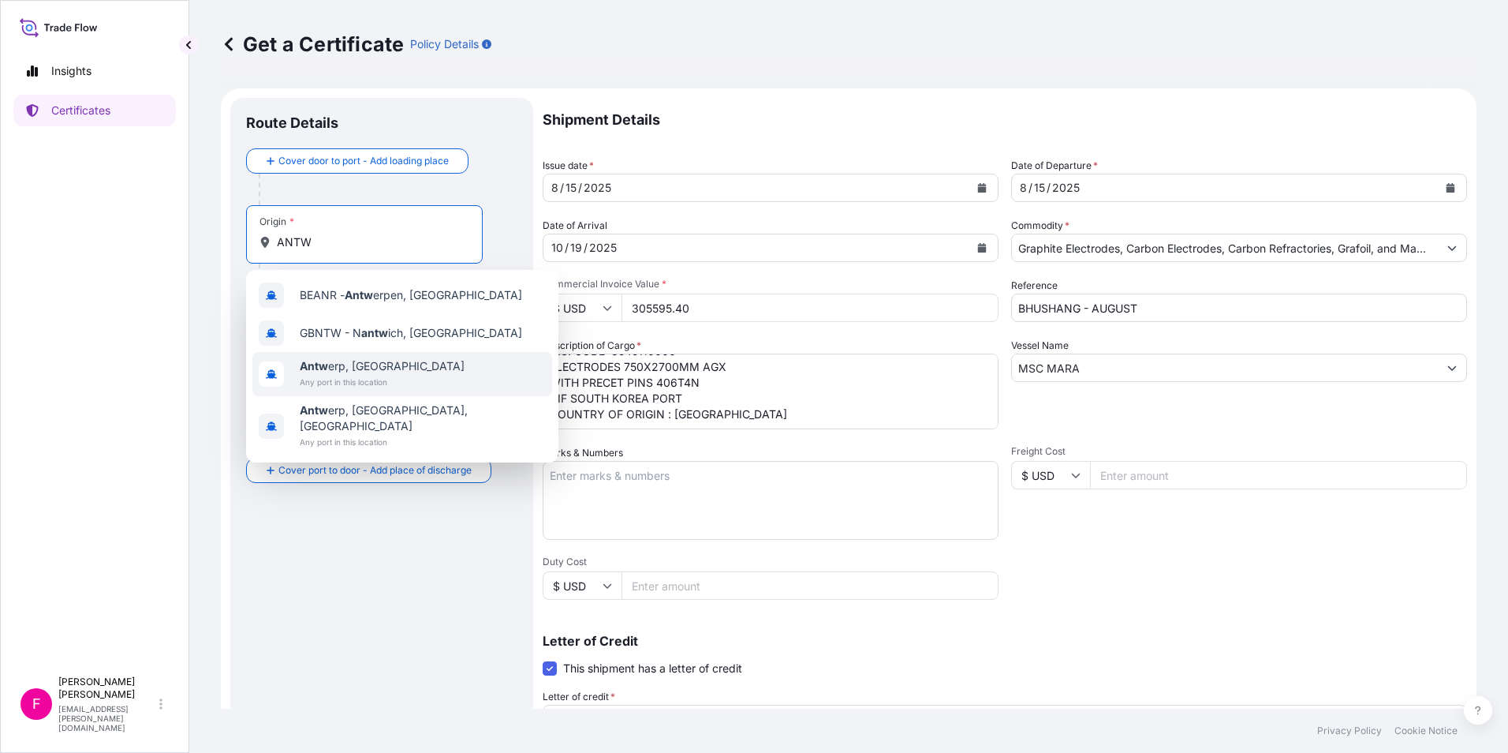
click at [364, 368] on span "Antw erp, [GEOGRAPHIC_DATA]" at bounding box center [382, 366] width 165 height 16
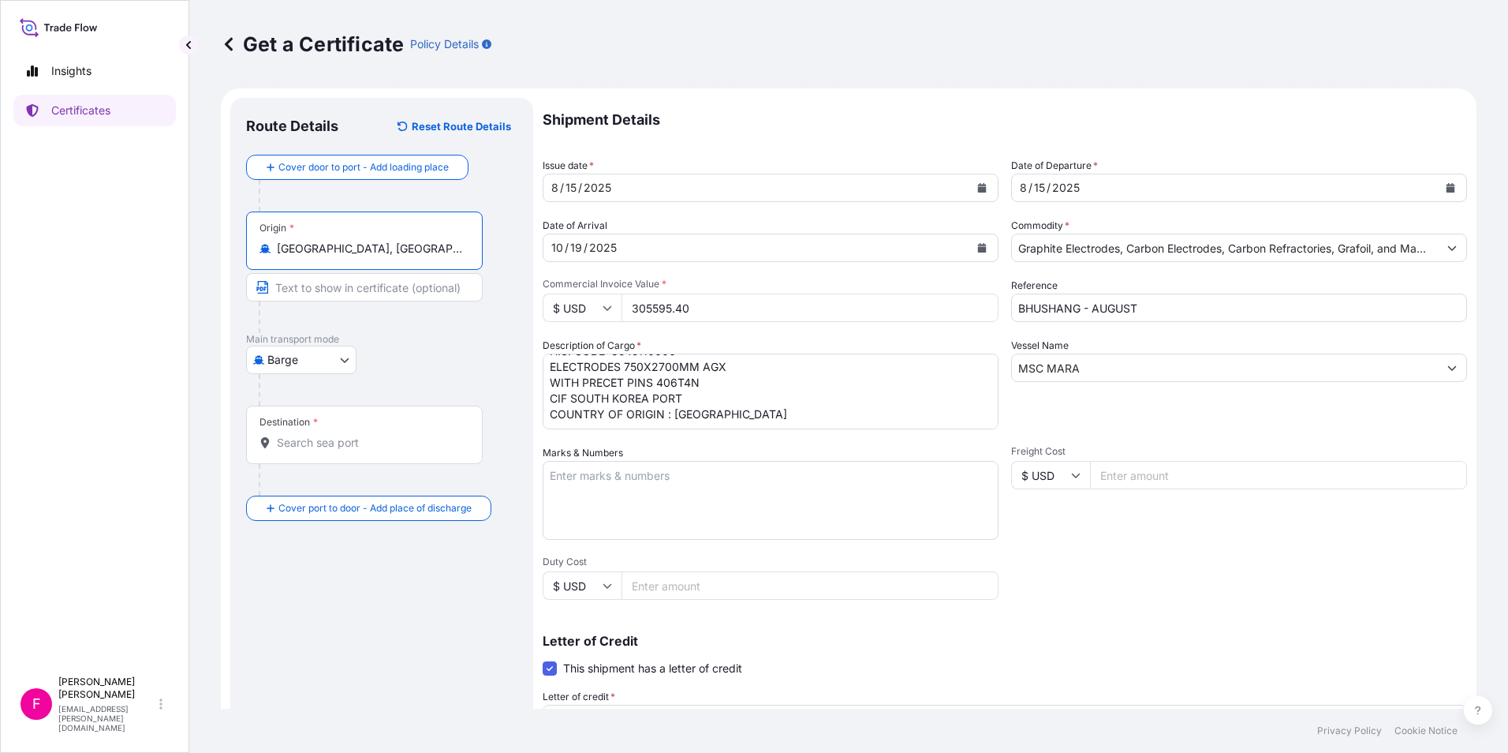
type input "[GEOGRAPHIC_DATA], [GEOGRAPHIC_DATA]"
click at [345, 290] on input "Text to appear on certificate" at bounding box center [364, 287] width 237 height 28
type input "ANTWERP EUROPEAN PORT"
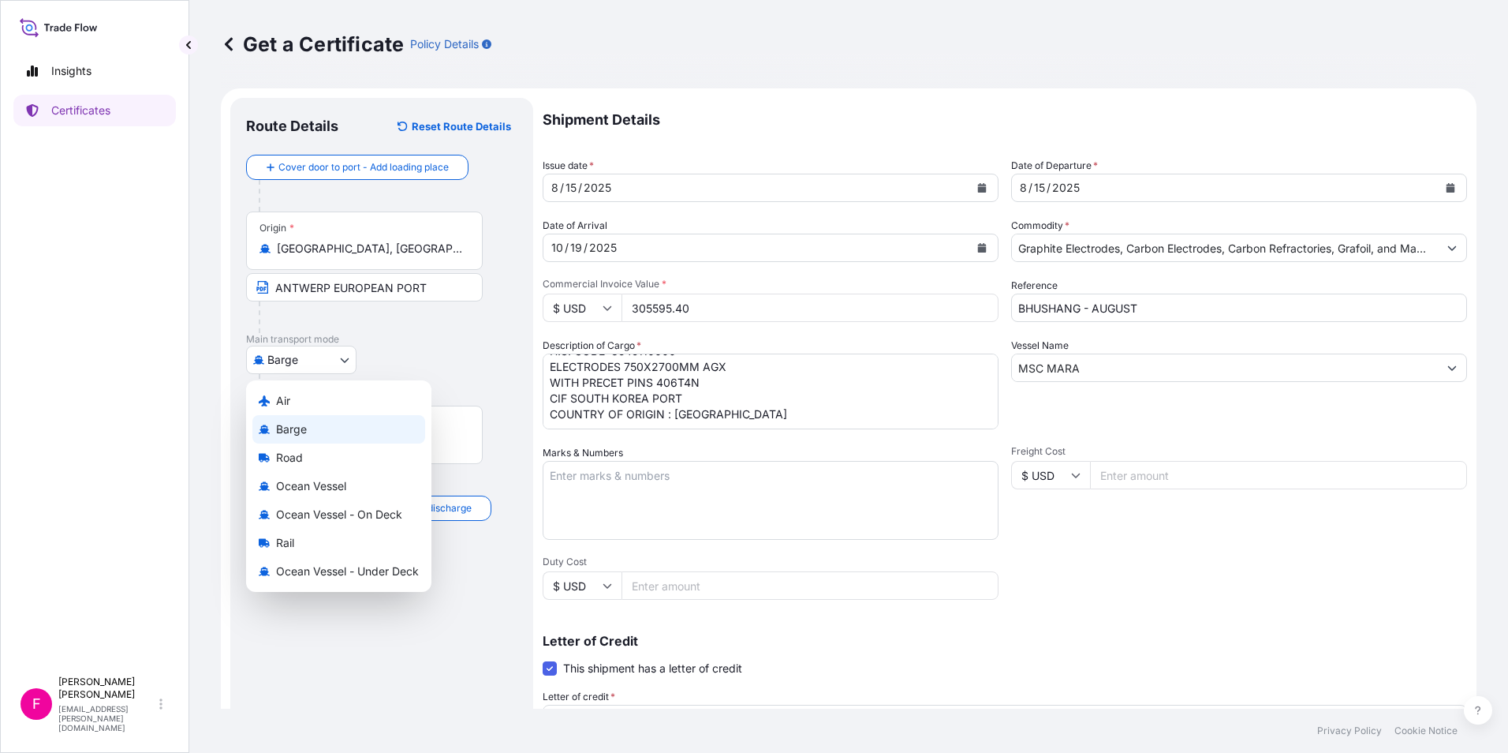
click at [345, 361] on body "Insights Certificates F [PERSON_NAME] [PERSON_NAME][EMAIL_ADDRESS][PERSON_NAME]…" at bounding box center [754, 376] width 1508 height 753
click at [331, 488] on span "Ocean Vessel" at bounding box center [311, 486] width 70 height 16
select select "Ocean Vessel"
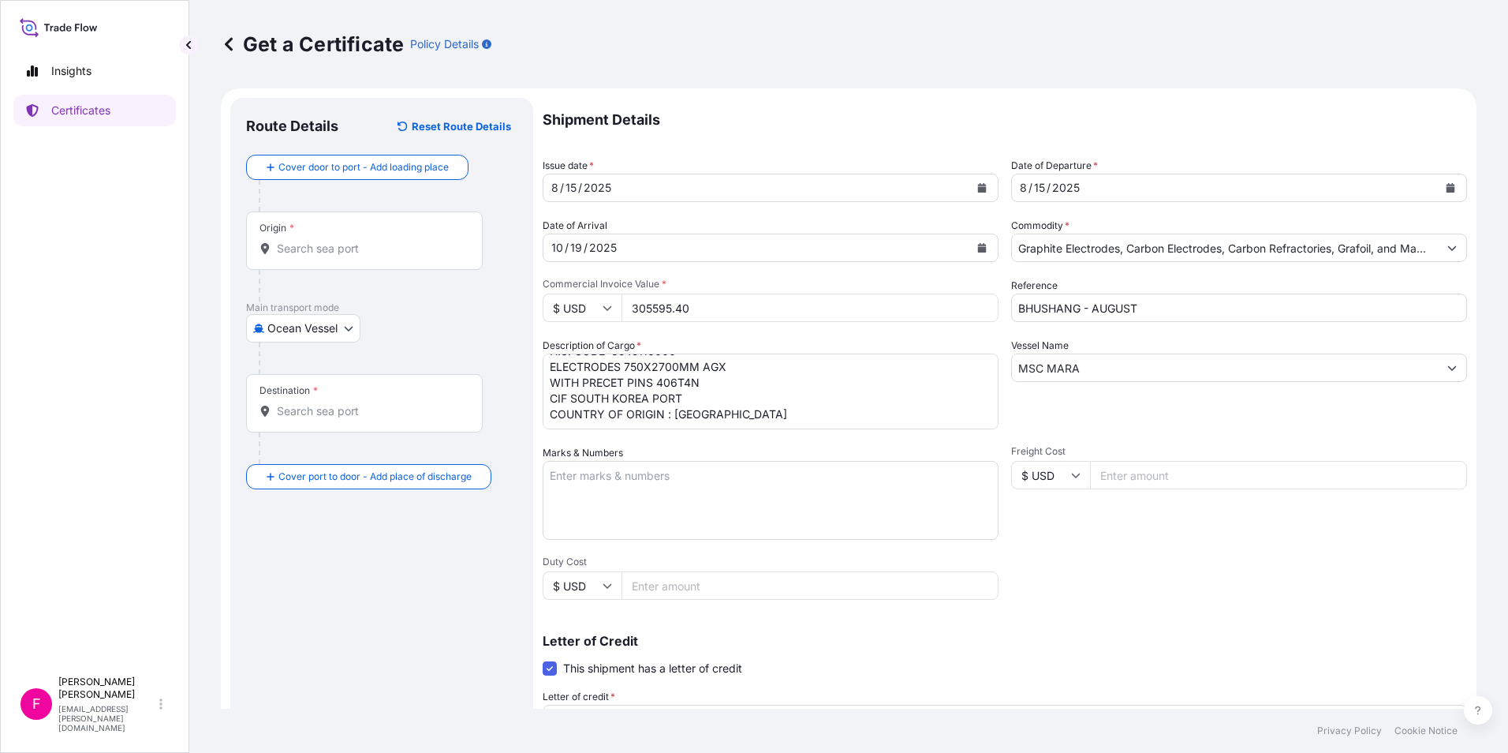
click at [344, 424] on div "Destination *" at bounding box center [364, 403] width 237 height 58
click at [344, 419] on input "Destination *" at bounding box center [370, 411] width 186 height 16
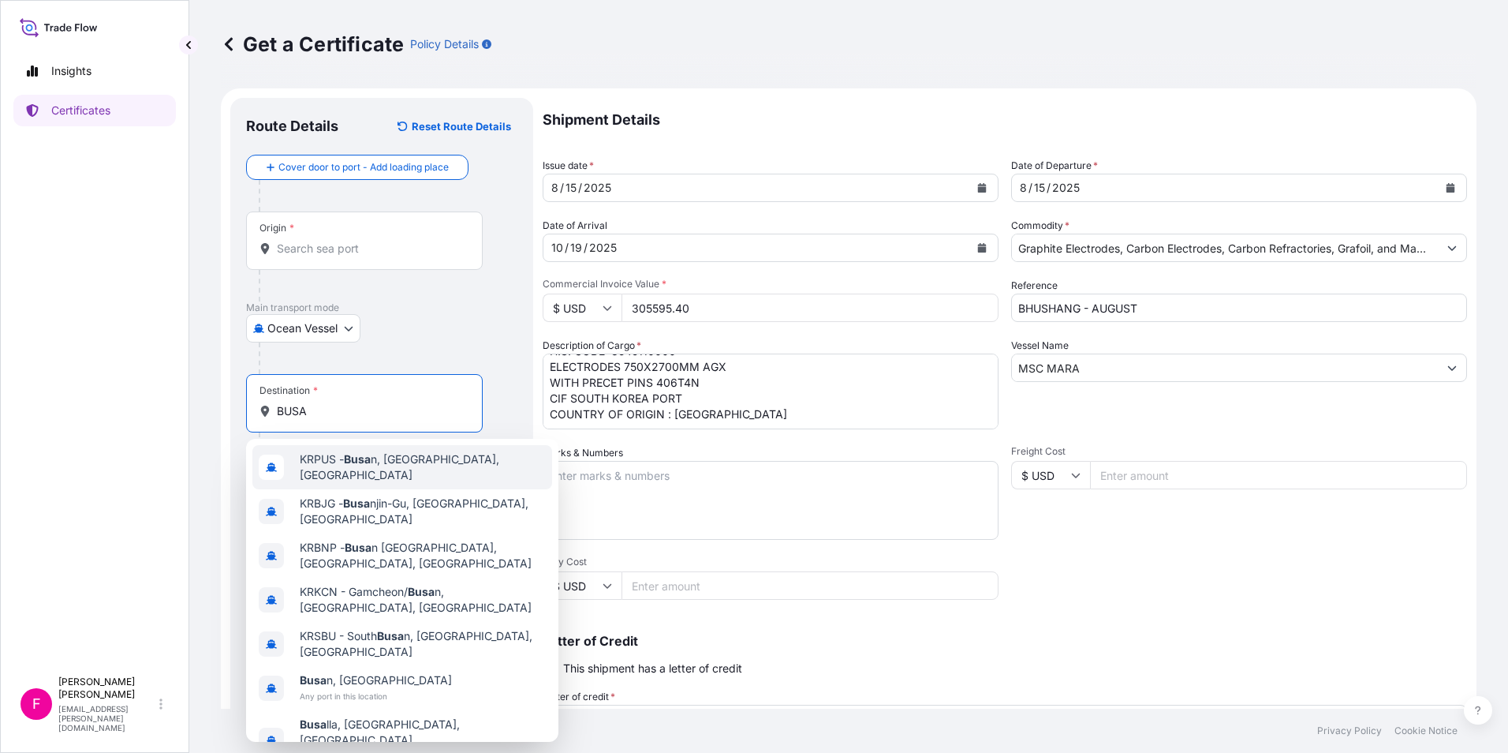
click at [394, 461] on span "KRPUS - Busa n, [GEOGRAPHIC_DATA], [GEOGRAPHIC_DATA]" at bounding box center [423, 467] width 246 height 32
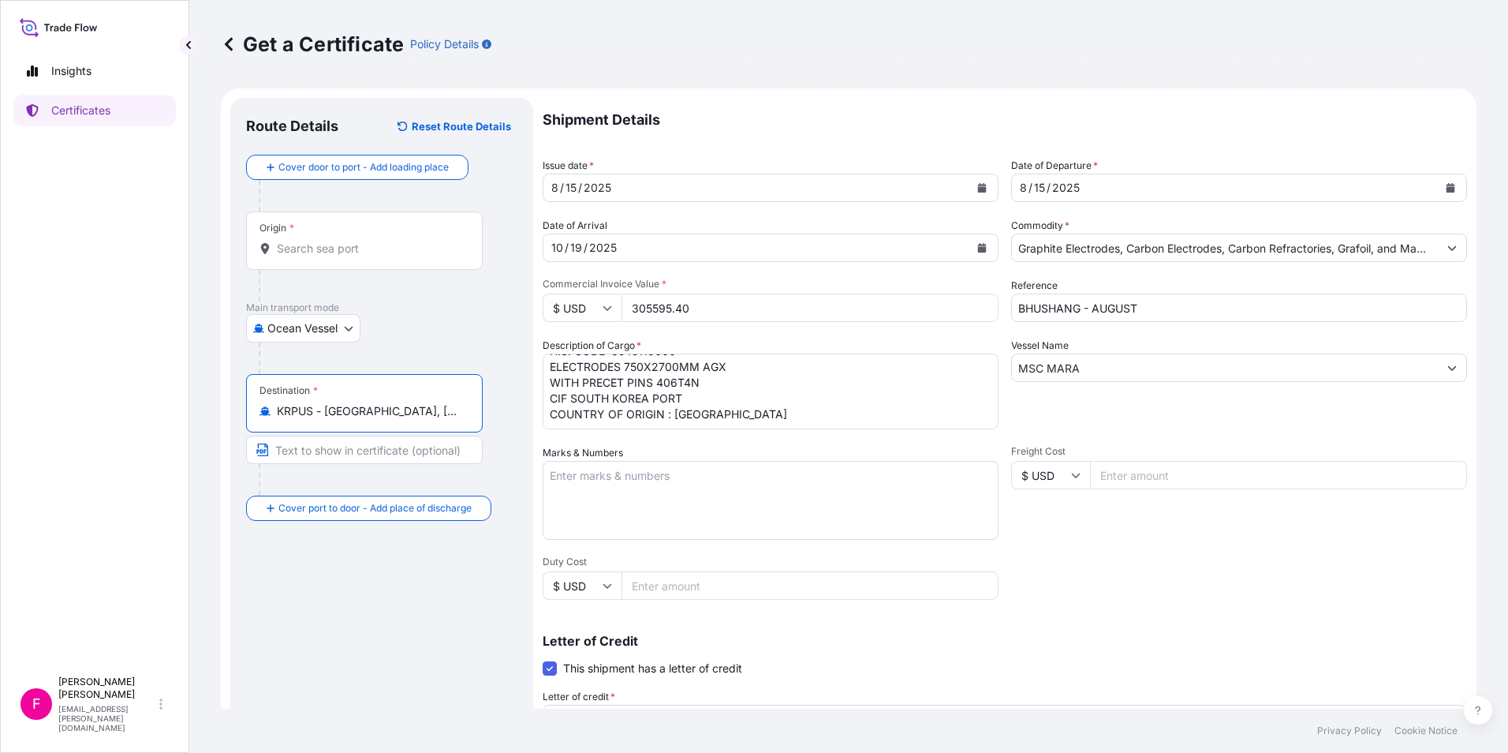
type input "KRPUS - [GEOGRAPHIC_DATA], [GEOGRAPHIC_DATA], [GEOGRAPHIC_DATA]"
click at [394, 461] on input "Text to appear on certificate" at bounding box center [364, 449] width 237 height 28
type input "BUSAN [GEOGRAPHIC_DATA]"
click at [633, 510] on textarea "Marks & Numbers" at bounding box center [771, 500] width 456 height 79
click at [363, 237] on div "Origin *" at bounding box center [364, 240] width 237 height 58
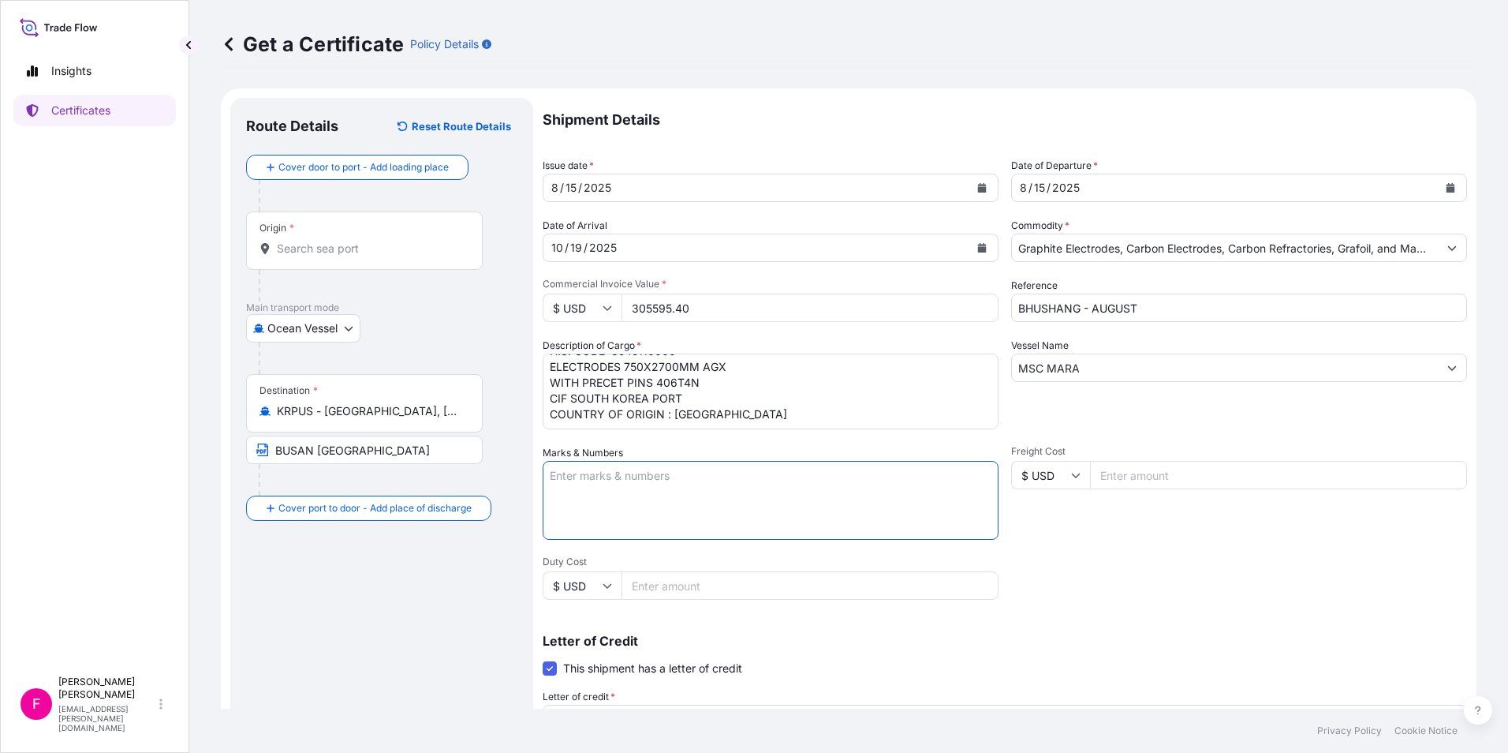
click at [363, 241] on input "Origin *" at bounding box center [370, 249] width 186 height 16
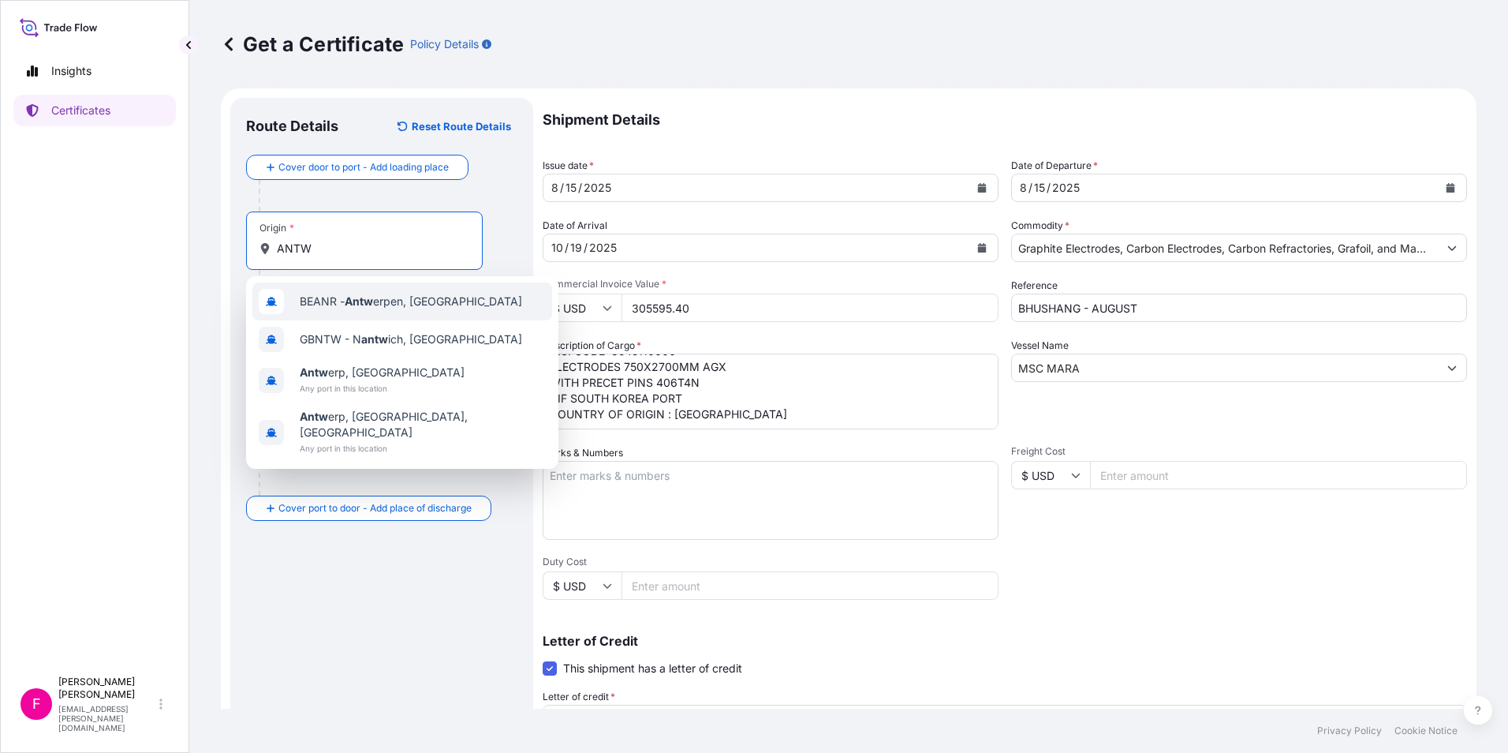
click at [420, 304] on span "BEANR - Antw erpen, [GEOGRAPHIC_DATA]" at bounding box center [411, 301] width 222 height 16
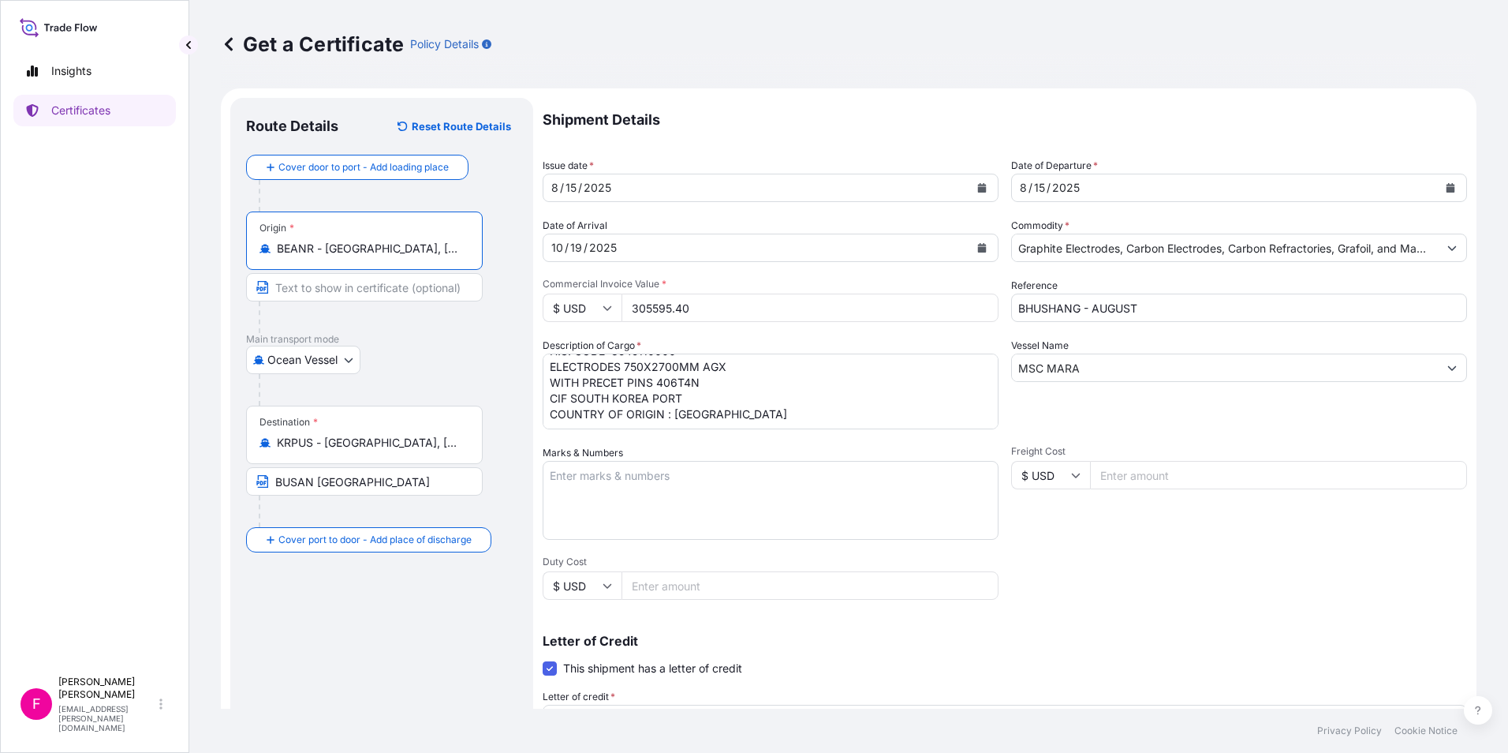
type input "BEANR - [GEOGRAPHIC_DATA], [GEOGRAPHIC_DATA]"
click at [414, 284] on input "Text to appear on certificate" at bounding box center [364, 287] width 237 height 28
type input "ANTWERP EUROPEAN PORT"
click at [348, 625] on div "Route Details Reset Route Details Cover door to port - Add loading place Place …" at bounding box center [381, 556] width 271 height 884
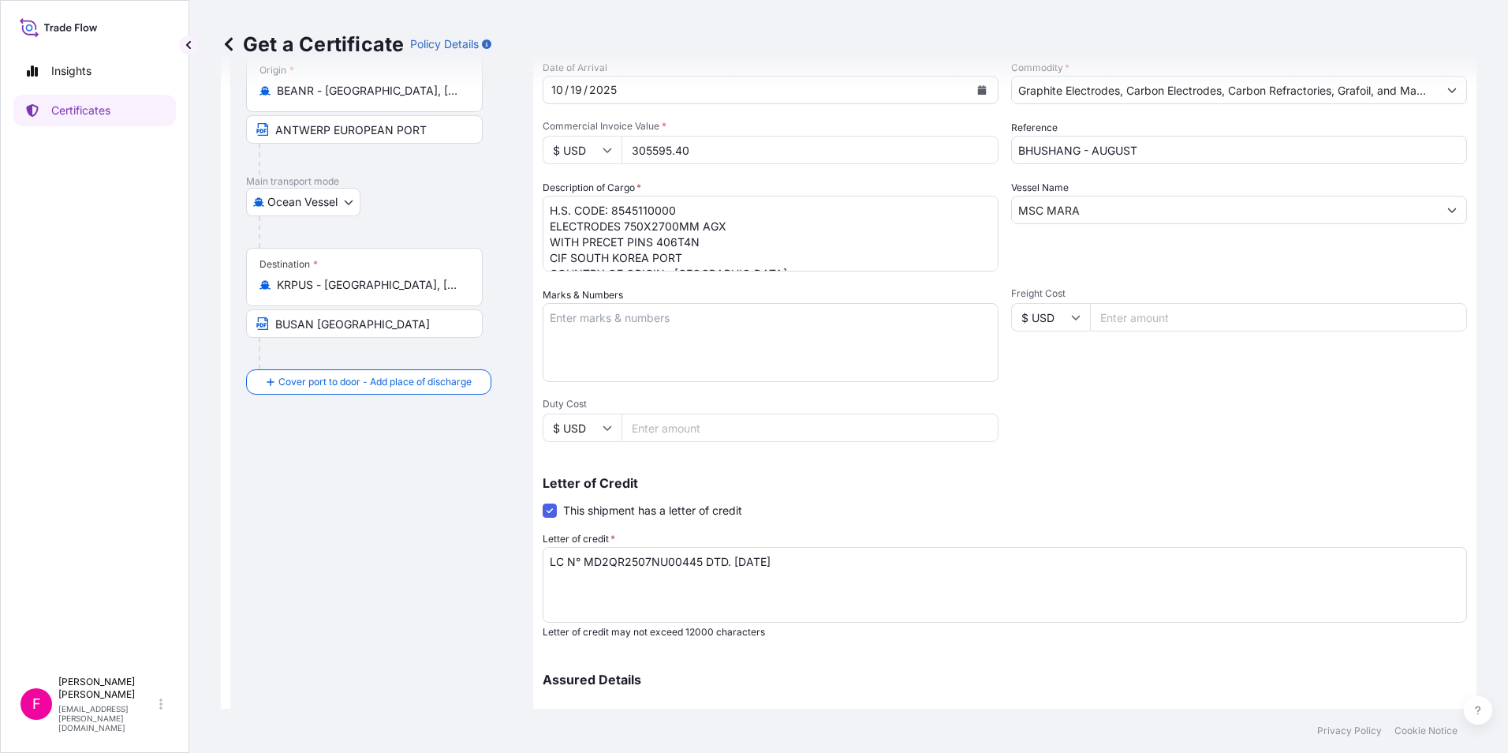
scroll to position [315, 0]
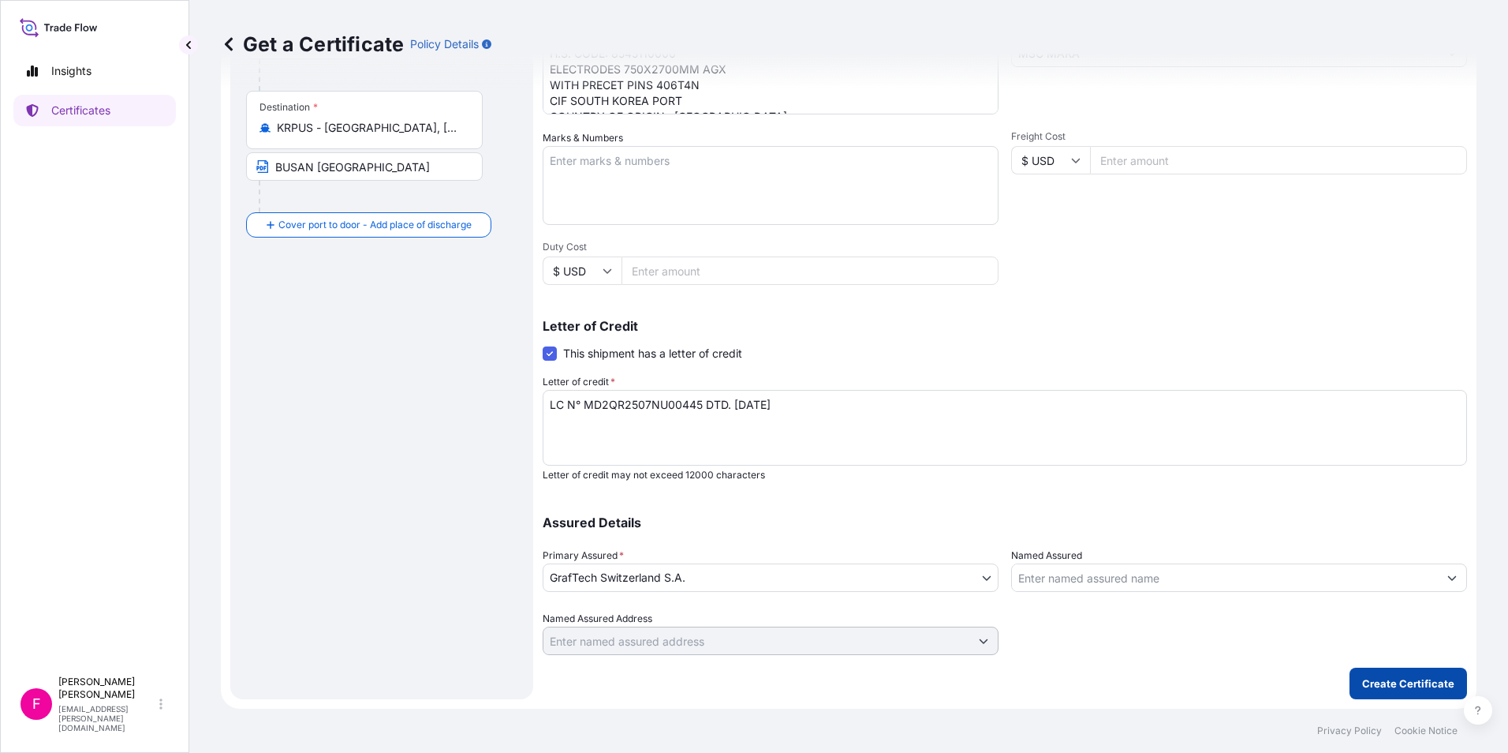
click at [1372, 678] on p "Create Certificate" at bounding box center [1408, 683] width 92 height 16
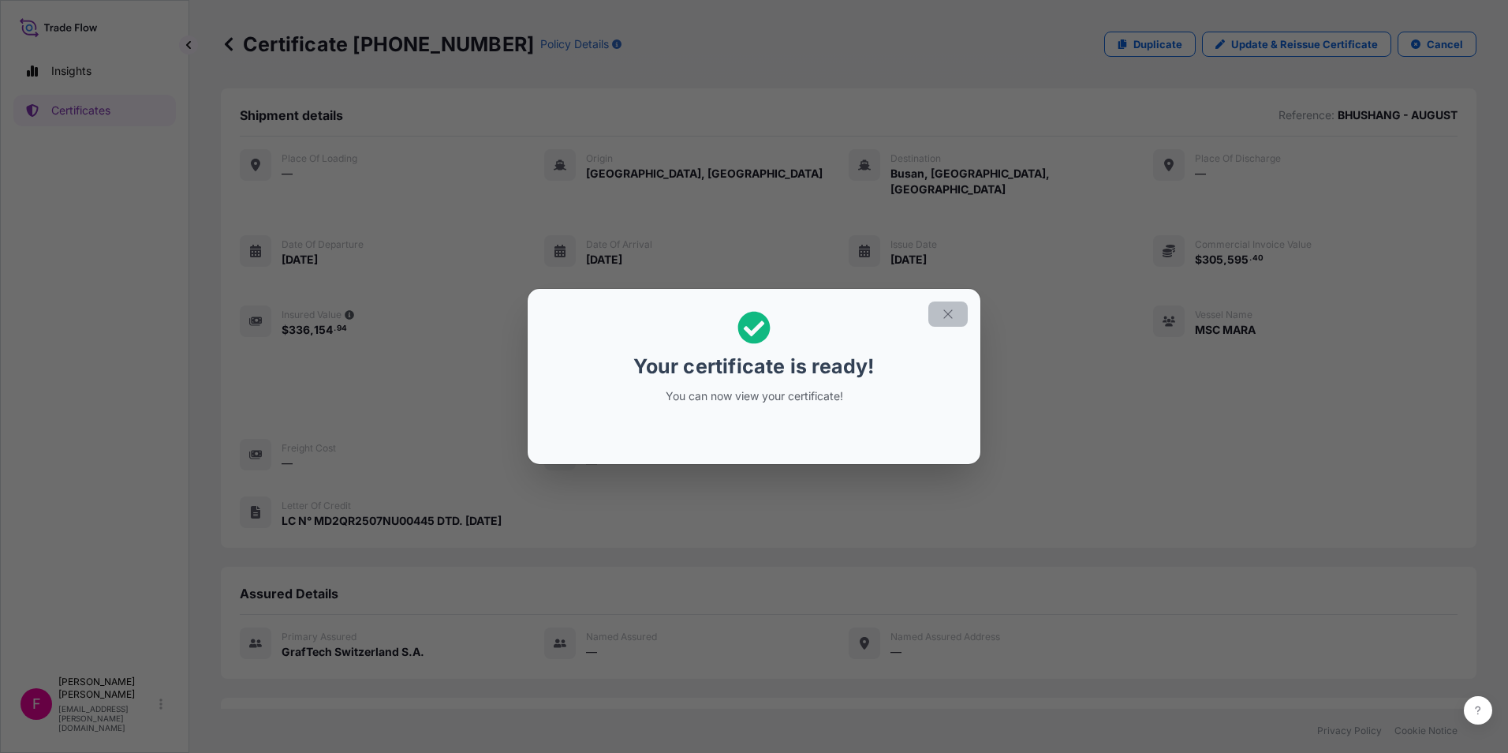
click at [941, 315] on icon "button" at bounding box center [948, 314] width 14 height 14
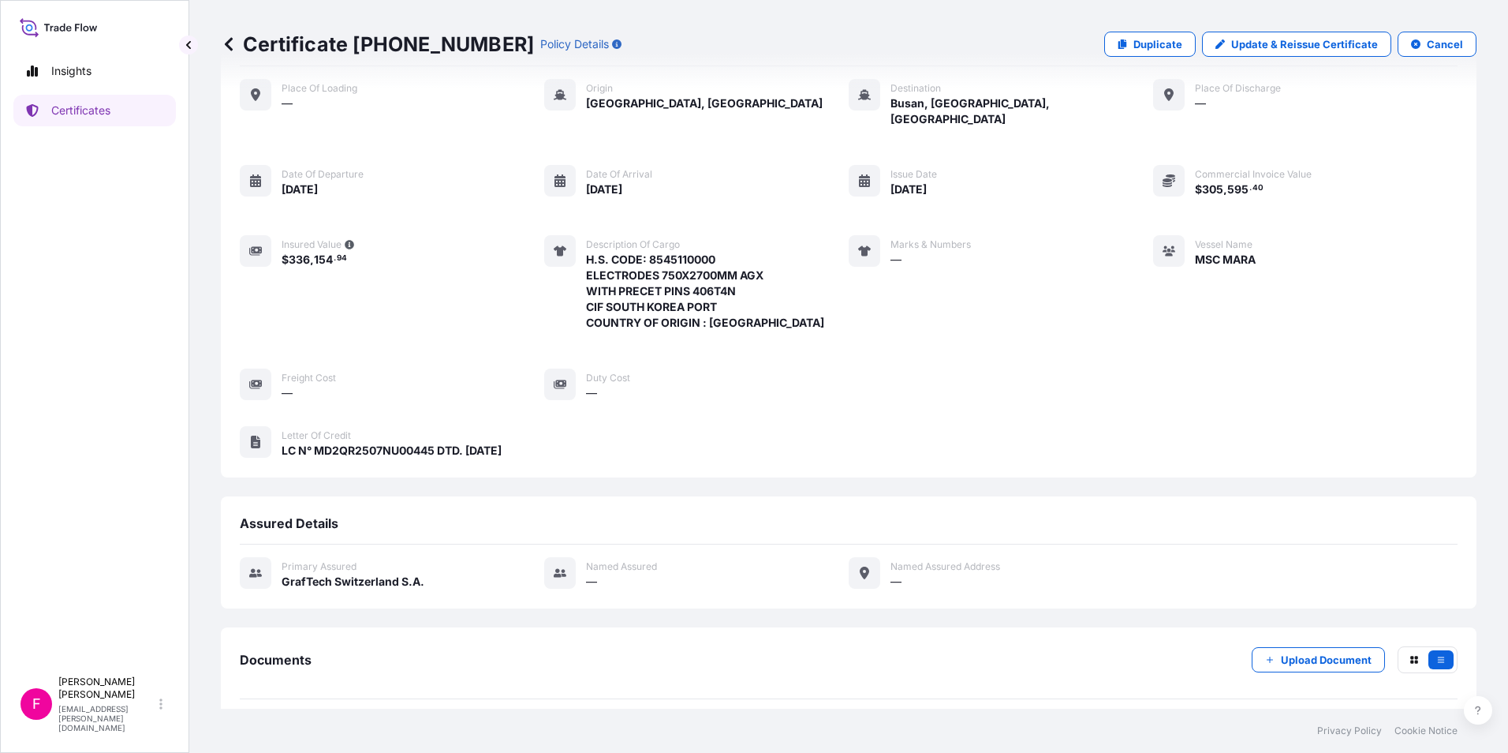
scroll to position [121, 0]
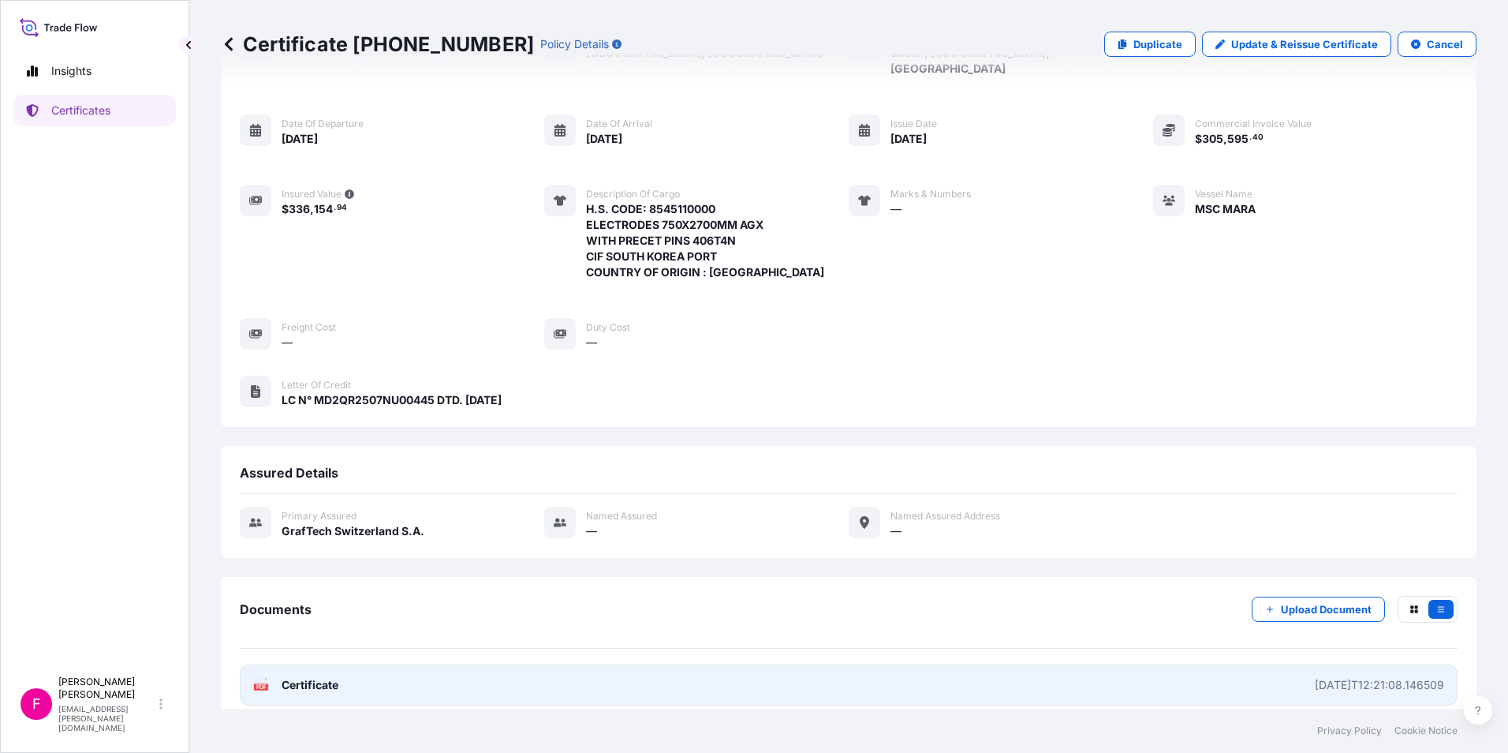
click at [282, 677] on span "Certificate" at bounding box center [310, 685] width 57 height 16
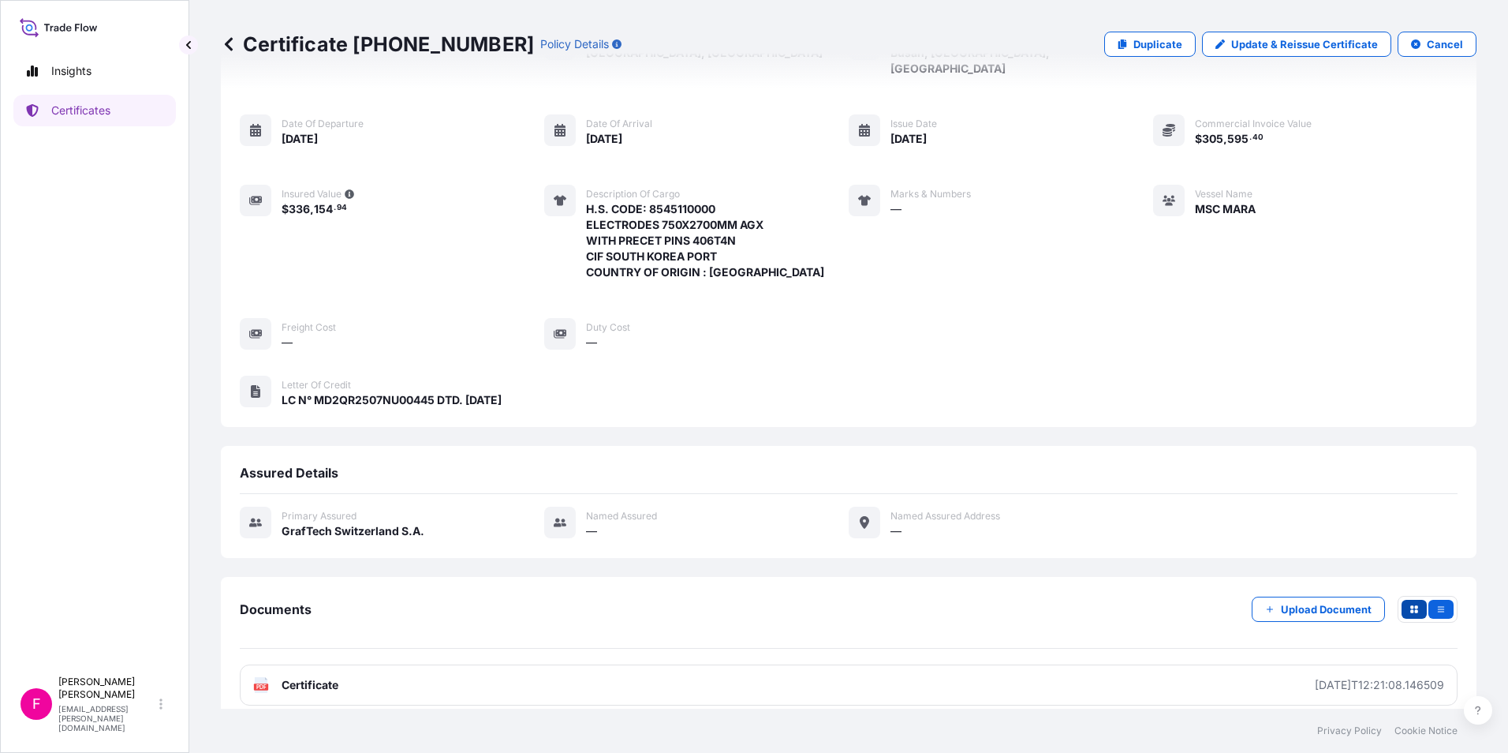
click at [1411, 605] on icon "button" at bounding box center [1415, 609] width 8 height 8
click at [1429, 600] on button "button" at bounding box center [1441, 609] width 25 height 19
click at [1437, 604] on icon "button" at bounding box center [1441, 608] width 9 height 9
click at [1410, 604] on icon "button" at bounding box center [1414, 608] width 9 height 9
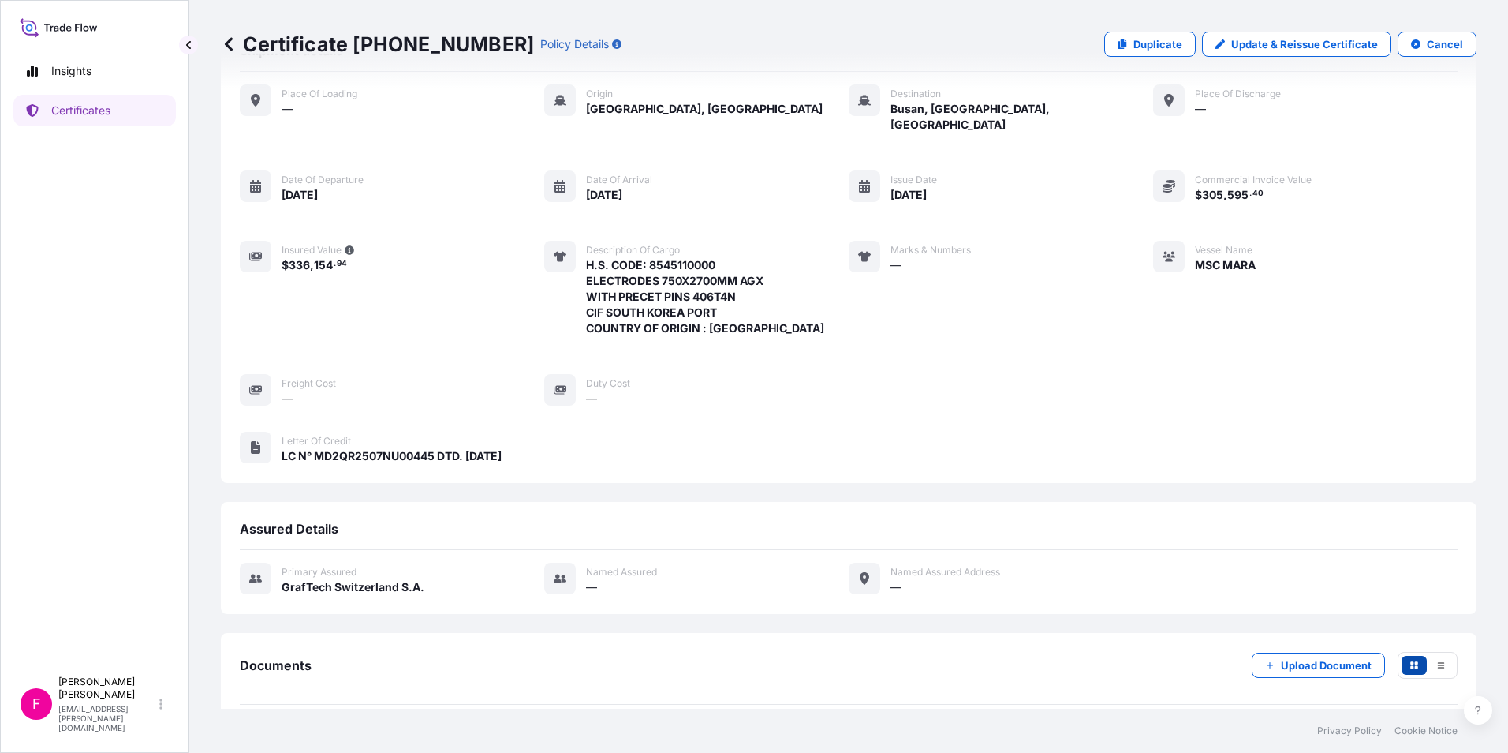
scroll to position [0, 0]
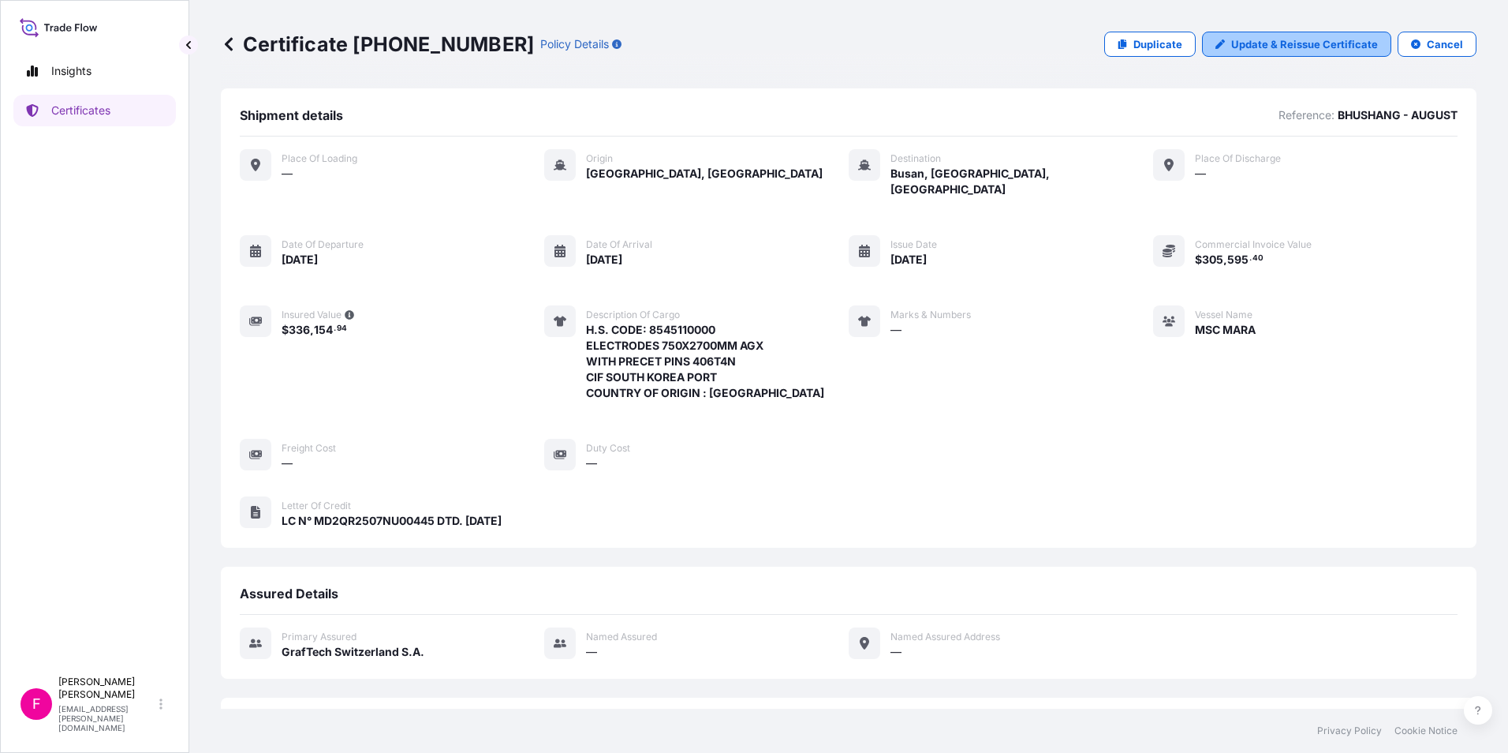
click at [1290, 43] on p "Update & Reissue Certificate" at bounding box center [1304, 44] width 147 height 16
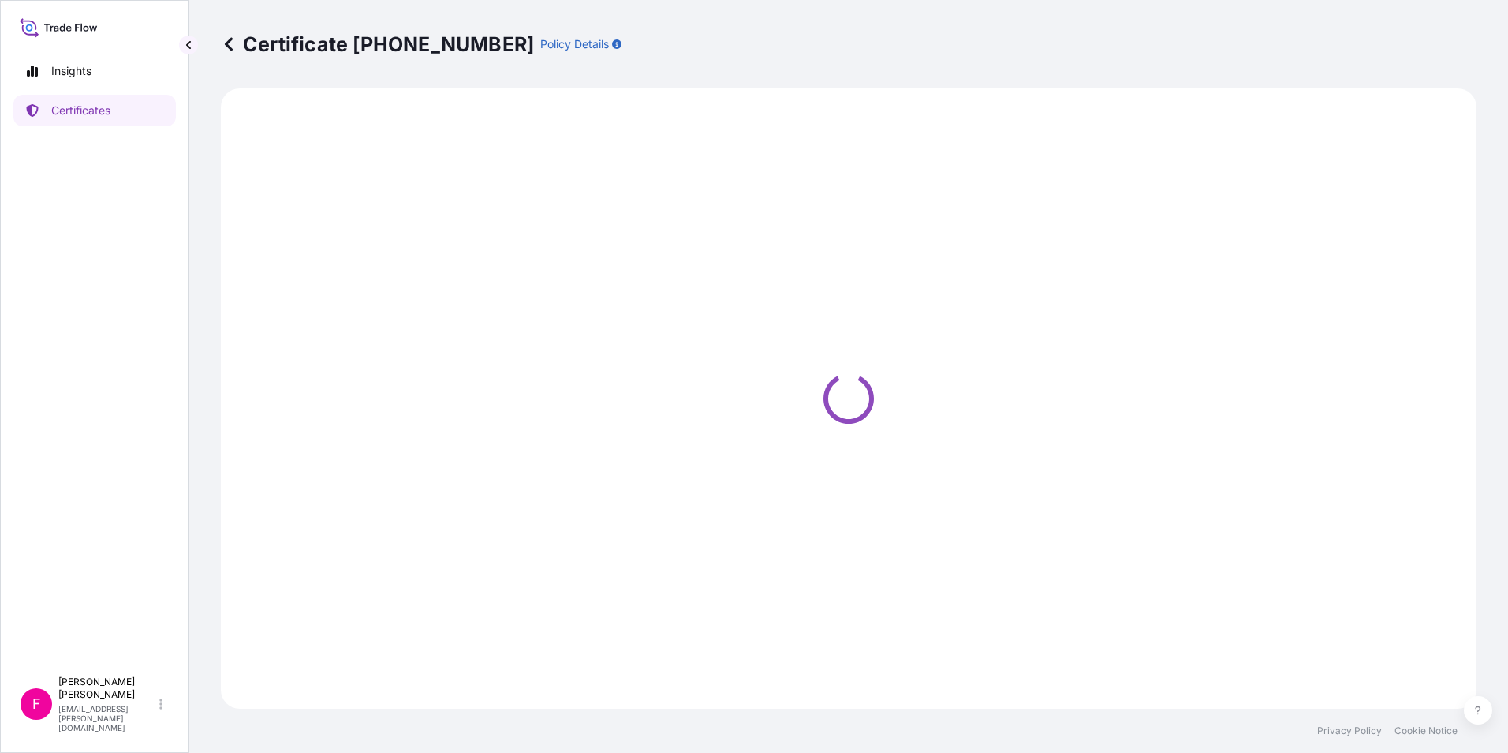
select select "Ocean Vessel"
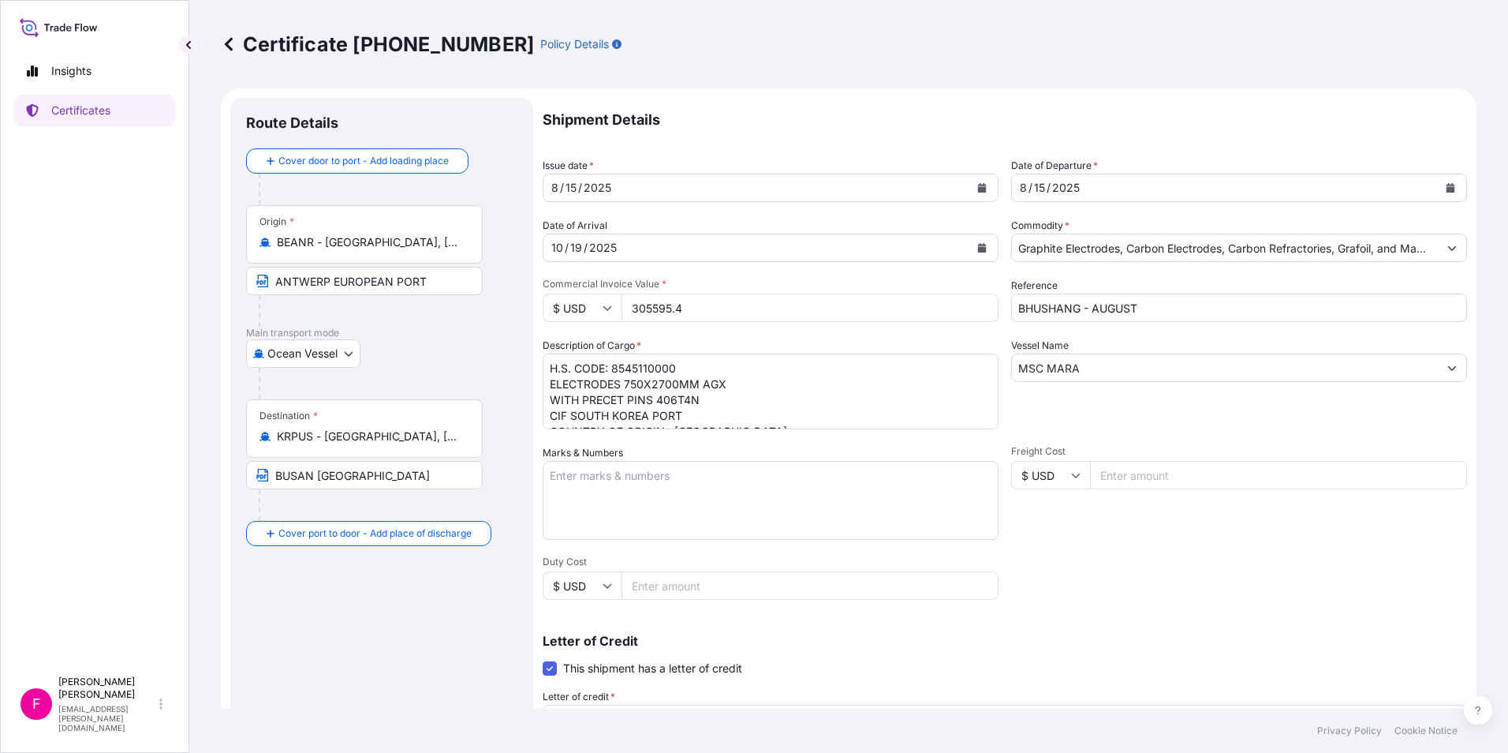
select select "31801"
click at [703, 489] on textarea "Marks & Numbers" at bounding box center [771, 500] width 456 height 79
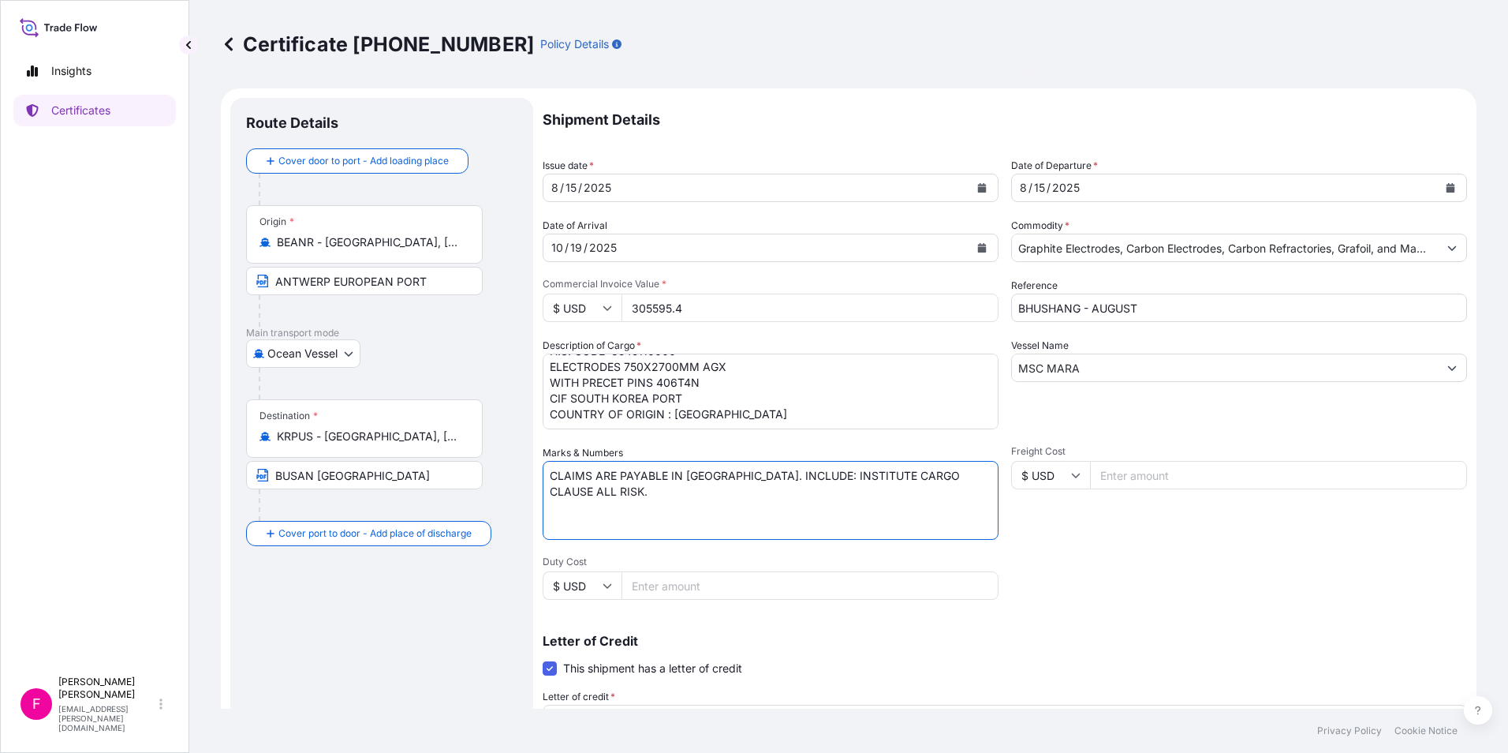
scroll to position [237, 0]
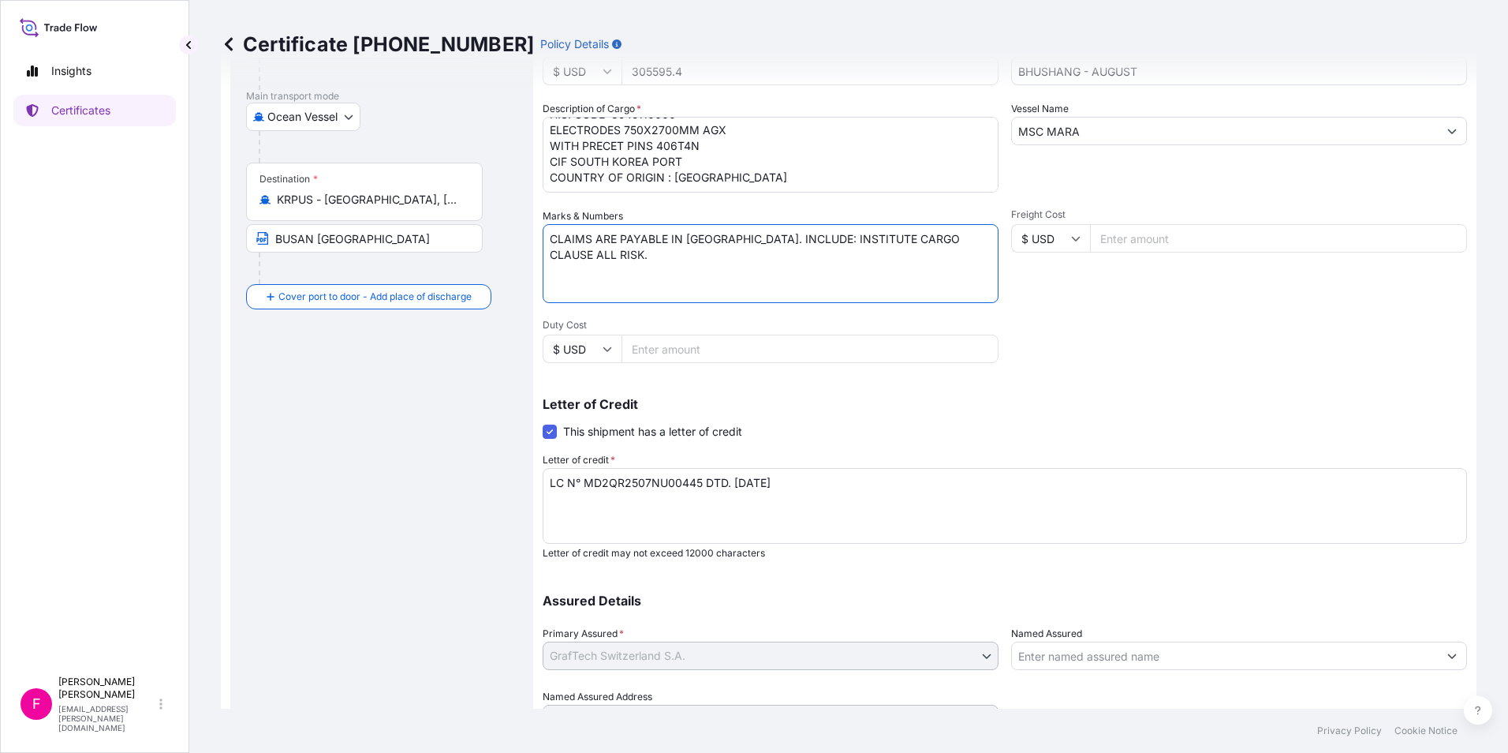
click at [1087, 420] on div "Letter of Credit This shipment has a letter of credit Letter of credit * LC N° …" at bounding box center [1005, 479] width 925 height 162
click at [727, 238] on textarea "CLAIMS ARE PAYABLE IN [GEOGRAPHIC_DATA]. INCLUDE: INSTITUTE CARGO CLAUSE ALL RI…" at bounding box center [771, 263] width 456 height 79
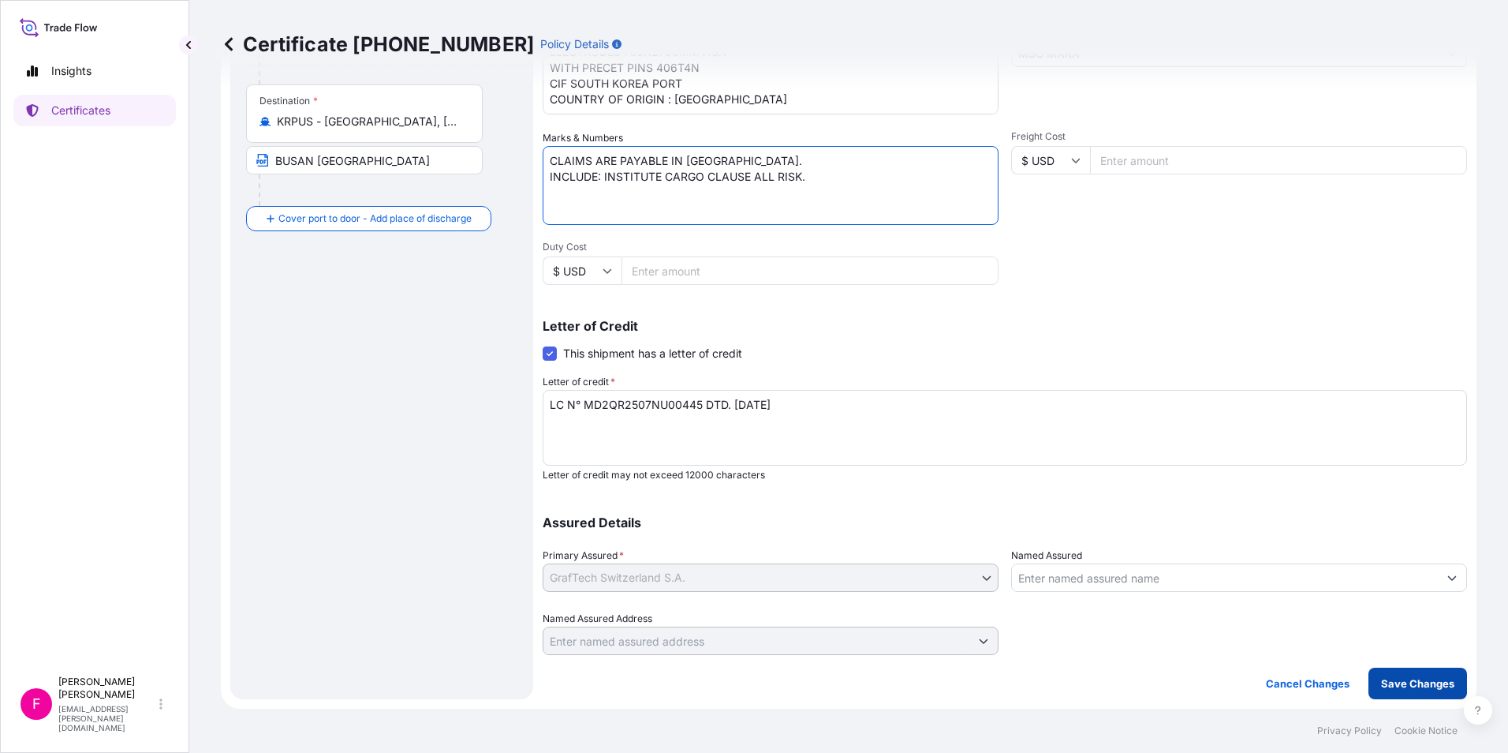
type textarea "CLAIMS ARE PAYABLE IN [GEOGRAPHIC_DATA]. INCLUDE: INSTITUTE CARGO CLAUSE ALL RI…"
click at [1397, 686] on p "Save Changes" at bounding box center [1417, 683] width 73 height 16
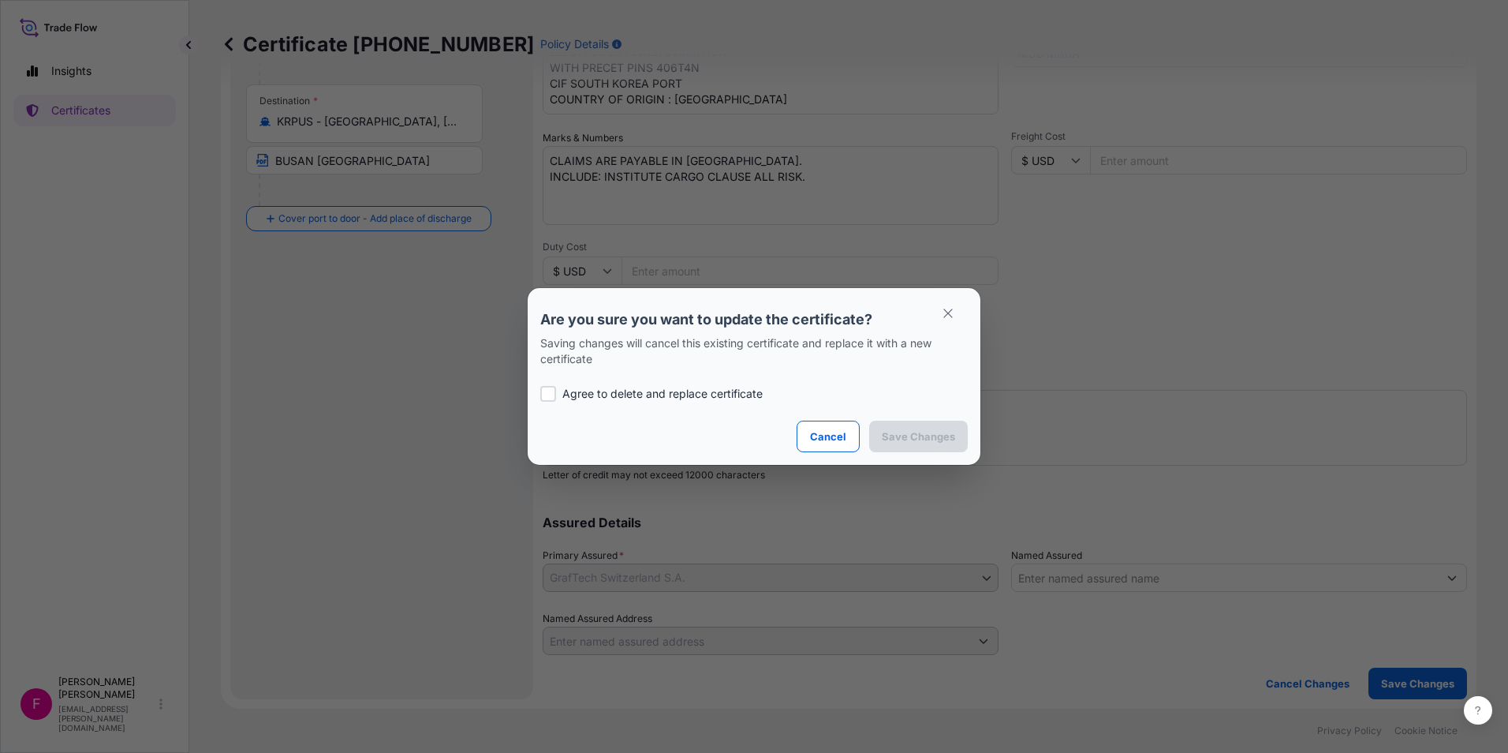
click at [552, 394] on div at bounding box center [548, 394] width 16 height 16
checkbox input "true"
click at [905, 428] on button "Save Changes" at bounding box center [918, 436] width 99 height 32
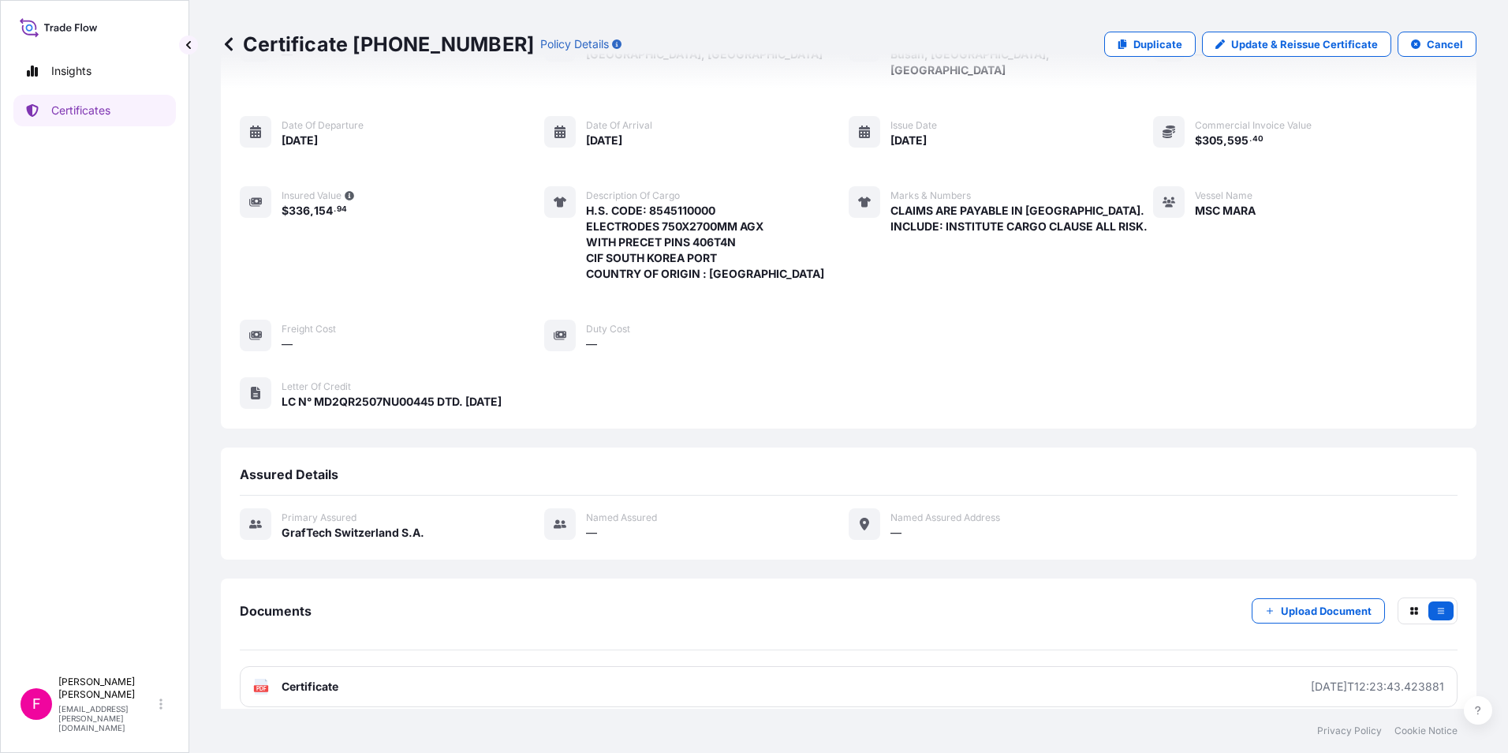
scroll to position [121, 0]
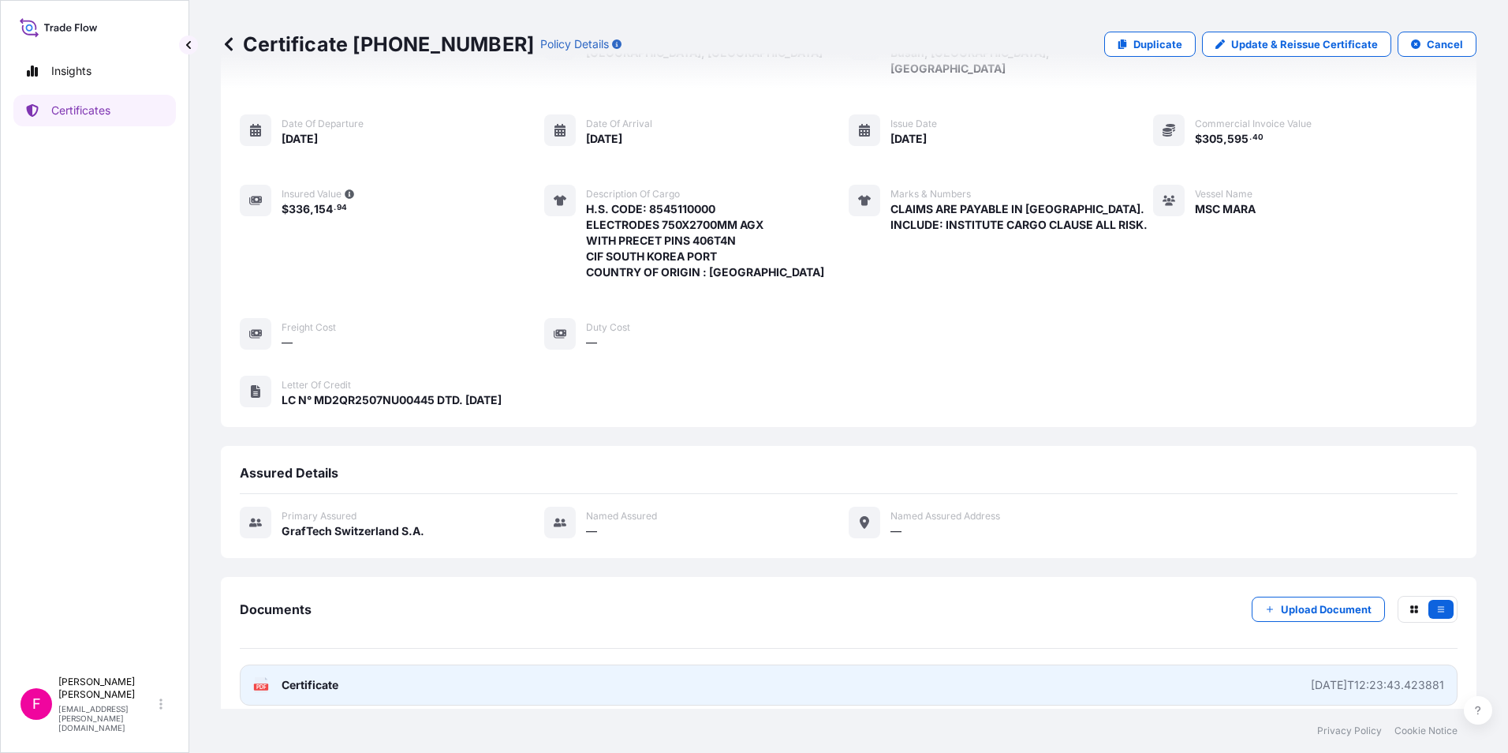
click at [320, 677] on span "Certificate" at bounding box center [310, 685] width 57 height 16
